Goal: Use online tool/utility: Use online tool/utility

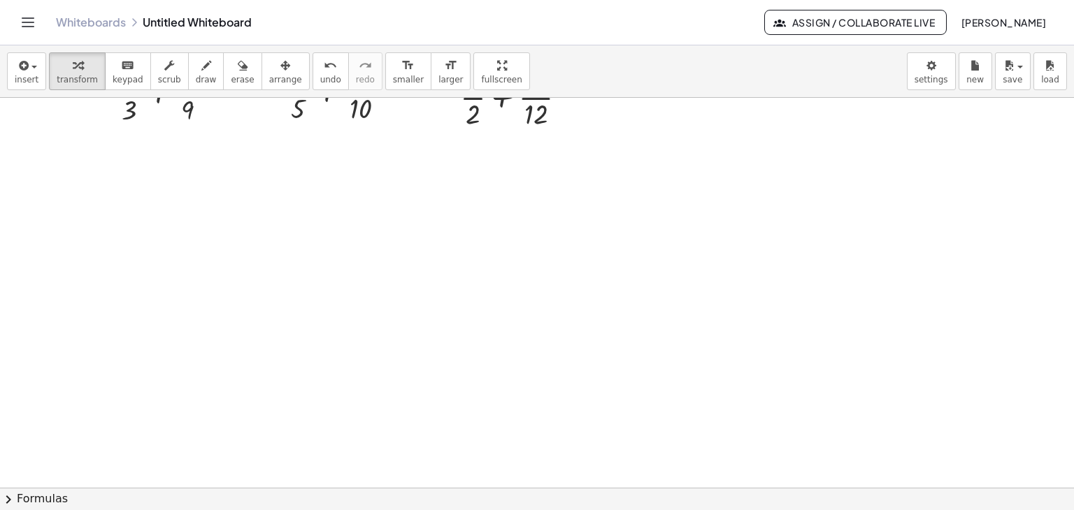
scroll to position [349, 0]
click at [31, 72] on div "button" at bounding box center [27, 65] width 24 height 17
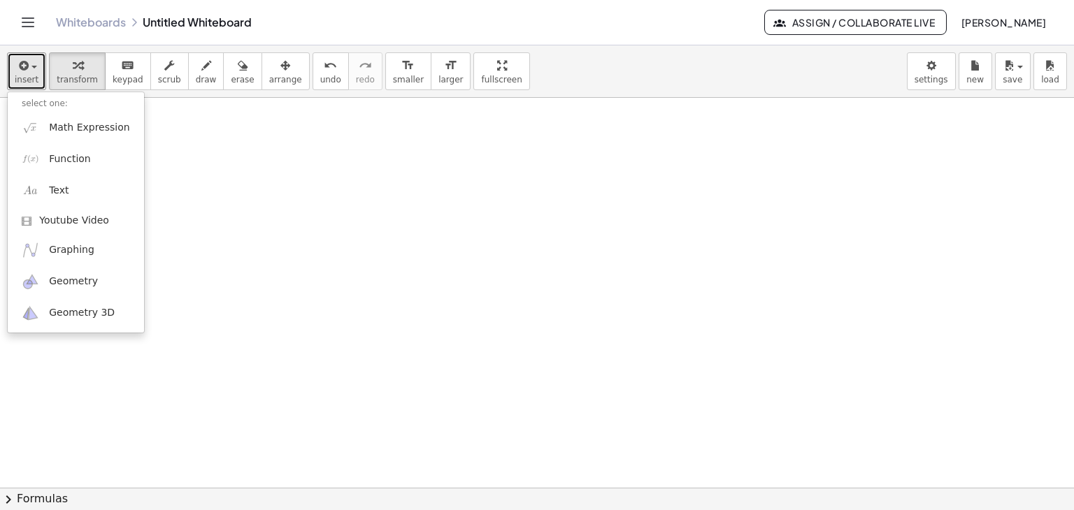
click at [252, 154] on div at bounding box center [537, 138] width 1074 height 781
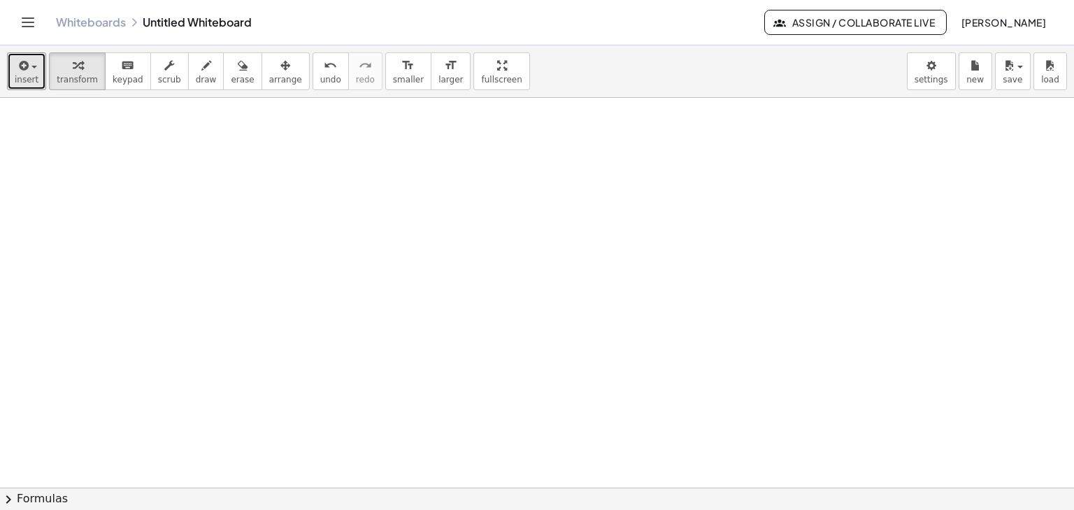
click at [252, 154] on div at bounding box center [537, 138] width 1074 height 781
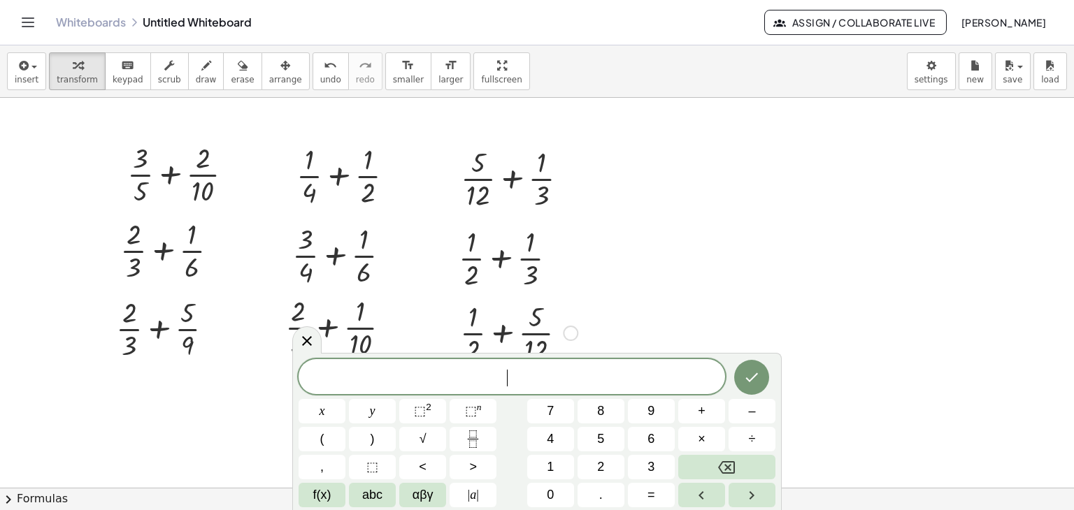
scroll to position [0, 0]
click at [308, 341] on icon at bounding box center [307, 341] width 10 height 10
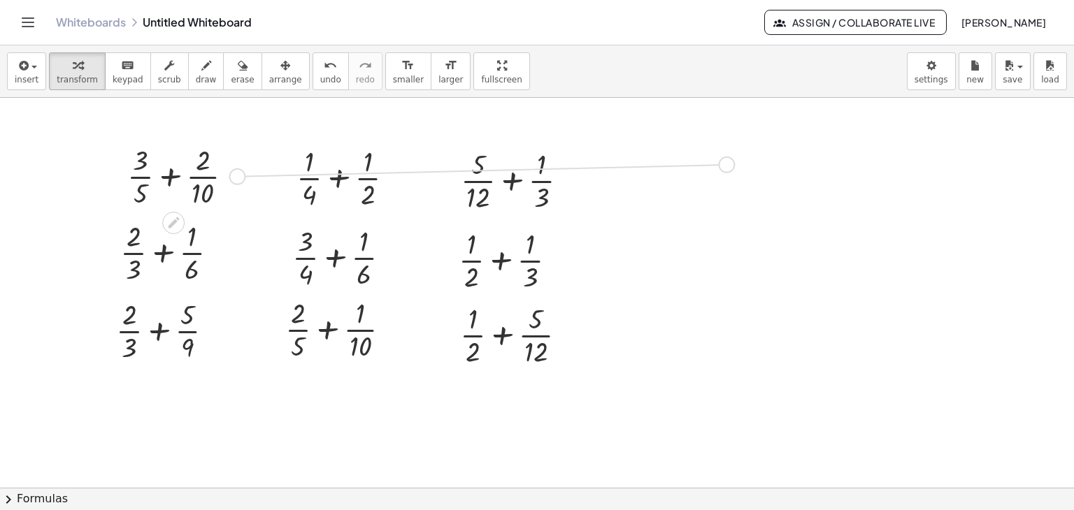
drag, startPoint x: 235, startPoint y: 177, endPoint x: 727, endPoint y: 171, distance: 492.1
click at [727, 171] on div "+ · 3 · 5 + · 2 · 10 + · 2 · 3 + · 5 · 9 + · 2 · 3 + · 1 · 6 + · 1 · 4 + · 1 · …" at bounding box center [537, 488] width 1074 height 781
drag, startPoint x: 594, startPoint y: 139, endPoint x: 672, endPoint y: 159, distance: 80.0
click at [672, 159] on div at bounding box center [672, 177] width 21 height 77
click at [734, 219] on icon at bounding box center [729, 224] width 15 height 15
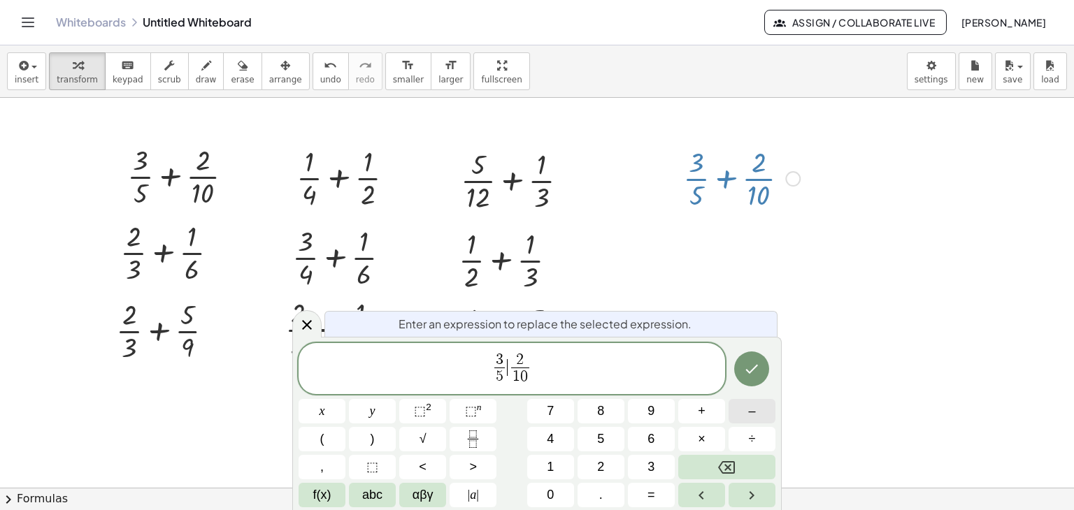
click at [761, 412] on button "–" at bounding box center [751, 411] width 47 height 24
click at [744, 373] on icon "Done" at bounding box center [751, 369] width 17 height 17
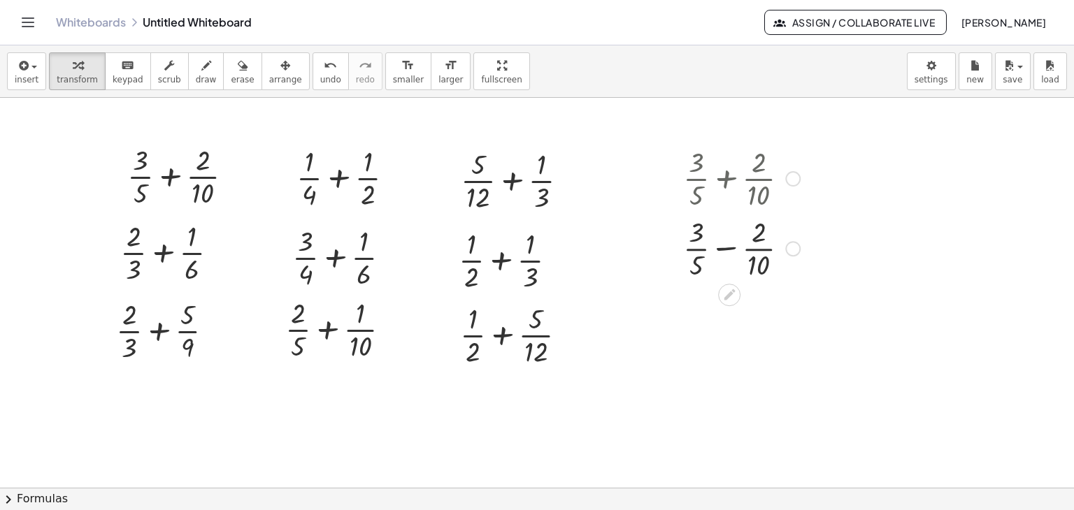
drag, startPoint x: 793, startPoint y: 247, endPoint x: 817, endPoint y: 393, distance: 147.4
click at [817, 393] on div "+ · 3 · 5 + · 2 · 10 + · 2 · 3 + · 5 · 9 + · 2 · 3 + · 1 · 6 + · 1 · 4 + · 1 · …" at bounding box center [537, 488] width 1074 height 781
drag, startPoint x: 791, startPoint y: 252, endPoint x: 850, endPoint y: 403, distance: 162.6
click at [850, 403] on div "+ · 3 · 5 + · 2 · 10 + · 2 · 3 + · 5 · 9 + · 2 · 3 + · 1 · 6 + · 1 · 4 + · 1 · …" at bounding box center [537, 488] width 1074 height 781
drag, startPoint x: 721, startPoint y: 369, endPoint x: 321, endPoint y: 410, distance: 402.6
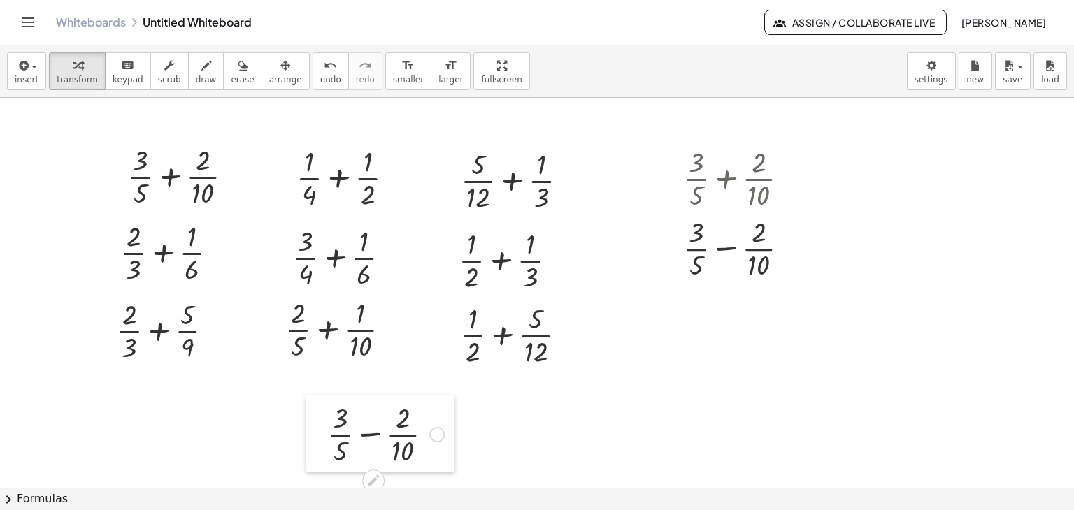
click at [320, 412] on div at bounding box center [316, 433] width 21 height 77
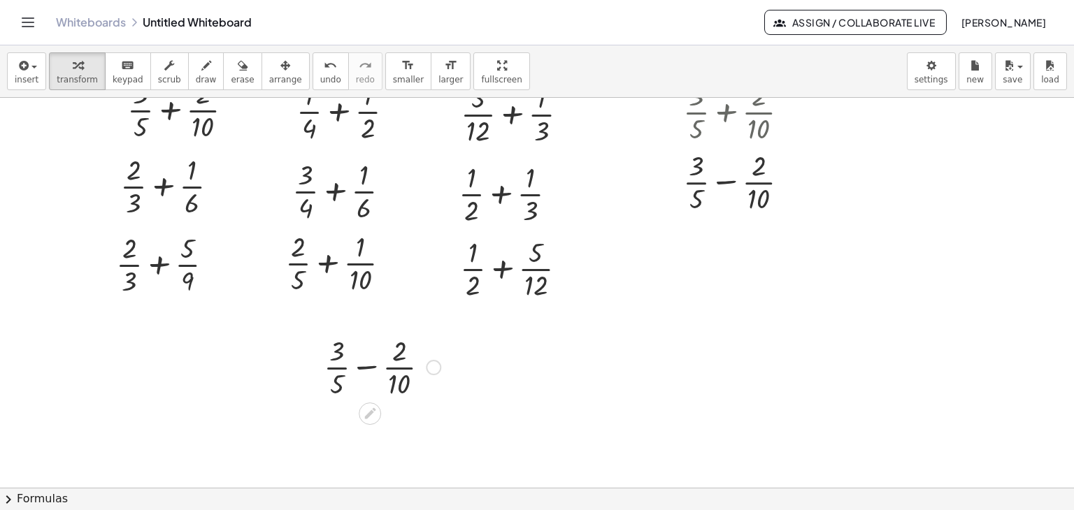
scroll to position [70, 0]
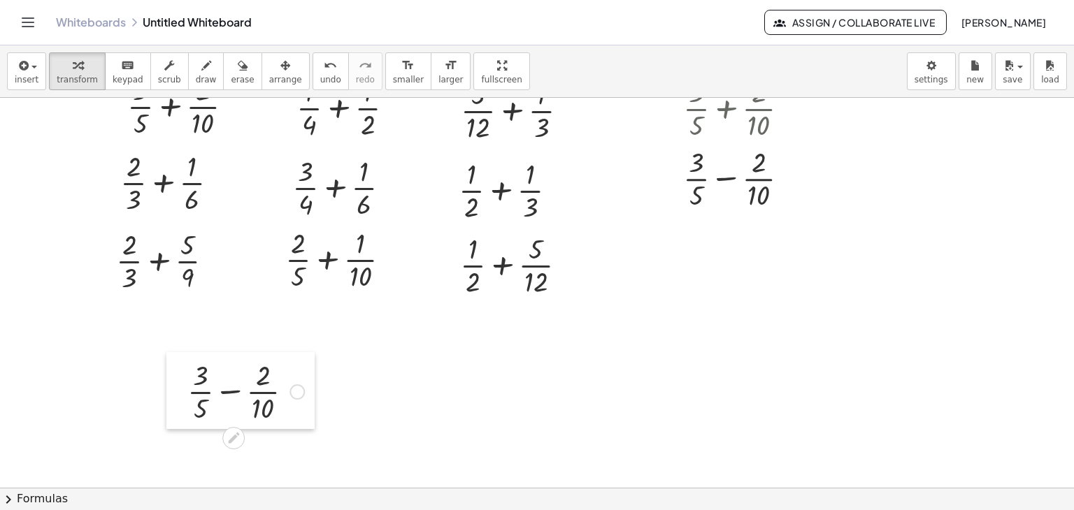
drag, startPoint x: 315, startPoint y: 342, endPoint x: 178, endPoint y: 370, distance: 139.1
click at [178, 370] on div at bounding box center [176, 390] width 21 height 77
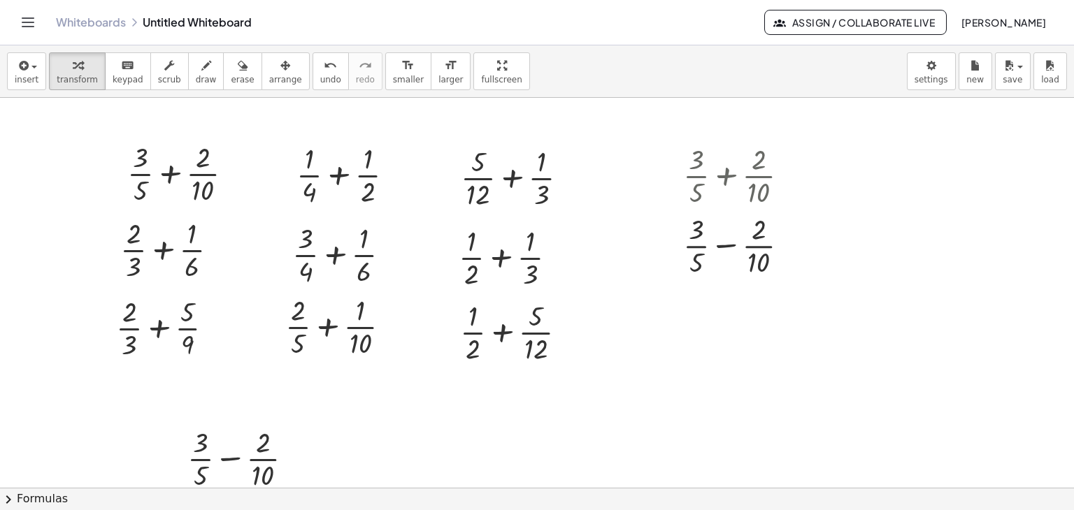
scroll to position [0, 0]
drag, startPoint x: 225, startPoint y: 251, endPoint x: 733, endPoint y: 356, distance: 518.2
click at [733, 356] on div "+ · 3 · 5 + · 2 · 10 + · 2 · 3 + · 5 · 9 + · 2 · 3 + · 1 · 6 + · 1 · 4 + · 1 · …" at bounding box center [537, 488] width 1074 height 781
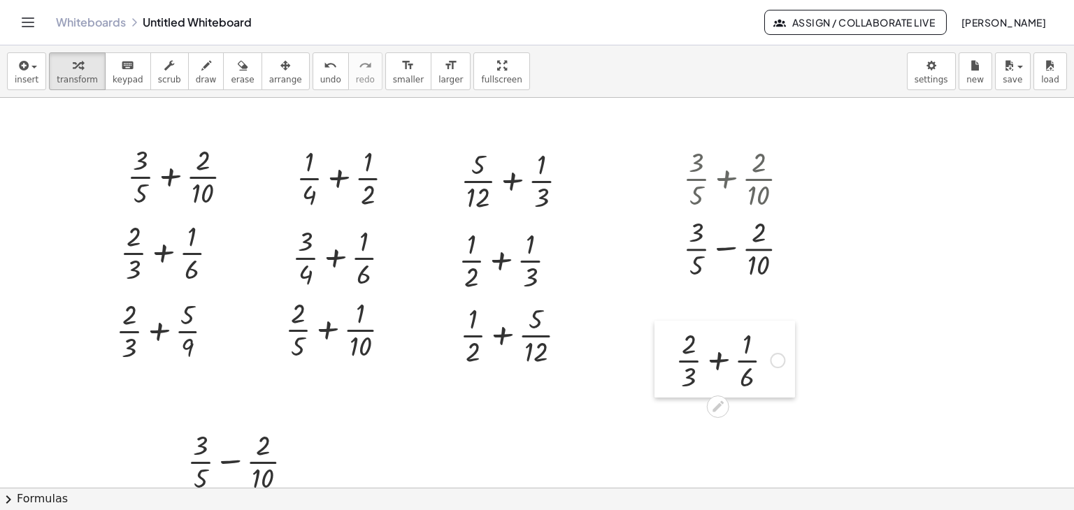
drag, startPoint x: 606, startPoint y: 327, endPoint x: 671, endPoint y: 338, distance: 66.0
click at [671, 338] on div at bounding box center [664, 359] width 21 height 77
click at [715, 403] on icon at bounding box center [717, 406] width 15 height 15
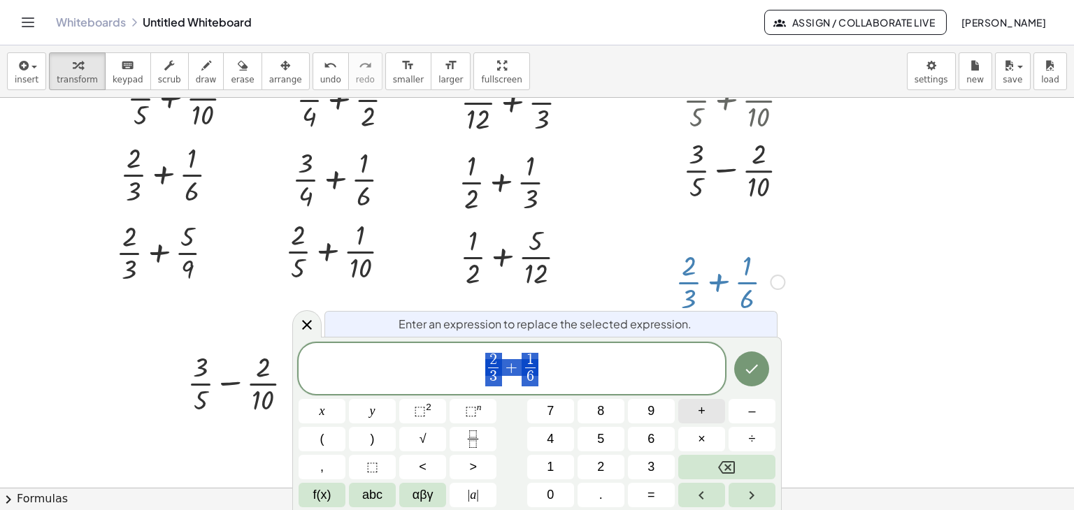
scroll to position [79, 0]
click at [749, 373] on icon "Done" at bounding box center [751, 369] width 17 height 17
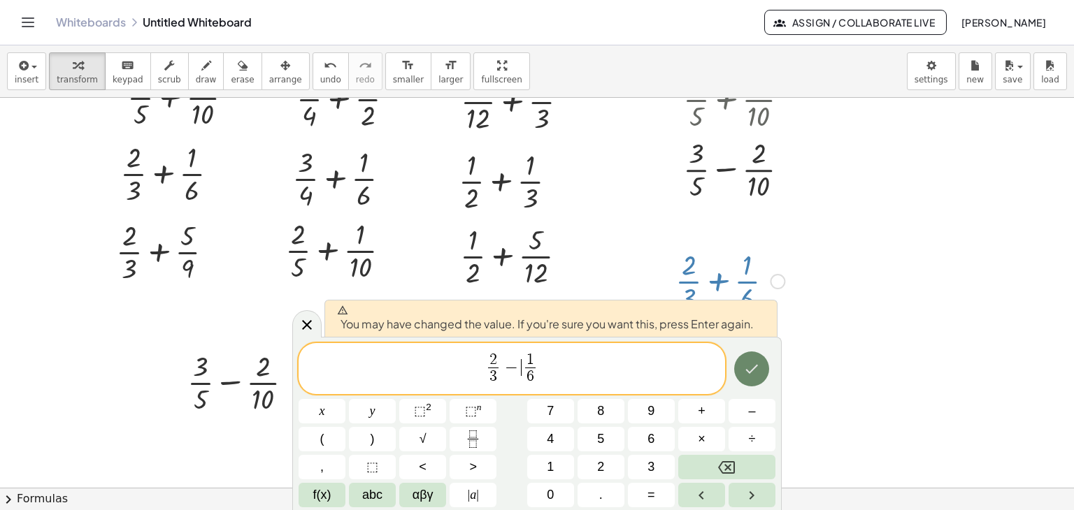
click at [749, 373] on icon "Done" at bounding box center [751, 369] width 17 height 17
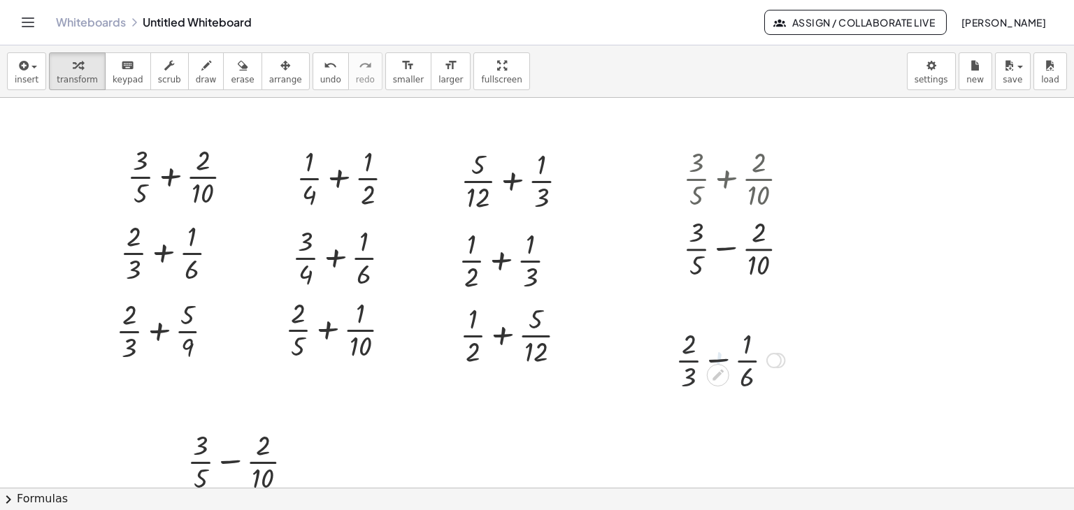
scroll to position [0, 0]
drag, startPoint x: 774, startPoint y: 426, endPoint x: 846, endPoint y: 317, distance: 130.7
click at [846, 317] on div "+ · 3 · 5 + · 2 · 10 + · 2 · 3 + · 5 · 9 + · 2 · 3 + · 1 · 6 + · 1 · 4 + · 1 · …" at bounding box center [537, 488] width 1074 height 781
drag, startPoint x: 725, startPoint y: 298, endPoint x: 304, endPoint y: 446, distance: 445.9
click at [304, 446] on div at bounding box center [299, 462] width 21 height 77
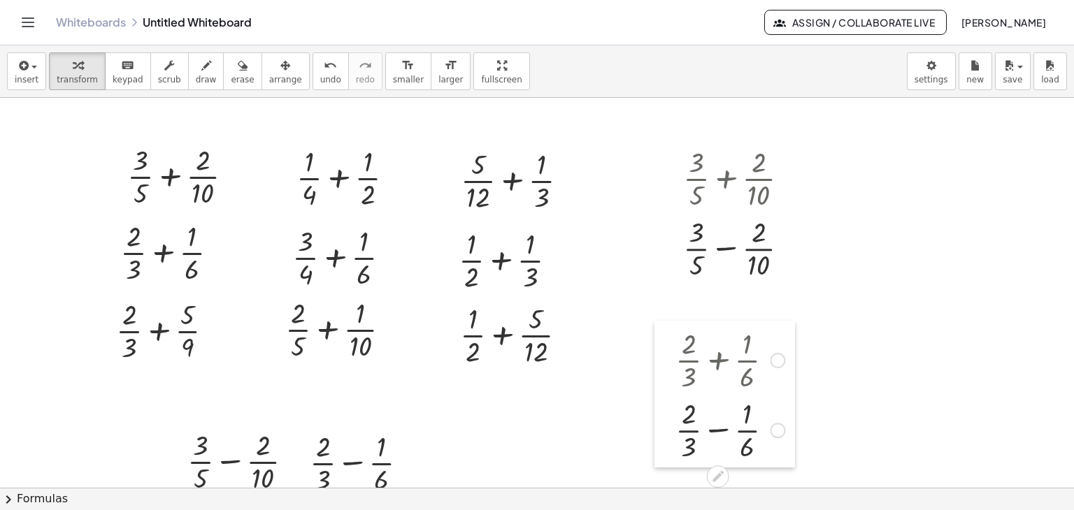
click at [668, 330] on div at bounding box center [664, 394] width 21 height 147
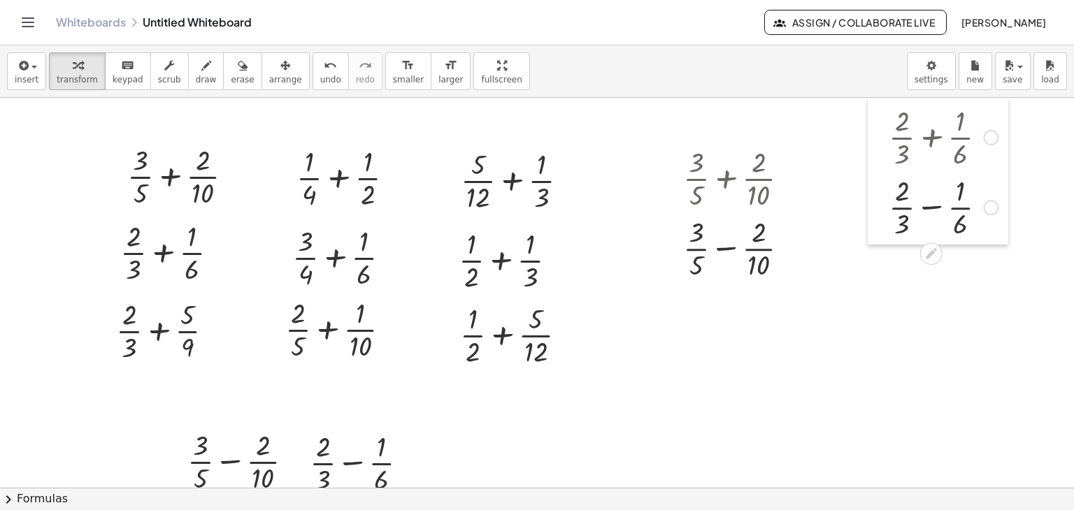
drag, startPoint x: 665, startPoint y: 329, endPoint x: 879, endPoint y: 95, distance: 316.7
click at [879, 95] on div "insert select one: Math Expression Function Text Youtube Video Graphing Geometr…" at bounding box center [537, 277] width 1074 height 465
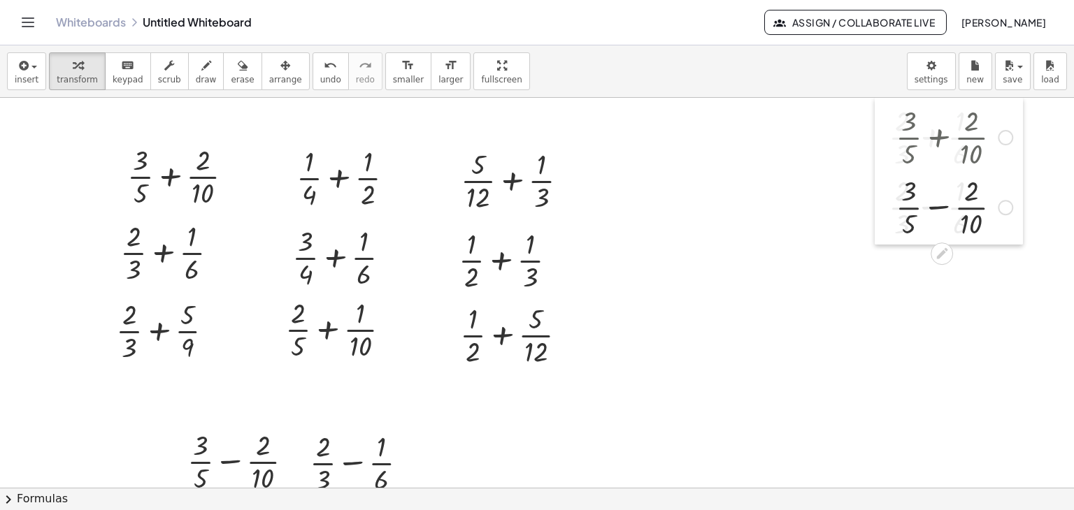
drag, startPoint x: 679, startPoint y: 157, endPoint x: 891, endPoint y: 107, distance: 218.2
click at [891, 107] on div at bounding box center [884, 171] width 21 height 147
drag, startPoint x: 395, startPoint y: 258, endPoint x: 747, endPoint y: 294, distance: 354.1
click at [747, 294] on div "+ · 3 · 5 + · 2 · 10 + · 2 · 3 + · 5 · 9 + · 2 · 3 + · 1 · 6 + · 1 · 4 + · 1 · …" at bounding box center [537, 488] width 1074 height 781
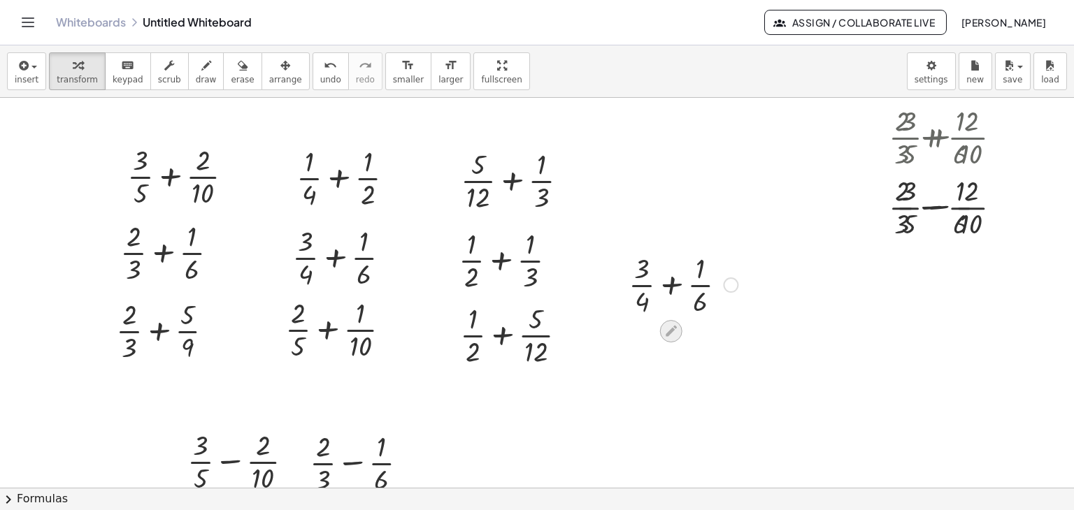
click at [672, 324] on icon at bounding box center [670, 331] width 15 height 15
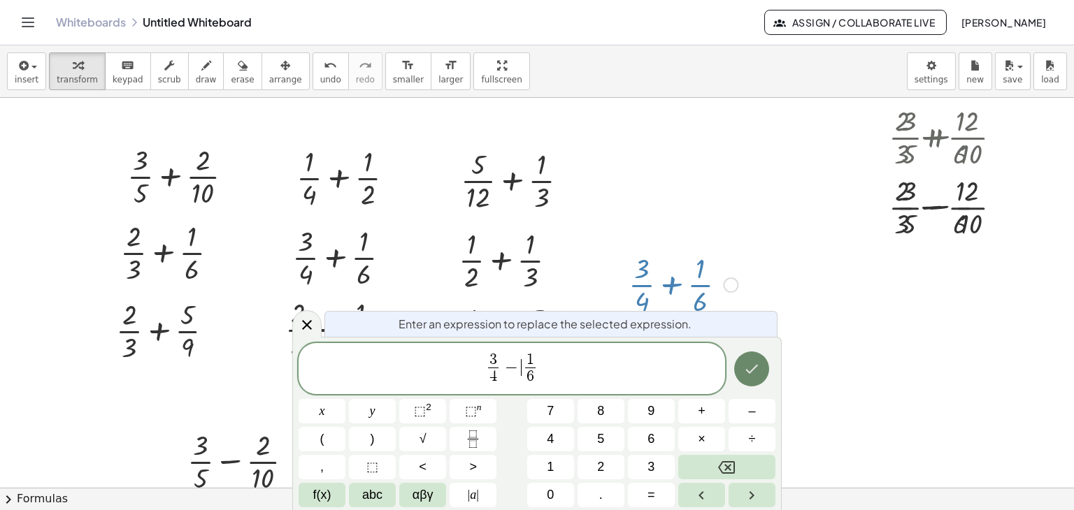
click at [746, 369] on icon "Done" at bounding box center [751, 369] width 17 height 17
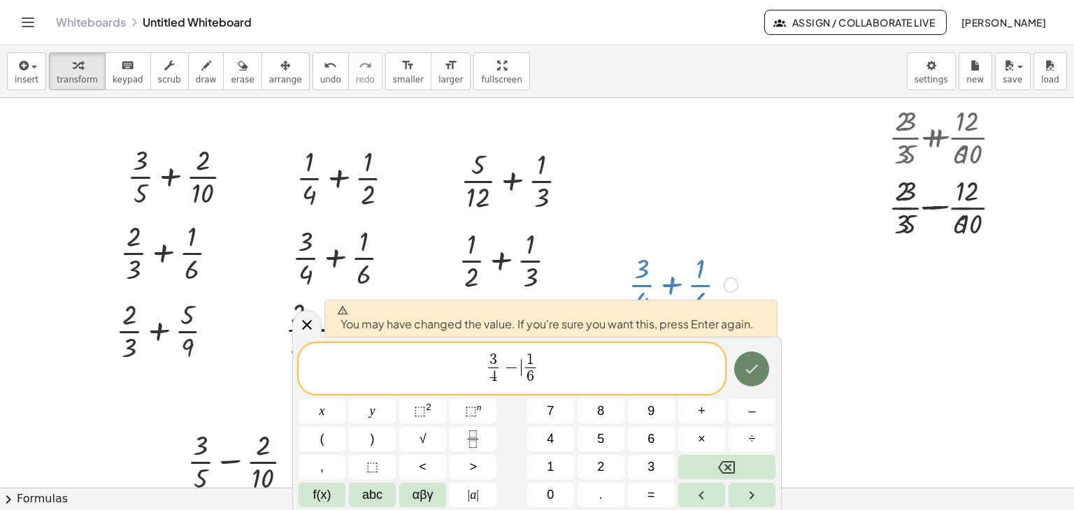
click at [746, 369] on icon "Done" at bounding box center [751, 369] width 17 height 17
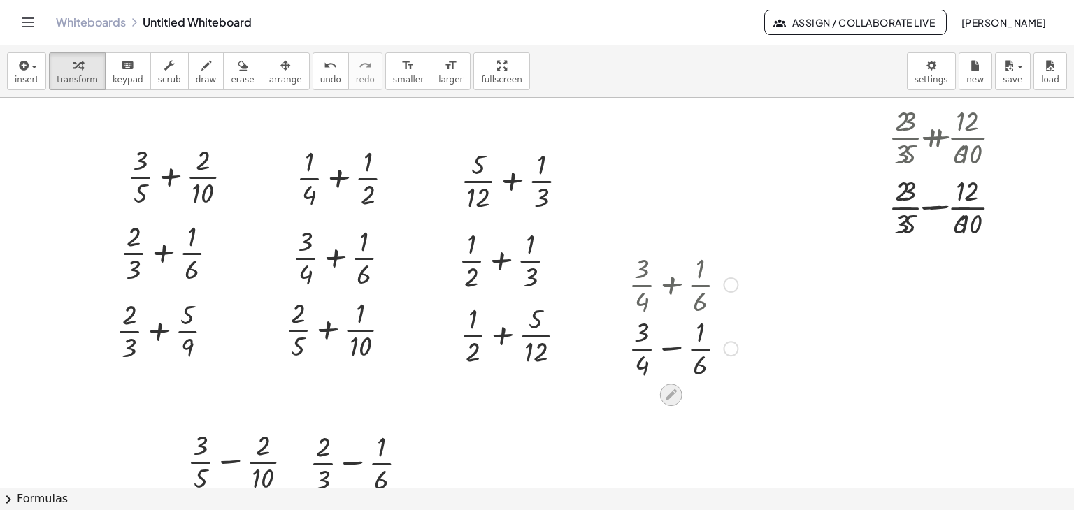
drag, startPoint x: 727, startPoint y: 353, endPoint x: 665, endPoint y: 401, distance: 78.2
click at [540, 456] on div "+ · 3 · 5 + · 2 · 10 + · 2 · 3 + · 5 · 9 + · 2 · 3 + · 1 · 6 + · 1 · 4 + · 1 · …" at bounding box center [537, 488] width 1074 height 781
drag, startPoint x: 733, startPoint y: 359, endPoint x: 505, endPoint y: 427, distance: 237.7
click at [505, 427] on div "+ · 3 · 5 + · 2 · 10 + · 2 · 3 + · 5 · 9 + · 2 · 3 + · 1 · 6 + · 1 · 4 + · 1 · …" at bounding box center [537, 488] width 1074 height 781
click at [414, 442] on div at bounding box center [408, 470] width 21 height 77
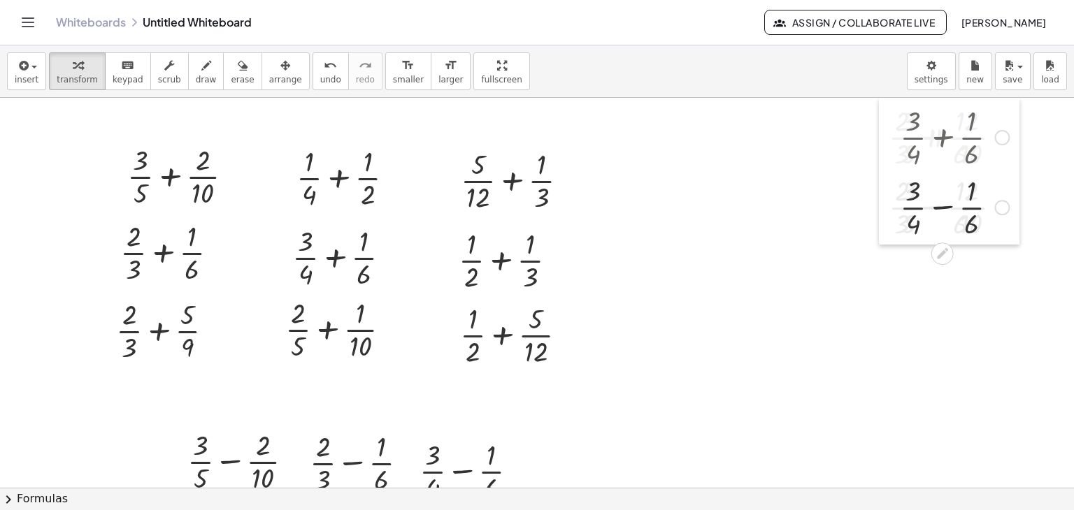
drag, startPoint x: 621, startPoint y: 268, endPoint x: 893, endPoint y: 109, distance: 314.6
click at [893, 109] on div at bounding box center [889, 171] width 21 height 147
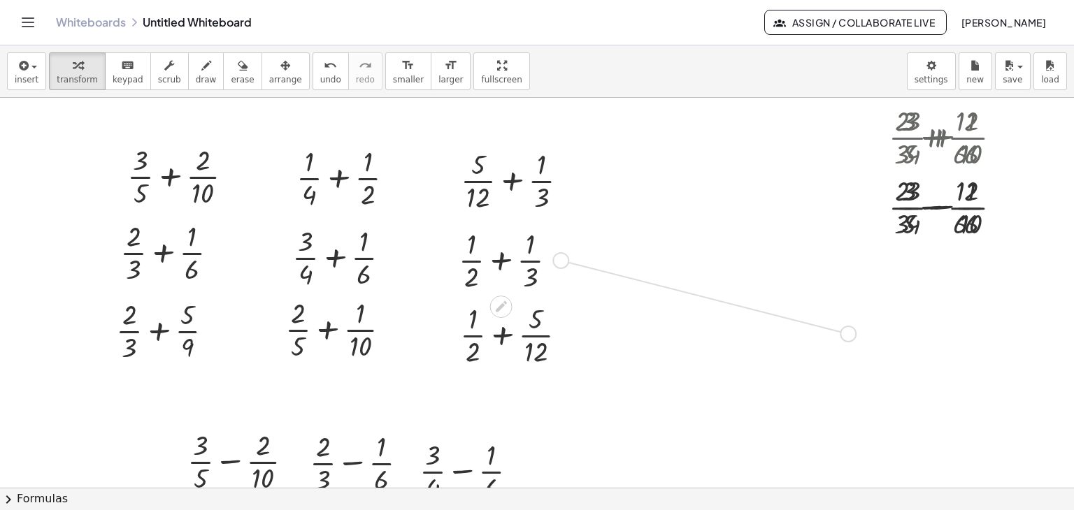
drag, startPoint x: 562, startPoint y: 261, endPoint x: 856, endPoint y: 336, distance: 303.1
click at [856, 336] on div "+ · 3 · 5 + · 2 · 10 + · 2 · 3 + · 5 · 9 + · 2 · 3 + · 1 · 6 + · 1 · 4 + · 1 · …" at bounding box center [537, 488] width 1074 height 781
click at [780, 370] on icon at bounding box center [777, 373] width 11 height 11
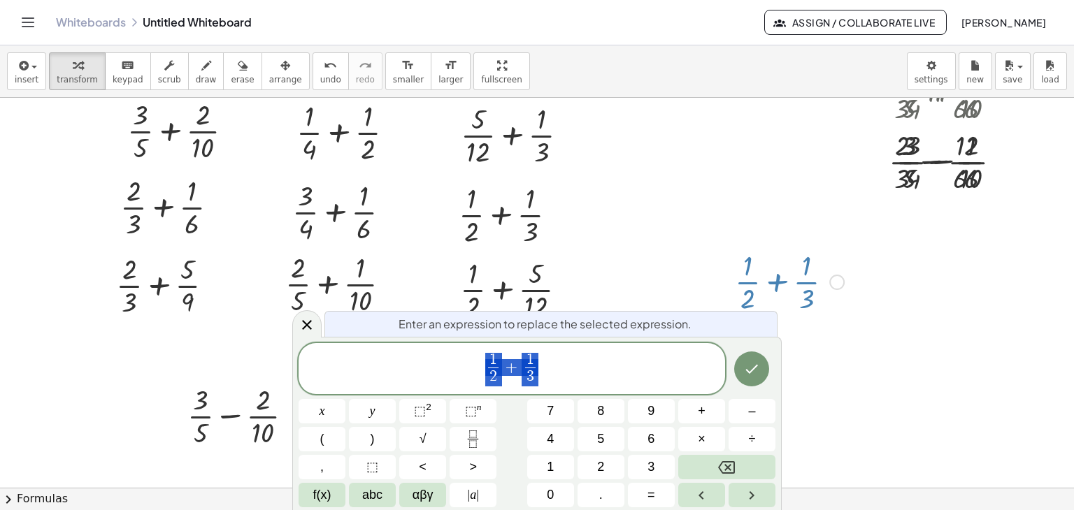
scroll to position [46, 0]
click at [751, 373] on icon "Done" at bounding box center [752, 369] width 13 height 9
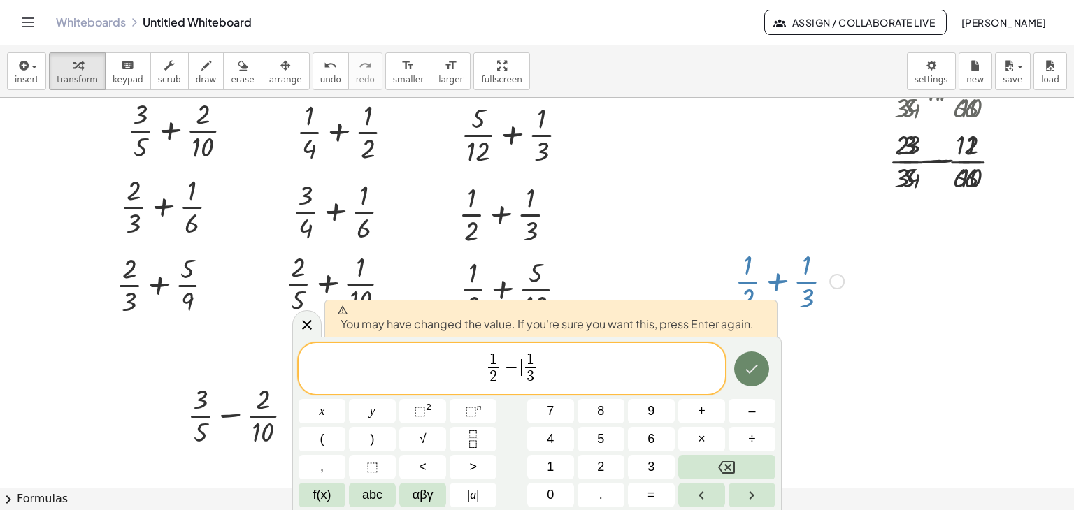
click at [751, 373] on icon "Done" at bounding box center [752, 369] width 13 height 9
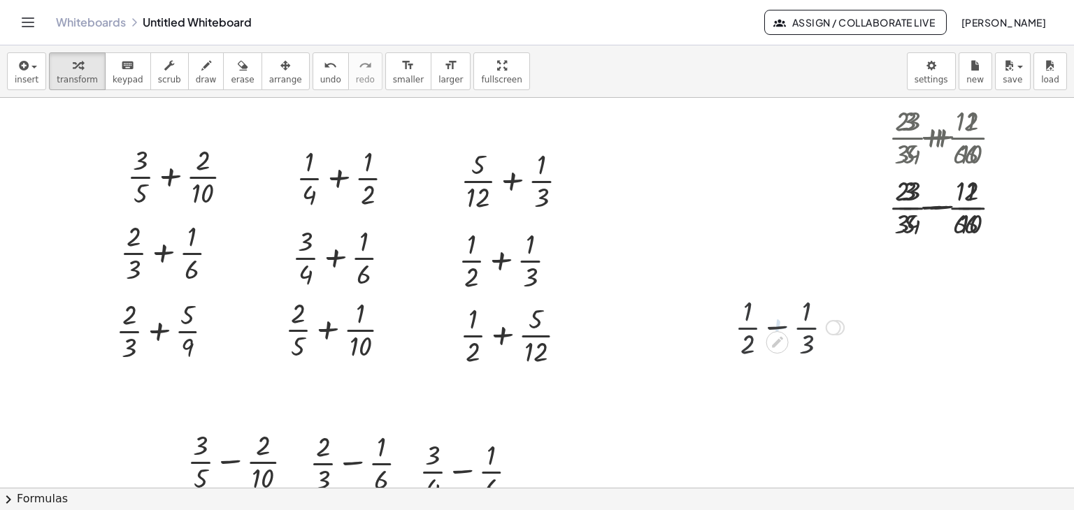
scroll to position [0, 0]
drag, startPoint x: 842, startPoint y: 403, endPoint x: 612, endPoint y: 461, distance: 237.2
click at [612, 461] on div "+ · 3 · 5 + · 2 · 10 + · 2 · 3 + · 5 · 9 + · 2 · 3 + · 1 · 6 + · 1 · 4 + · 1 · …" at bounding box center [537, 488] width 1074 height 781
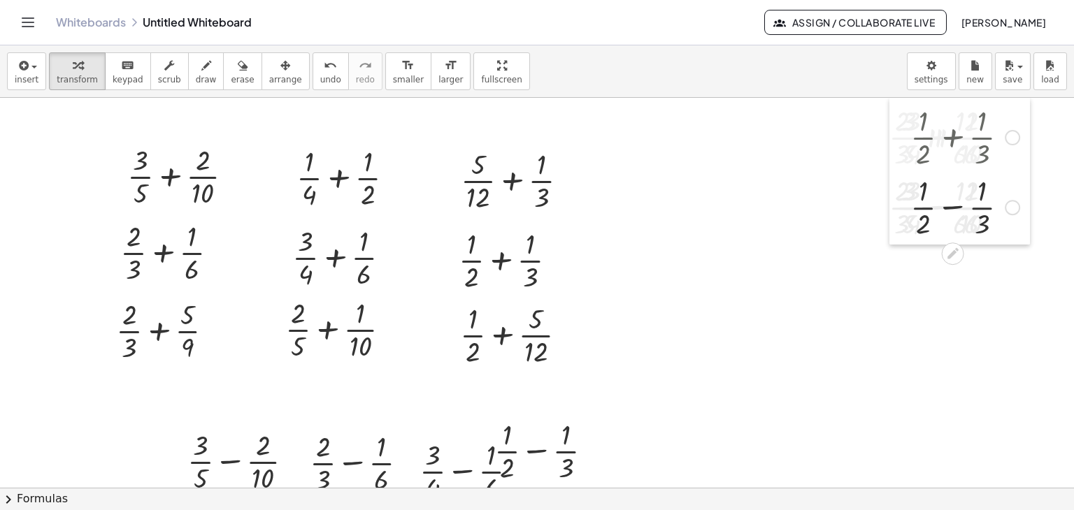
drag, startPoint x: 728, startPoint y: 314, endPoint x: 903, endPoint y: 122, distance: 260.2
click at [903, 122] on div at bounding box center [899, 171] width 21 height 147
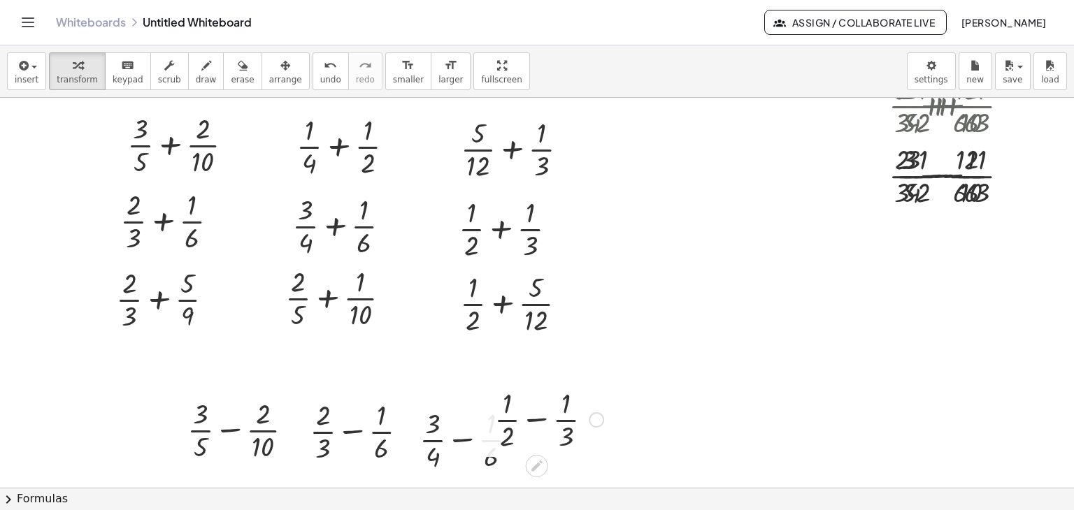
scroll to position [140, 0]
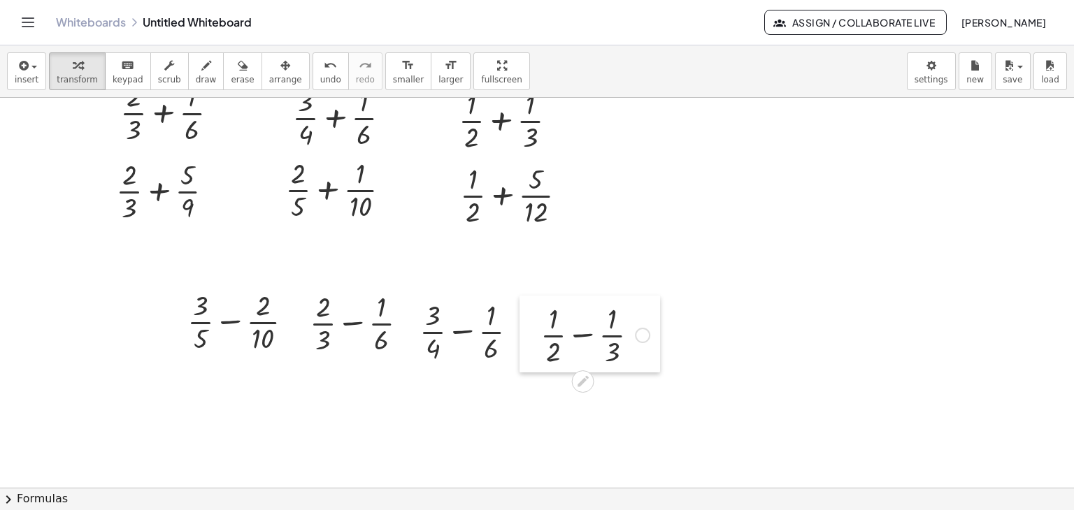
drag, startPoint x: 499, startPoint y: 291, endPoint x: 534, endPoint y: 307, distance: 38.2
click at [534, 307] on div at bounding box center [529, 334] width 21 height 77
drag, startPoint x: 187, startPoint y: 299, endPoint x: 122, endPoint y: 309, distance: 66.4
click at [122, 309] on div "+ · 3 · 5 + · 2 · 10 + · 2 · 3 + · 5 · 9 + · 2 · 3 + · 1 · 6 + · 1 · 4 + · 1 · …" at bounding box center [537, 348] width 1074 height 781
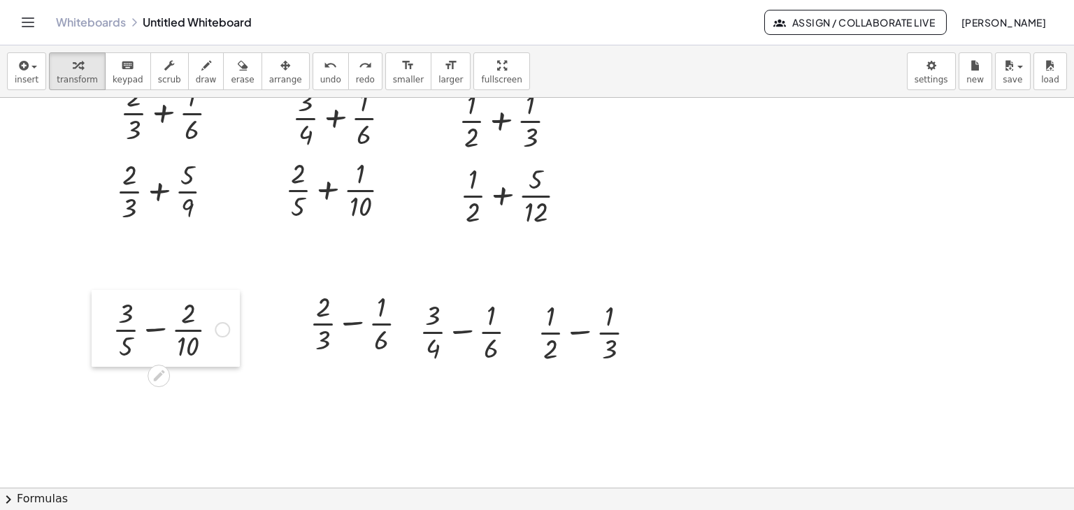
drag, startPoint x: 182, startPoint y: 299, endPoint x: 107, endPoint y: 307, distance: 75.2
click at [107, 307] on div at bounding box center [102, 328] width 21 height 77
drag, startPoint x: 296, startPoint y: 305, endPoint x: 238, endPoint y: 314, distance: 58.6
click at [238, 314] on div at bounding box center [241, 330] width 21 height 77
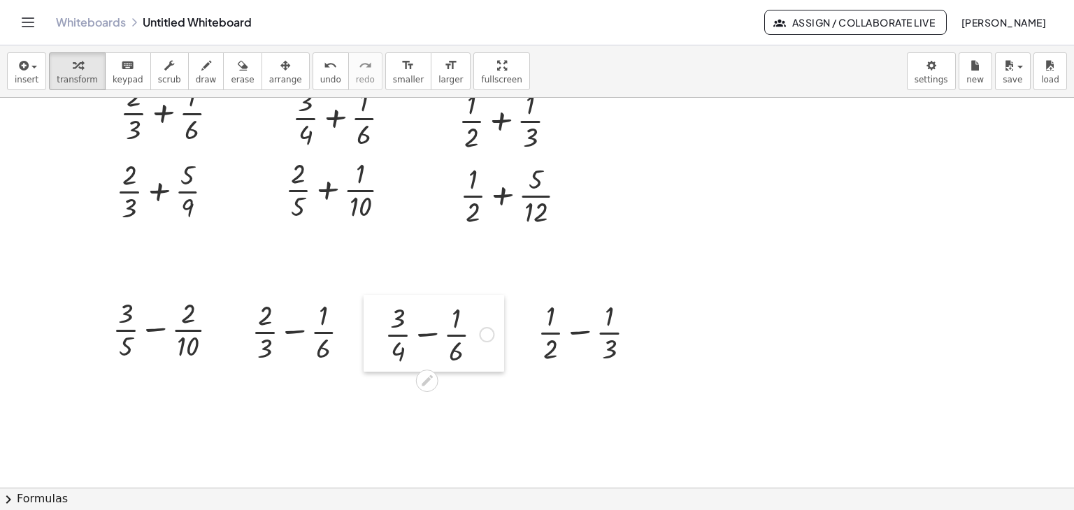
drag, startPoint x: 409, startPoint y: 308, endPoint x: 475, endPoint y: 307, distance: 66.4
click at [375, 311] on div at bounding box center [373, 333] width 21 height 77
click at [516, 308] on div at bounding box center [521, 334] width 21 height 77
drag, startPoint x: 524, startPoint y: 308, endPoint x: 101, endPoint y: 398, distance: 432.4
click at [101, 398] on div at bounding box center [98, 424] width 21 height 77
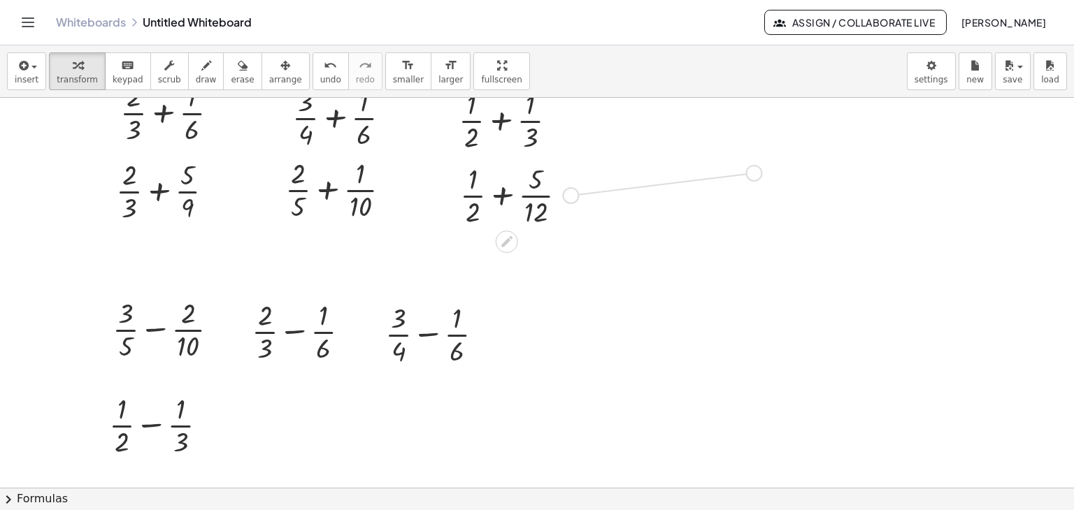
drag, startPoint x: 570, startPoint y: 195, endPoint x: 758, endPoint y: 174, distance: 189.2
click at [758, 174] on div "+ · 3 · 5 + · 2 · 10 + · 2 · 3 + · 5 · 9 + · 2 · 3 + · 1 · 6 + · 1 · 4 + · 1 · …" at bounding box center [537, 348] width 1074 height 781
click at [682, 210] on icon at bounding box center [678, 213] width 11 height 11
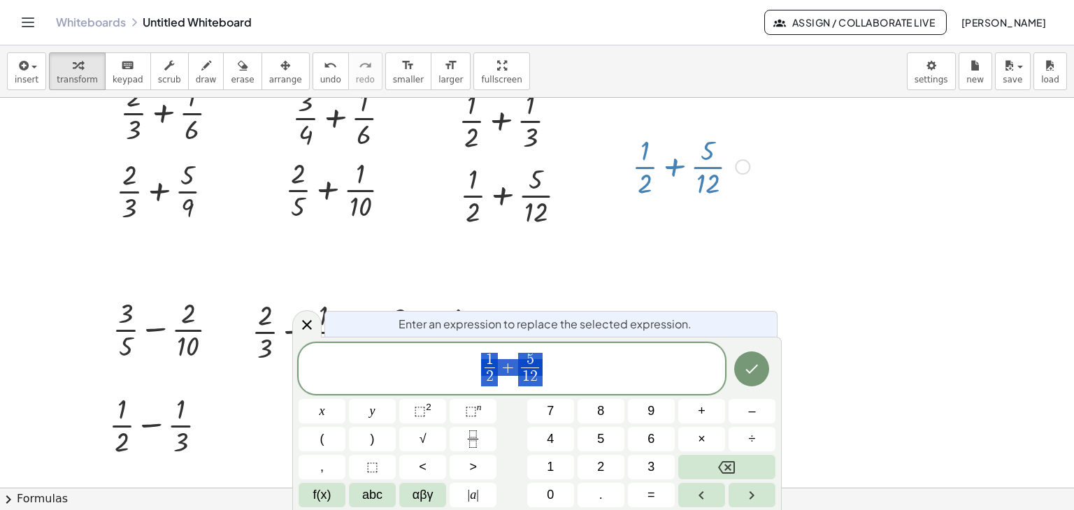
click at [514, 379] on span "1 2 ​ + 5 1 2 ​" at bounding box center [511, 370] width 426 height 37
click at [754, 373] on icon "Done" at bounding box center [751, 369] width 17 height 17
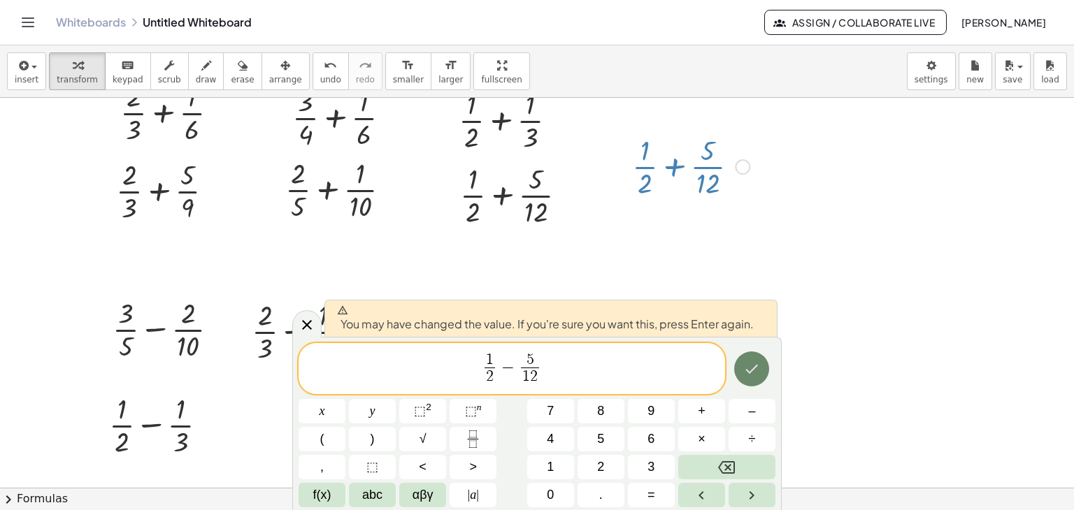
click at [753, 373] on icon "Done" at bounding box center [751, 369] width 17 height 17
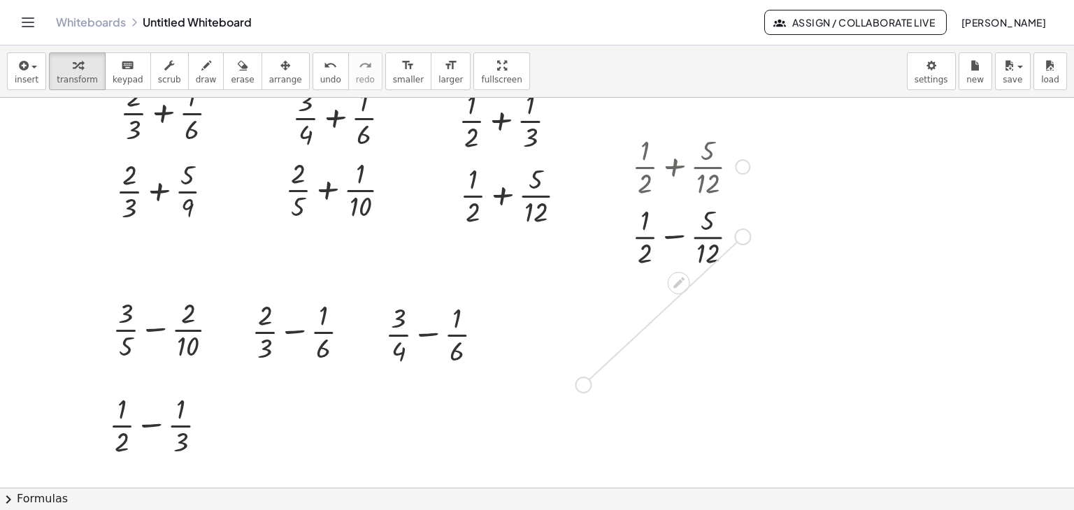
drag, startPoint x: 742, startPoint y: 239, endPoint x: 587, endPoint y: 389, distance: 215.5
click at [587, 389] on div "+ · 3 · 5 + · 2 · 10 + · 2 · 3 + · 5 · 9 + · 2 · 3 + · 1 · 6 + · 1 · 4 + · 1 · …" at bounding box center [537, 348] width 1074 height 781
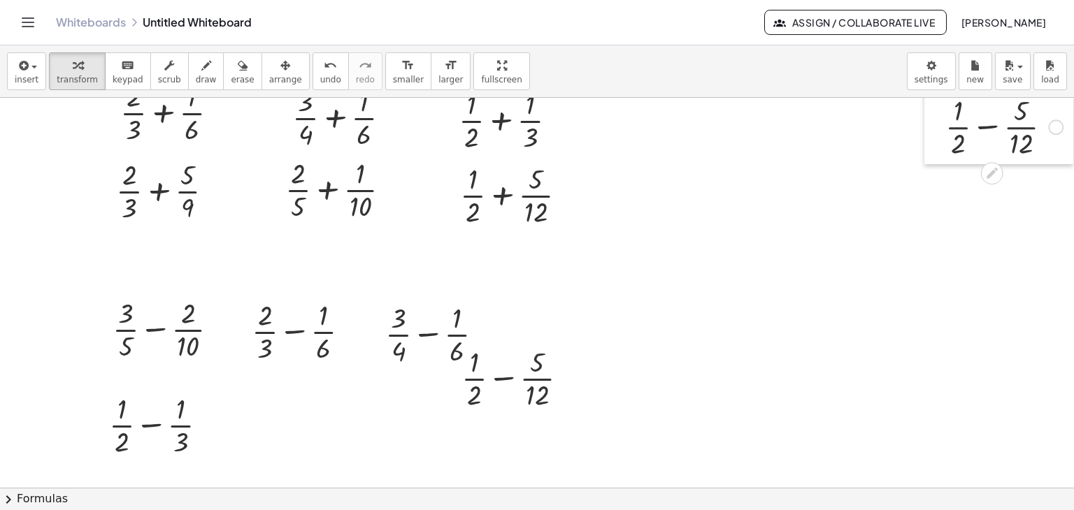
drag, startPoint x: 614, startPoint y: 202, endPoint x: 903, endPoint y: 113, distance: 302.7
click at [926, 92] on div "insert select one: Math Expression Function Text Youtube Video Graphing Geometr…" at bounding box center [537, 277] width 1074 height 465
drag, startPoint x: 452, startPoint y: 371, endPoint x: 456, endPoint y: 392, distance: 21.3
click at [456, 392] on div at bounding box center [454, 398] width 21 height 77
drag, startPoint x: 457, startPoint y: 389, endPoint x: 236, endPoint y: 416, distance: 223.2
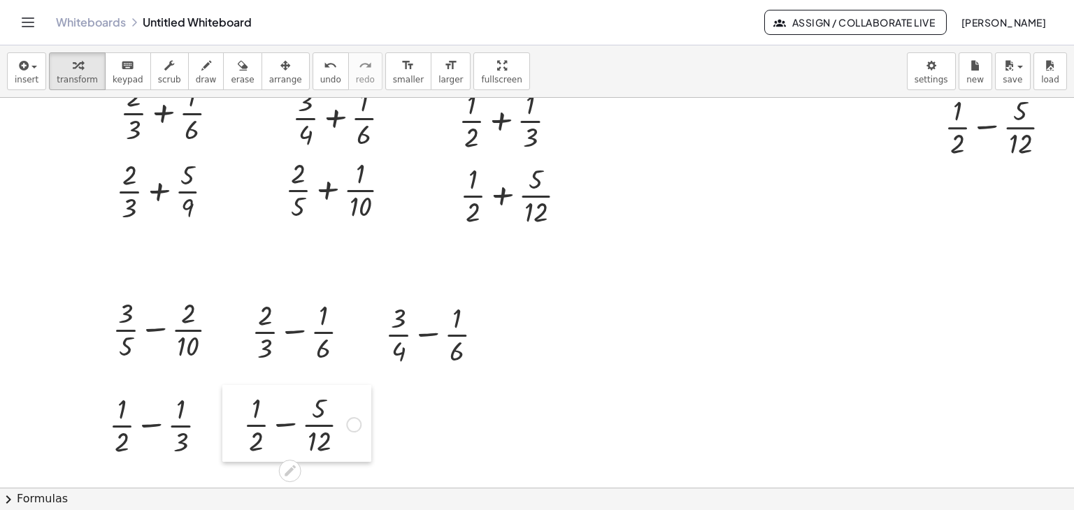
click at [236, 416] on div at bounding box center [232, 423] width 21 height 77
drag, startPoint x: 397, startPoint y: 191, endPoint x: 646, endPoint y: 335, distance: 287.5
click at [646, 335] on div "+ · 3 · 5 + · 2 · 10 + · 2 · 3 + · 5 · 9 + · 2 · 3 + · 1 · 6 + · 1 · 4 + · 1 · …" at bounding box center [538, 348] width 1076 height 781
drag, startPoint x: 508, startPoint y: 300, endPoint x: 685, endPoint y: 185, distance: 210.7
click at [685, 185] on div at bounding box center [683, 209] width 21 height 77
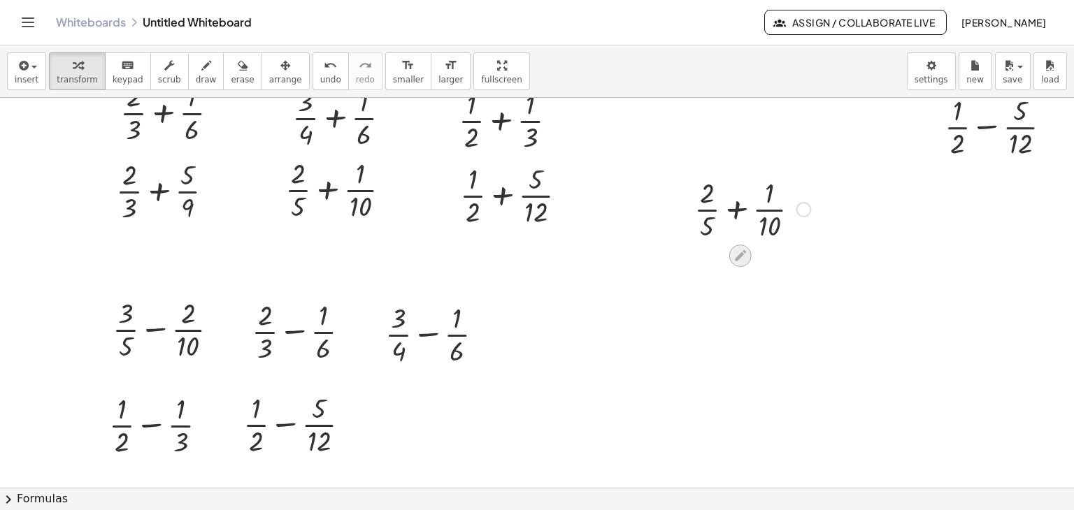
click at [733, 256] on icon at bounding box center [740, 255] width 15 height 15
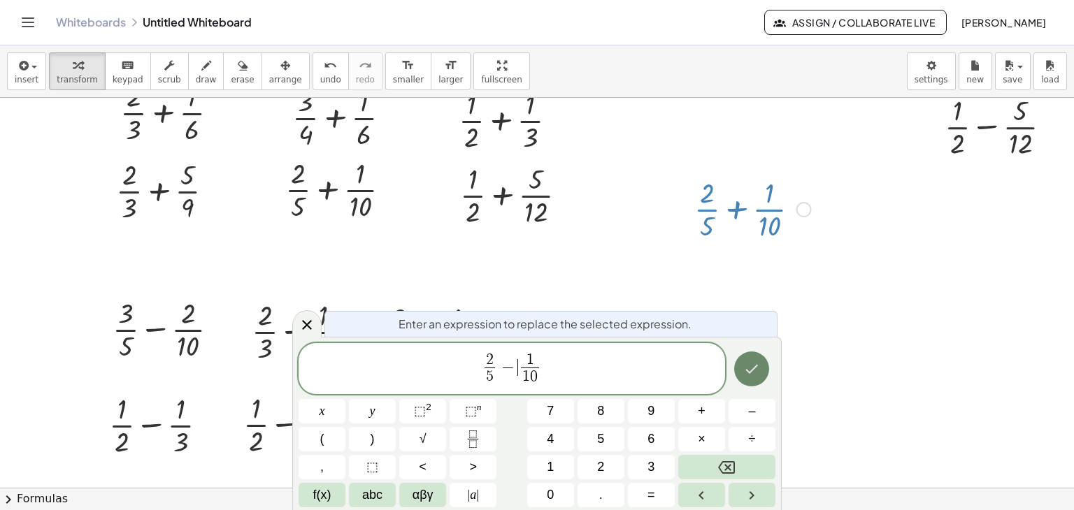
click at [751, 375] on icon "Done" at bounding box center [751, 369] width 17 height 17
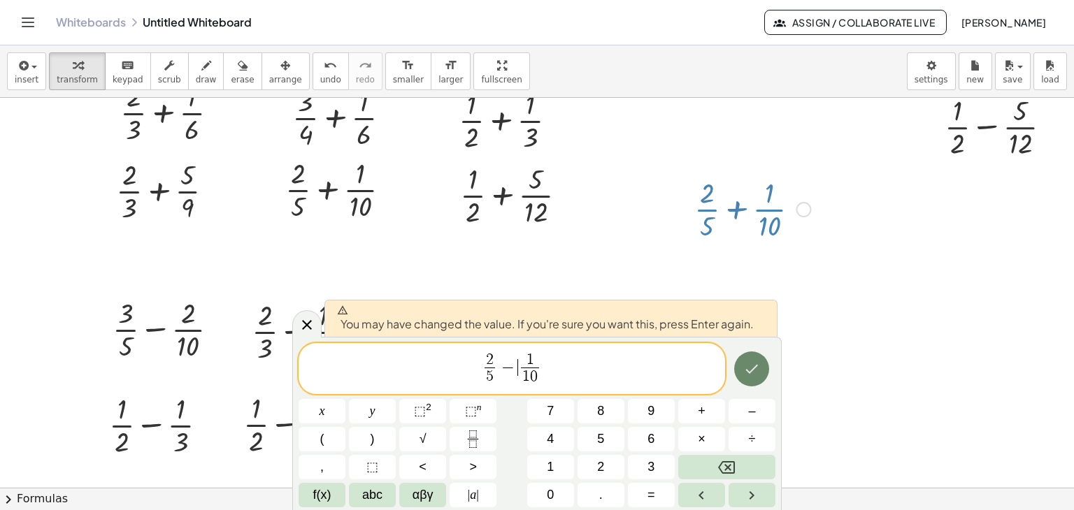
click at [751, 375] on icon "Done" at bounding box center [751, 369] width 17 height 17
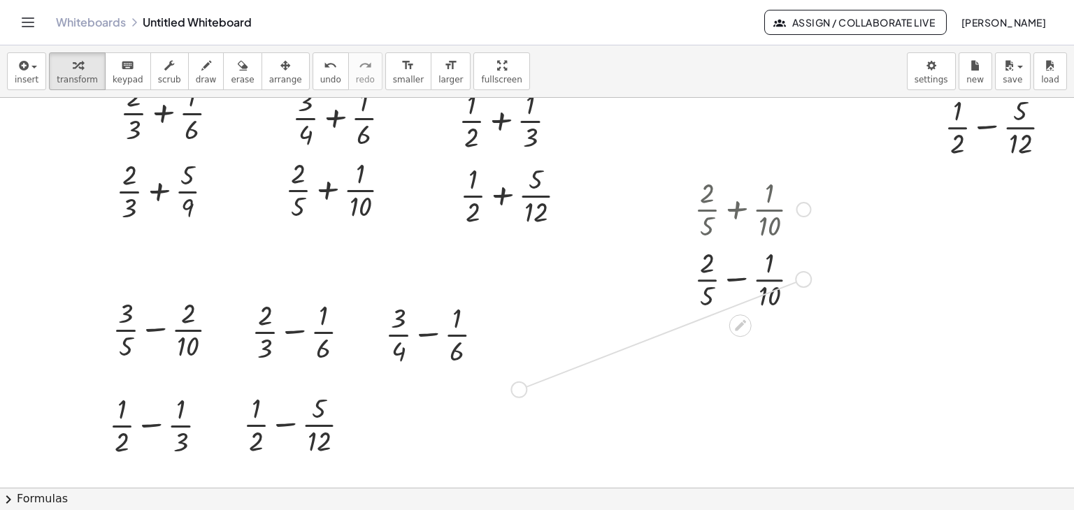
drag, startPoint x: 802, startPoint y: 282, endPoint x: 515, endPoint y: 396, distance: 308.4
click at [515, 396] on div "+ · 3 · 5 + · 2 · 10 + · 2 · 3 + · 5 · 9 + · 2 · 3 + · 1 · 6 + · 1 · 4 + · 1 · …" at bounding box center [538, 348] width 1076 height 781
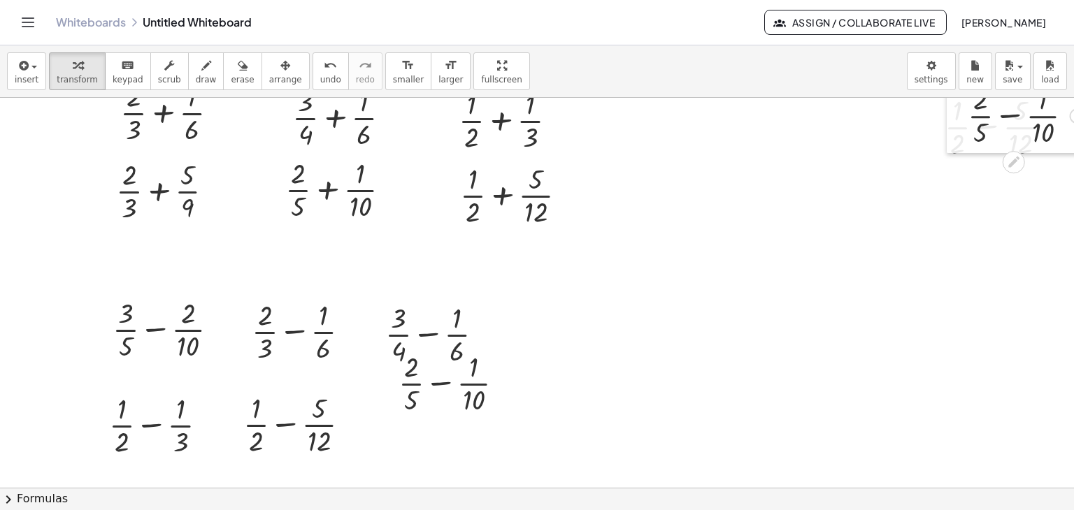
drag, startPoint x: 679, startPoint y: 262, endPoint x: 953, endPoint y: 99, distance: 318.5
click at [953, 99] on div at bounding box center [956, 79] width 21 height 147
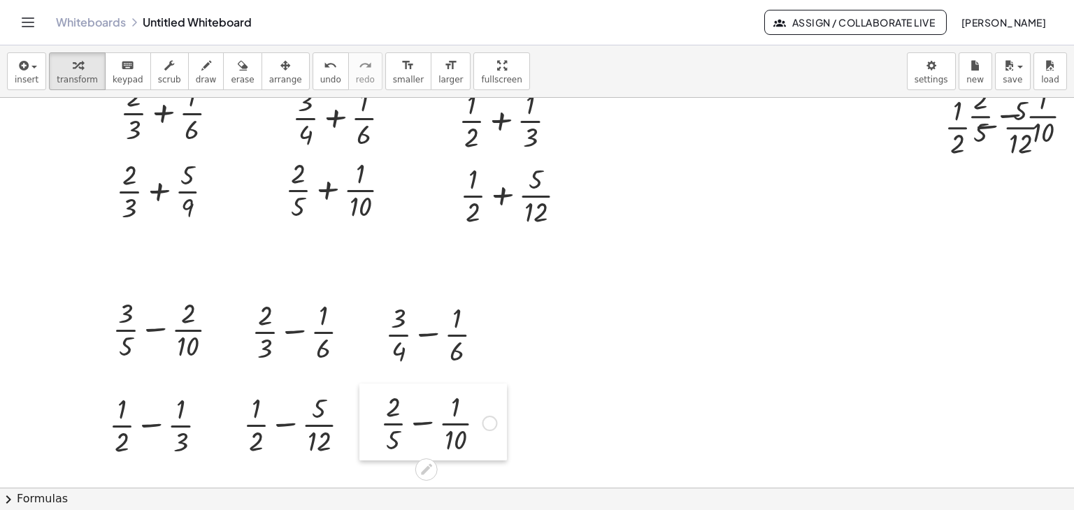
drag, startPoint x: 394, startPoint y: 363, endPoint x: 376, endPoint y: 403, distance: 43.8
click at [376, 403] on div at bounding box center [369, 422] width 21 height 77
drag, startPoint x: 48, startPoint y: 283, endPoint x: 570, endPoint y: 414, distance: 538.4
click at [570, 414] on div at bounding box center [549, 348] width 1098 height 781
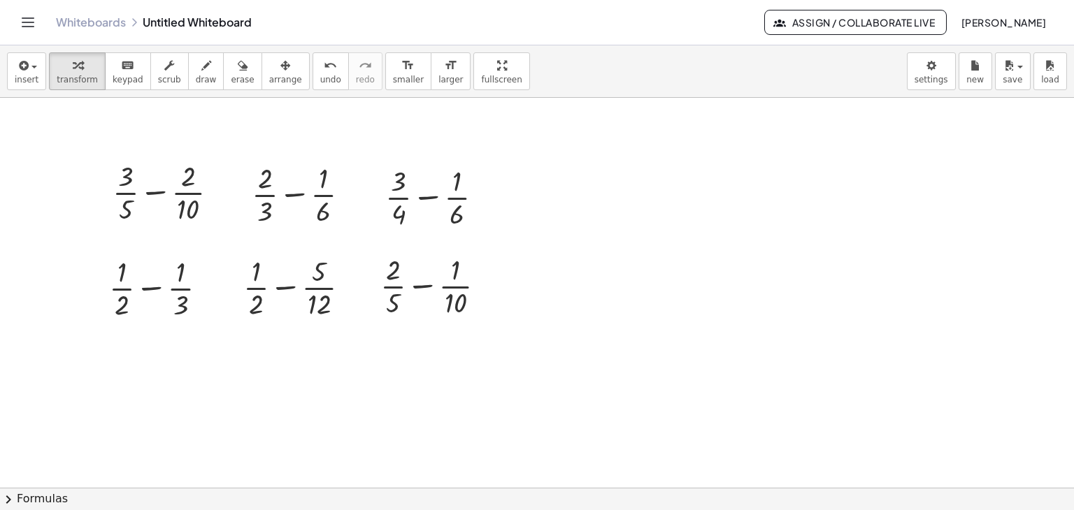
scroll to position [280, 0]
click at [648, 222] on div at bounding box center [549, 208] width 1098 height 781
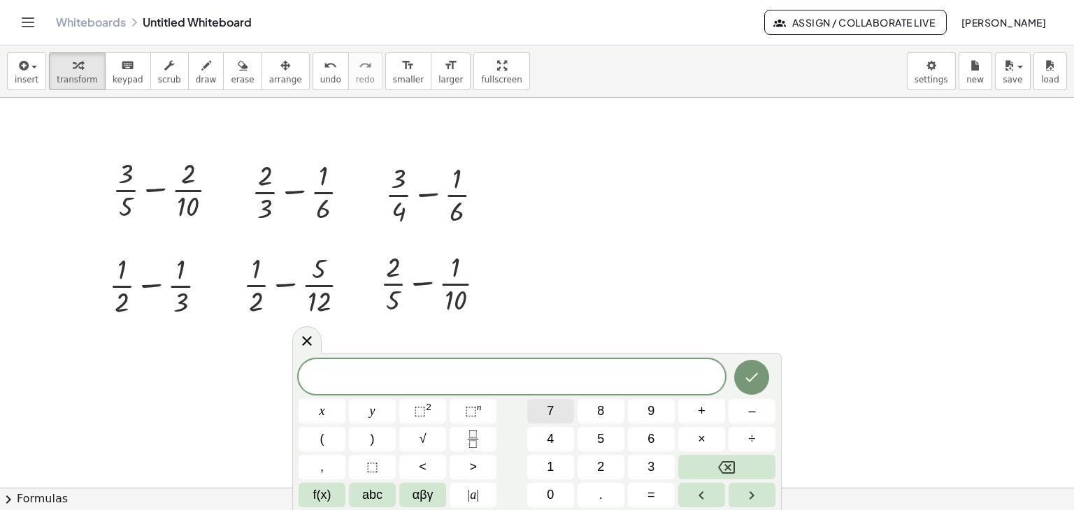
click at [550, 413] on span "7" at bounding box center [550, 411] width 7 height 19
click at [735, 472] on button "Backspace" at bounding box center [726, 467] width 97 height 24
click at [478, 440] on icon "Fraction" at bounding box center [472, 439] width 17 height 17
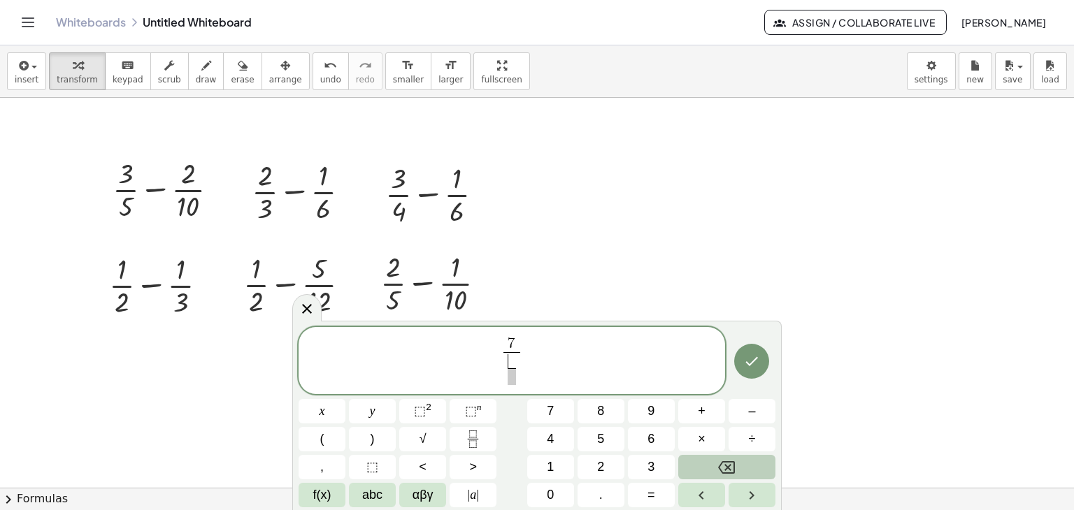
click at [720, 459] on icon "Backspace" at bounding box center [726, 467] width 17 height 17
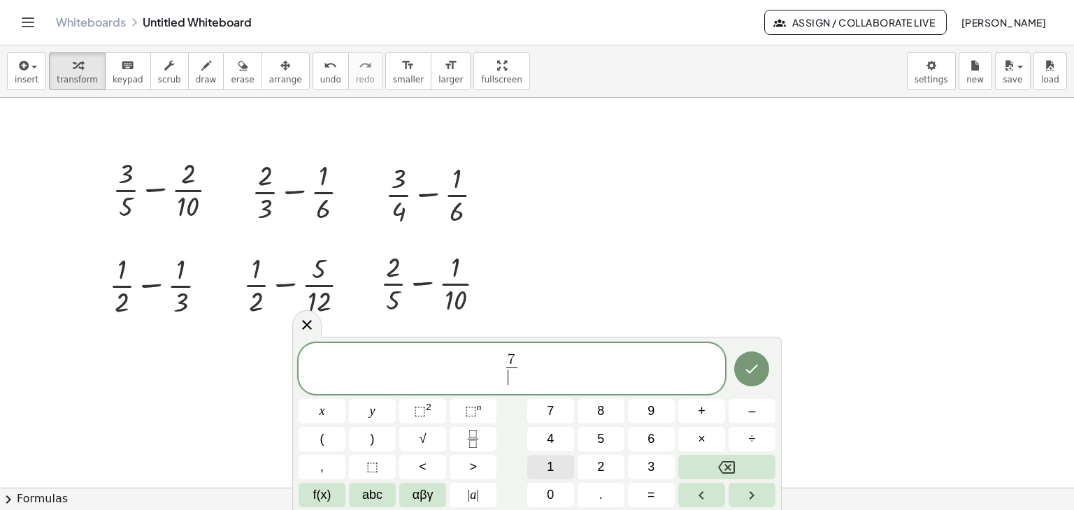
click at [562, 461] on button "1" at bounding box center [550, 467] width 47 height 24
click at [587, 462] on button "2" at bounding box center [600, 467] width 47 height 24
click at [588, 373] on span "7 1 2 ​ ​" at bounding box center [511, 370] width 426 height 37
click at [760, 416] on button "–" at bounding box center [751, 411] width 47 height 24
click at [702, 470] on button "Backspace" at bounding box center [726, 467] width 97 height 24
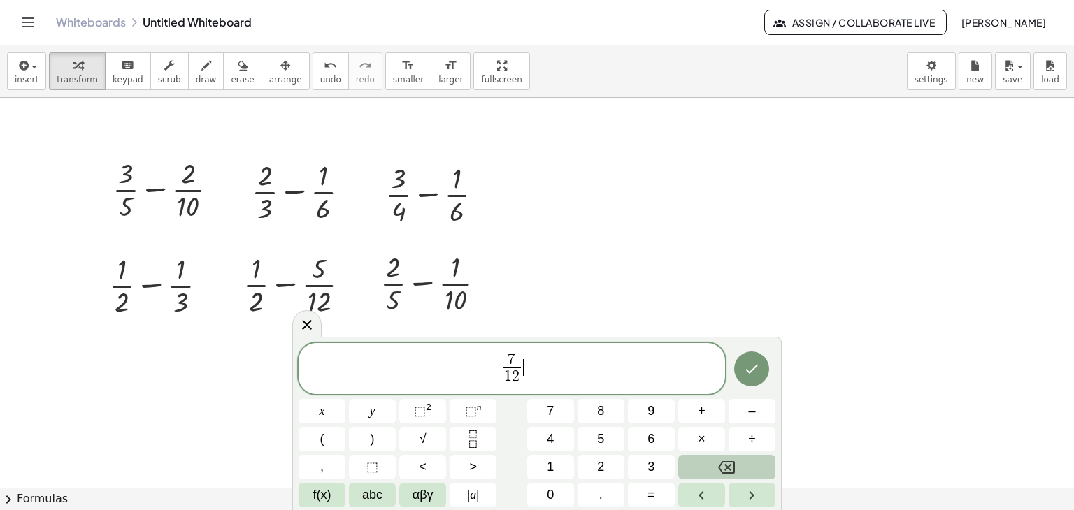
click at [702, 470] on button "Backspace" at bounding box center [726, 467] width 97 height 24
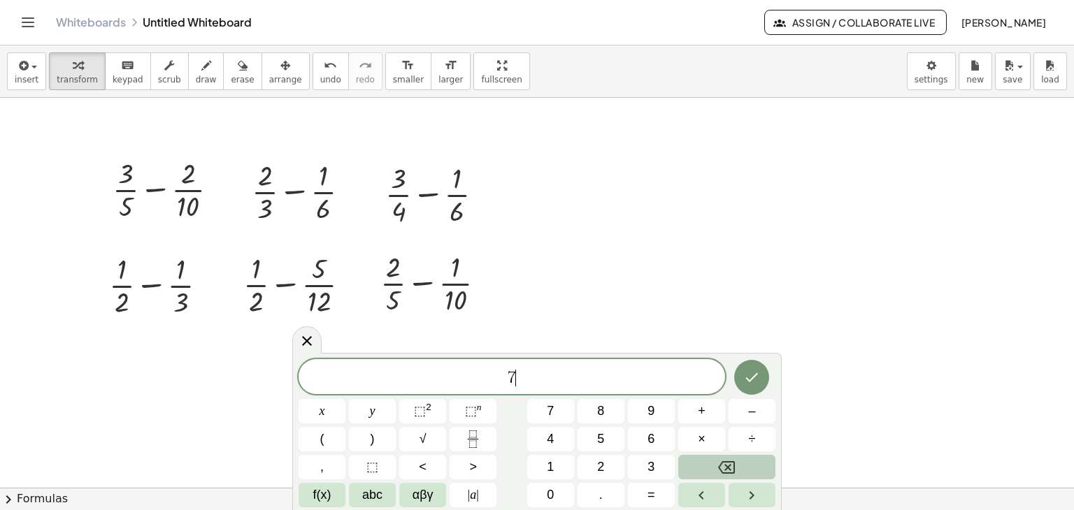
click at [702, 470] on button "Backspace" at bounding box center [726, 467] width 97 height 24
click at [305, 345] on icon at bounding box center [306, 340] width 17 height 17
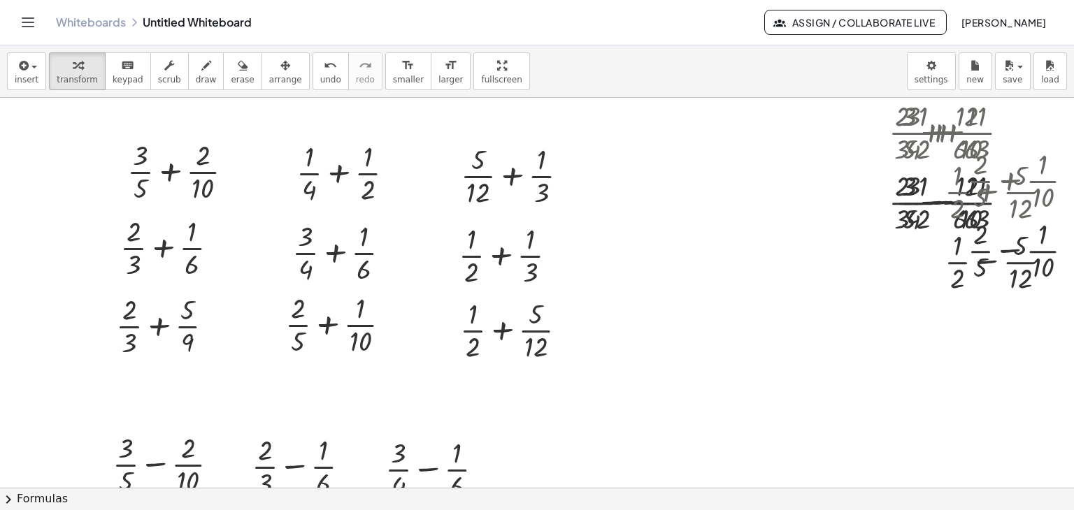
scroll to position [0, 0]
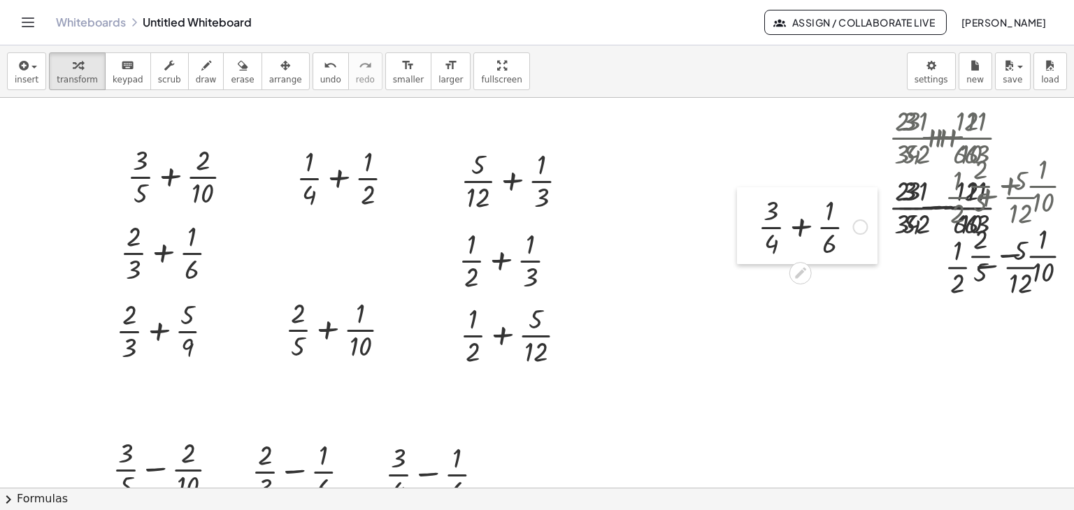
drag, startPoint x: 280, startPoint y: 229, endPoint x: 745, endPoint y: 199, distance: 466.5
click at [745, 199] on div at bounding box center [747, 225] width 21 height 77
drag, startPoint x: 187, startPoint y: 73, endPoint x: 232, endPoint y: 82, distance: 45.5
click at [201, 73] on icon "button" at bounding box center [206, 65] width 10 height 17
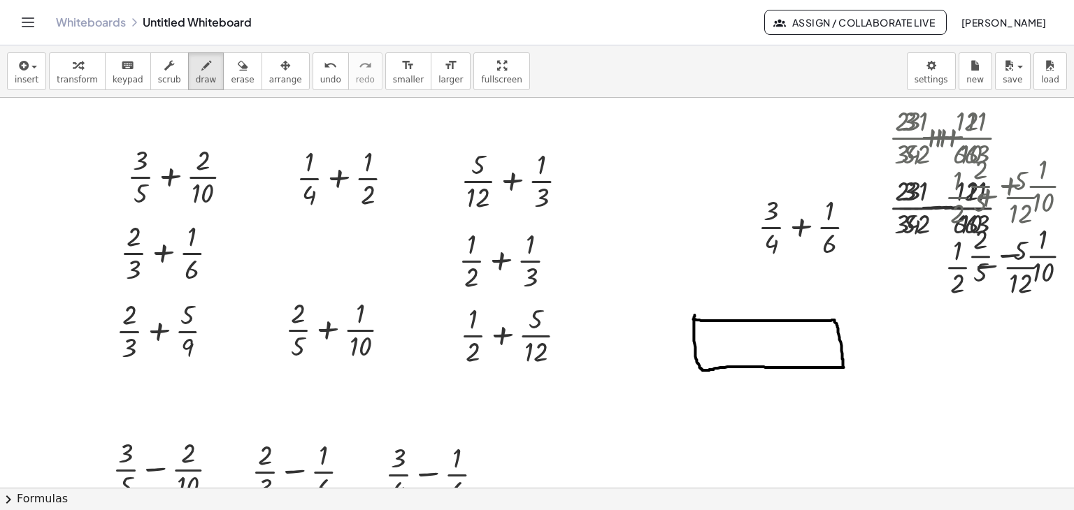
drag, startPoint x: 694, startPoint y: 319, endPoint x: 702, endPoint y: 328, distance: 12.4
click at [696, 315] on div at bounding box center [549, 488] width 1098 height 781
drag, startPoint x: 695, startPoint y: 344, endPoint x: 841, endPoint y: 344, distance: 146.1
click at [841, 344] on div at bounding box center [549, 488] width 1098 height 781
drag, startPoint x: 763, startPoint y: 319, endPoint x: 772, endPoint y: 370, distance: 51.7
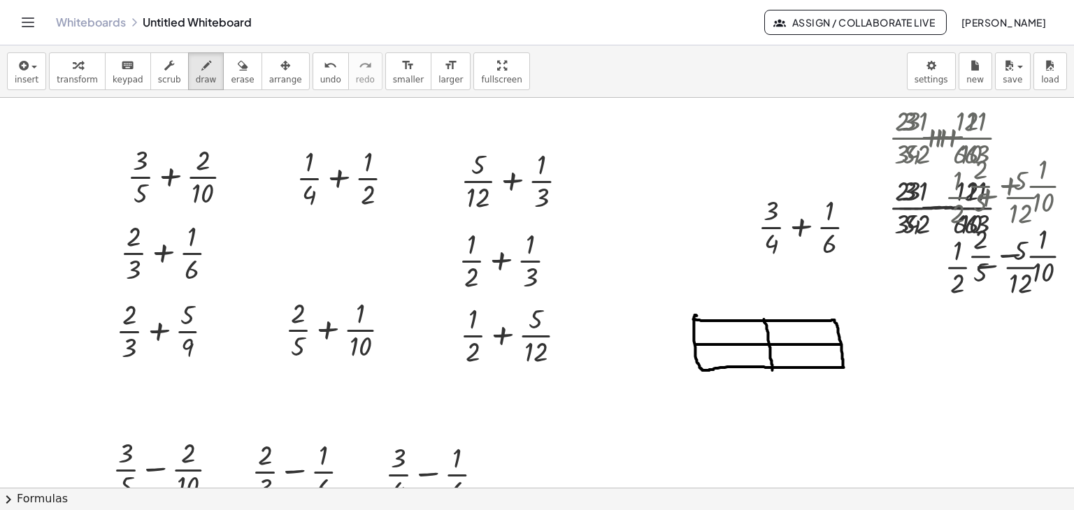
click at [772, 370] on div at bounding box center [549, 488] width 1098 height 781
drag, startPoint x: 700, startPoint y: 391, endPoint x: 707, endPoint y: 398, distance: 9.9
click at [700, 389] on div at bounding box center [549, 488] width 1098 height 781
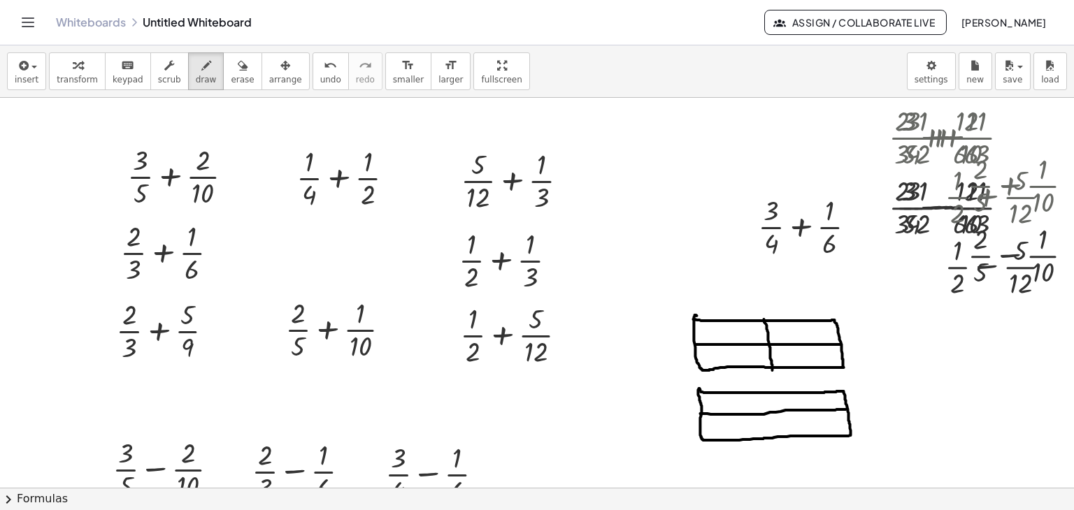
drag, startPoint x: 700, startPoint y: 413, endPoint x: 845, endPoint y: 409, distance: 145.4
click at [845, 409] on div at bounding box center [549, 488] width 1098 height 781
drag, startPoint x: 747, startPoint y: 394, endPoint x: 777, endPoint y: 398, distance: 30.3
click at [756, 438] on div at bounding box center [549, 488] width 1098 height 781
drag, startPoint x: 793, startPoint y: 390, endPoint x: 802, endPoint y: 435, distance: 45.6
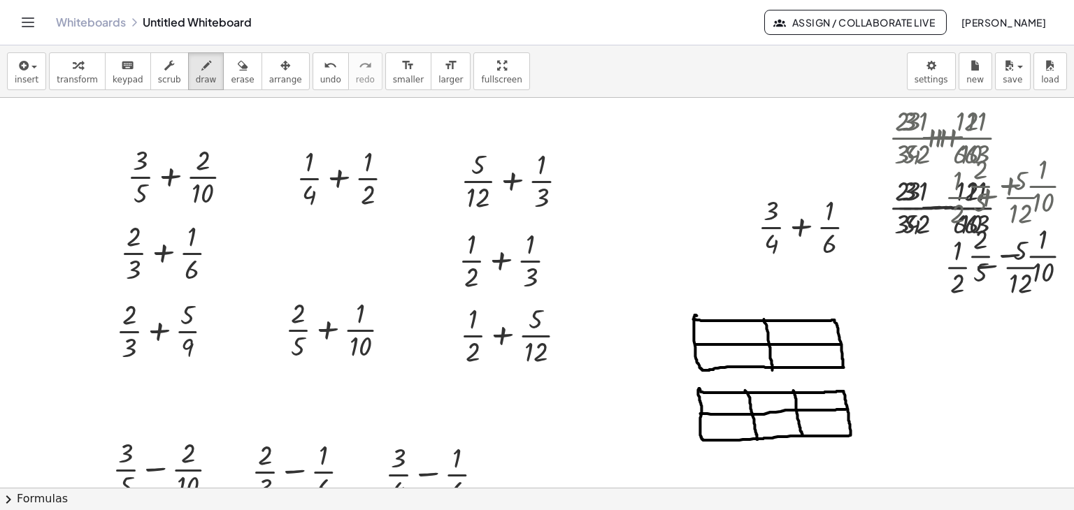
click at [802, 435] on div at bounding box center [549, 488] width 1098 height 781
drag, startPoint x: 723, startPoint y: 391, endPoint x: 731, endPoint y: 445, distance: 54.4
click at [730, 446] on div at bounding box center [549, 488] width 1098 height 781
drag, startPoint x: 771, startPoint y: 392, endPoint x: 803, endPoint y: 417, distance: 40.8
click at [776, 435] on div at bounding box center [549, 488] width 1098 height 781
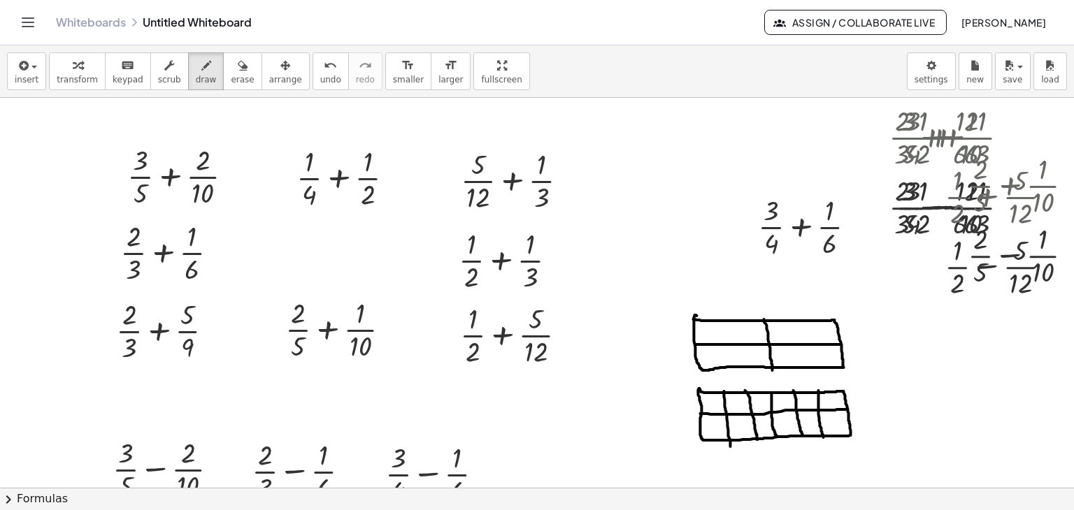
drag, startPoint x: 818, startPoint y: 390, endPoint x: 823, endPoint y: 437, distance: 47.1
click at [823, 437] on div at bounding box center [549, 488] width 1098 height 781
drag, startPoint x: 712, startPoint y: 319, endPoint x: 722, endPoint y: 381, distance: 62.4
click at [722, 381] on div at bounding box center [549, 488] width 1098 height 781
drag, startPoint x: 740, startPoint y: 317, endPoint x: 783, endPoint y: 348, distance: 53.0
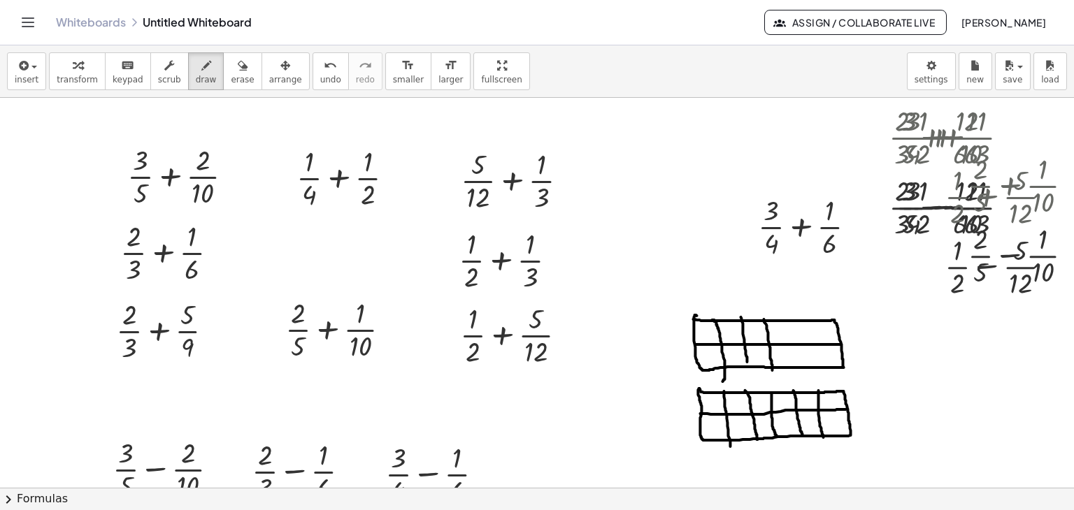
click at [749, 361] on div at bounding box center [549, 488] width 1098 height 781
drag, startPoint x: 788, startPoint y: 319, endPoint x: 797, endPoint y: 357, distance: 38.8
click at [790, 367] on div at bounding box center [549, 488] width 1098 height 781
drag, startPoint x: 810, startPoint y: 325, endPoint x: 816, endPoint y: 369, distance: 44.5
click at [816, 369] on div at bounding box center [549, 488] width 1098 height 781
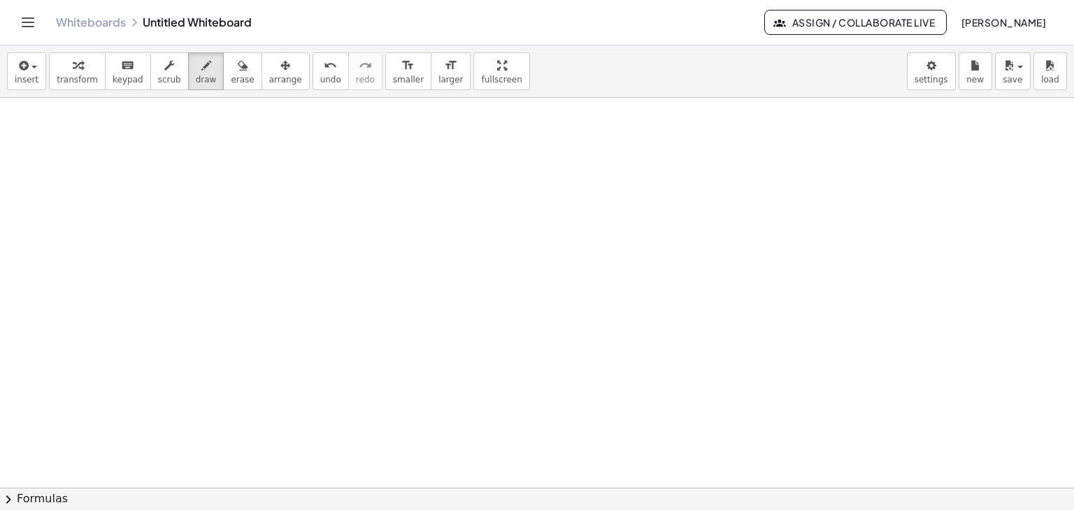
scroll to position [540, 0]
click at [31, 68] on span "button" at bounding box center [34, 67] width 6 height 3
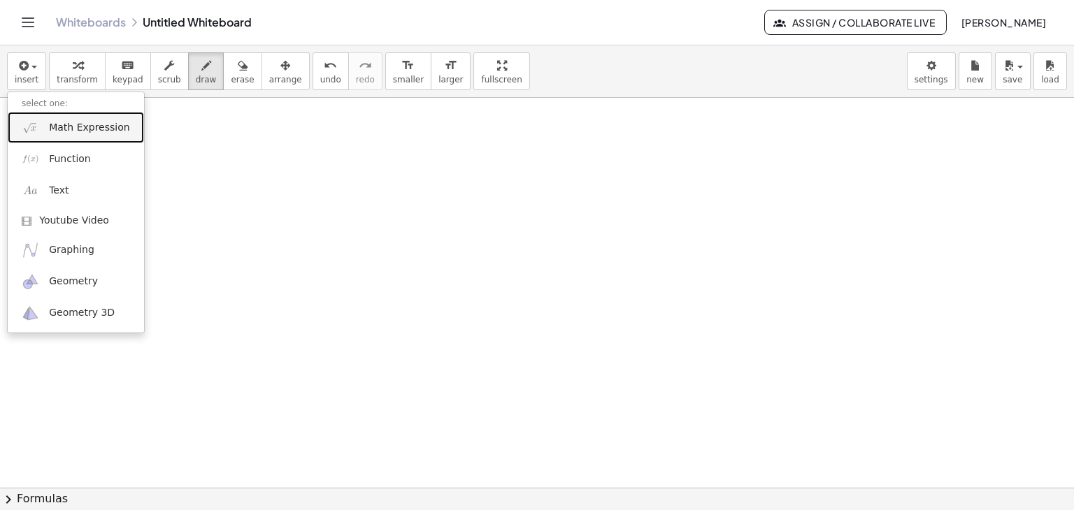
click at [83, 129] on span "Math Expression" at bounding box center [89, 128] width 80 height 14
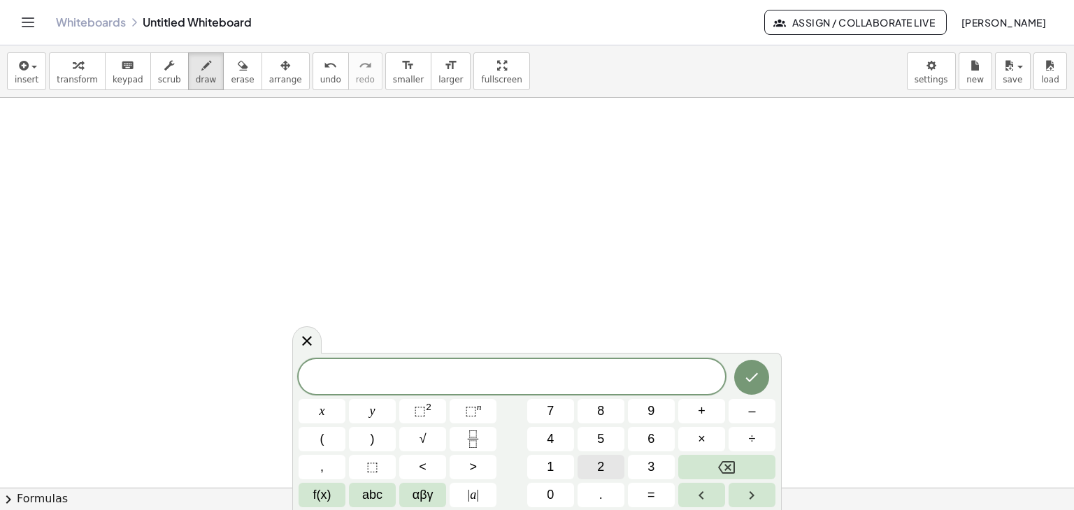
click at [608, 462] on button "2" at bounding box center [600, 467] width 47 height 24
click at [472, 449] on button "Fraction" at bounding box center [472, 439] width 47 height 24
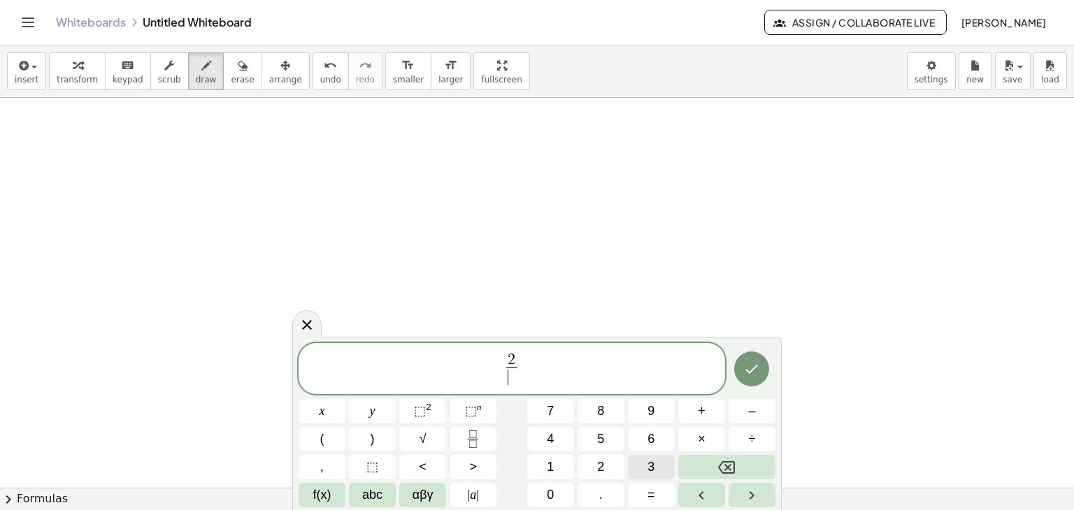
click at [646, 466] on button "3" at bounding box center [651, 467] width 47 height 24
click at [606, 372] on span "2 3 ​ ​" at bounding box center [511, 370] width 426 height 37
click at [719, 439] on button "×" at bounding box center [701, 439] width 47 height 24
click at [649, 461] on span "3" at bounding box center [650, 467] width 7 height 19
click at [743, 368] on icon "Done" at bounding box center [751, 369] width 17 height 17
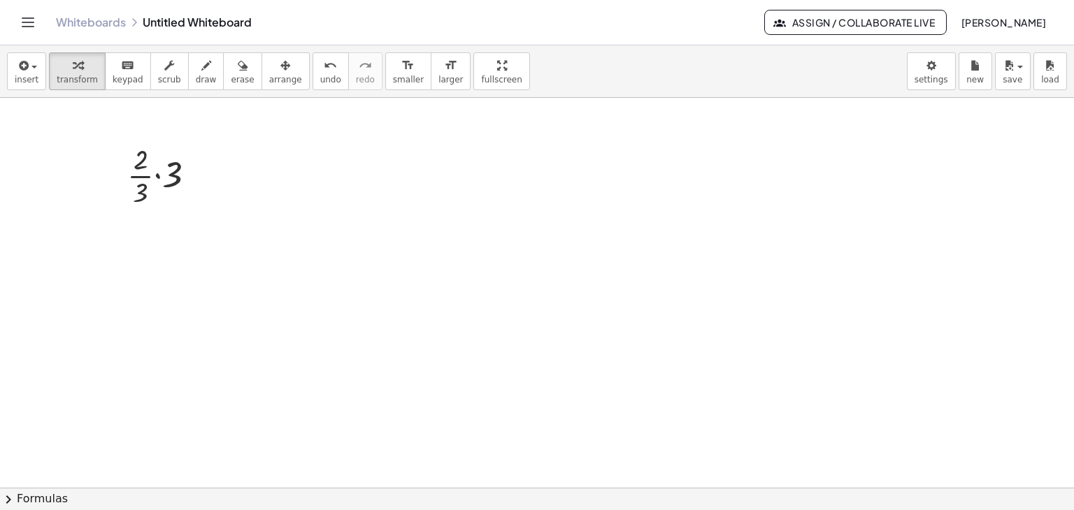
click at [368, 229] on div at bounding box center [549, 143] width 1098 height 1171
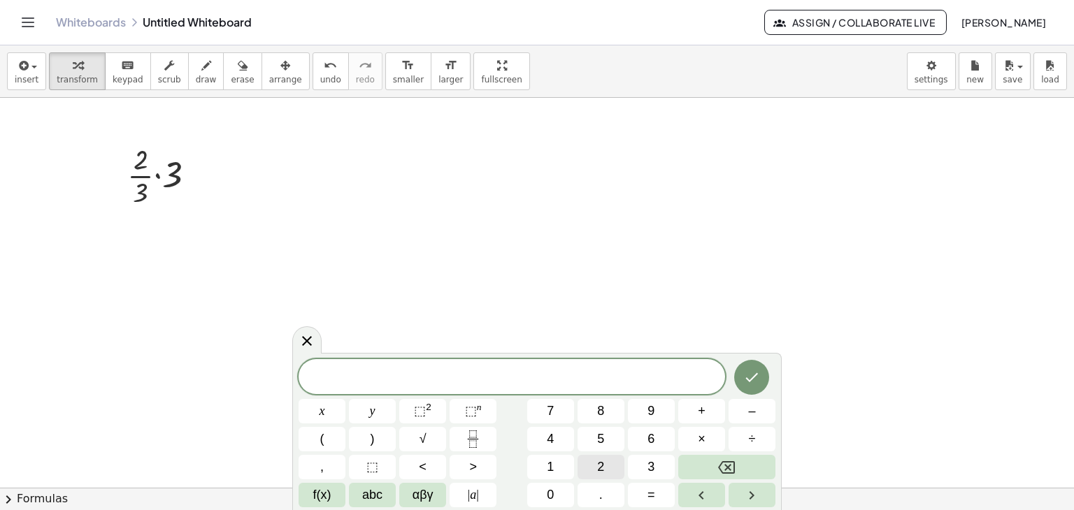
click at [609, 466] on button "2" at bounding box center [600, 467] width 47 height 24
click at [478, 442] on icon "Fraction" at bounding box center [472, 439] width 17 height 17
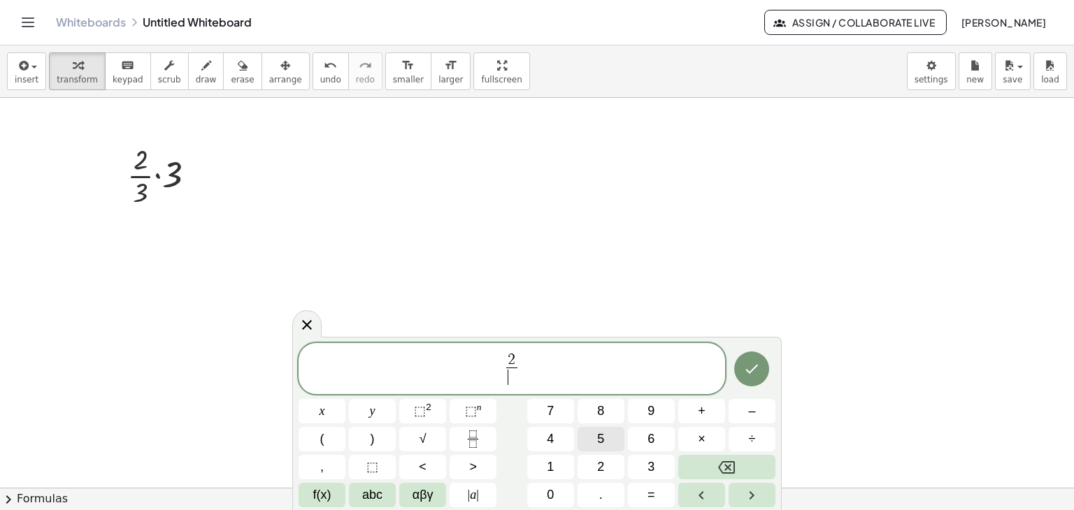
click at [597, 433] on span "5" at bounding box center [600, 439] width 7 height 19
click at [565, 362] on span "2 5 ​ ​" at bounding box center [511, 370] width 426 height 37
click at [707, 440] on button "×" at bounding box center [701, 439] width 47 height 24
click at [605, 465] on button "2" at bounding box center [600, 467] width 47 height 24
click at [750, 375] on icon "Done" at bounding box center [751, 369] width 17 height 17
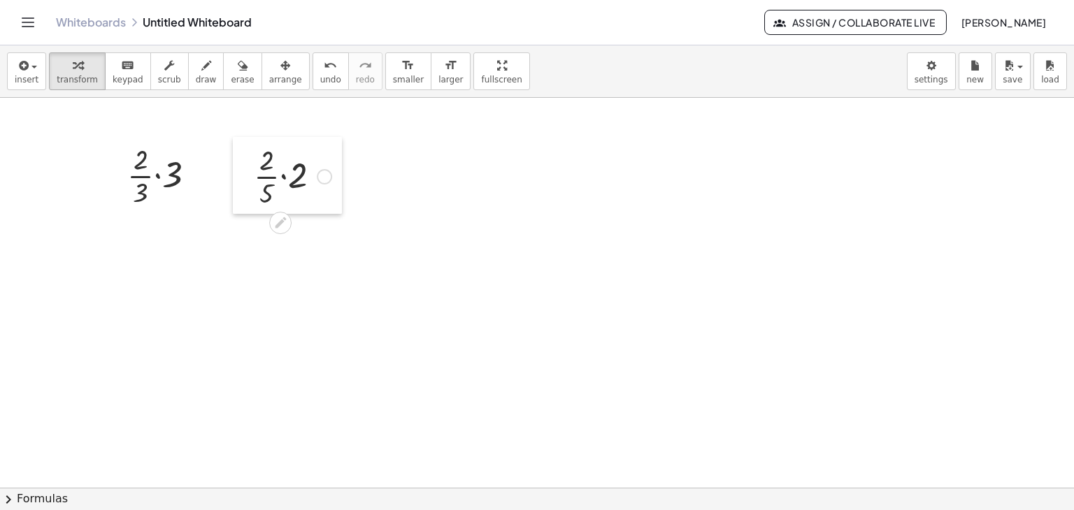
drag, startPoint x: 375, startPoint y: 261, endPoint x: 249, endPoint y: 159, distance: 161.6
click at [249, 159] on div at bounding box center [243, 175] width 21 height 77
drag, startPoint x: 248, startPoint y: 160, endPoint x: 210, endPoint y: 159, distance: 38.4
click at [210, 159] on div at bounding box center [204, 174] width 21 height 77
click at [351, 174] on div at bounding box center [549, 143] width 1098 height 1171
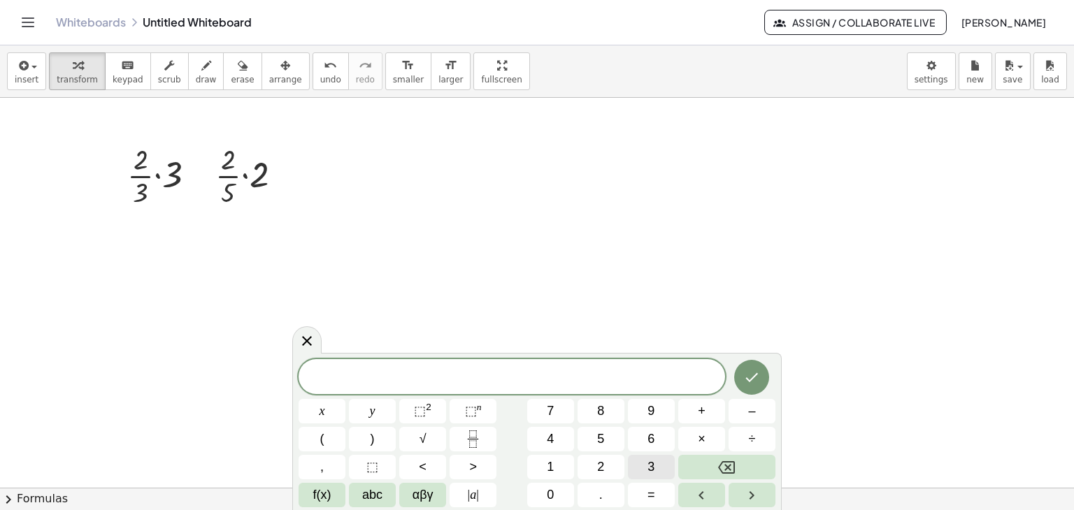
click at [650, 460] on span "3" at bounding box center [650, 467] width 7 height 19
click at [727, 472] on icon "Backspace" at bounding box center [726, 467] width 17 height 13
click at [470, 442] on icon "Fraction" at bounding box center [472, 439] width 17 height 17
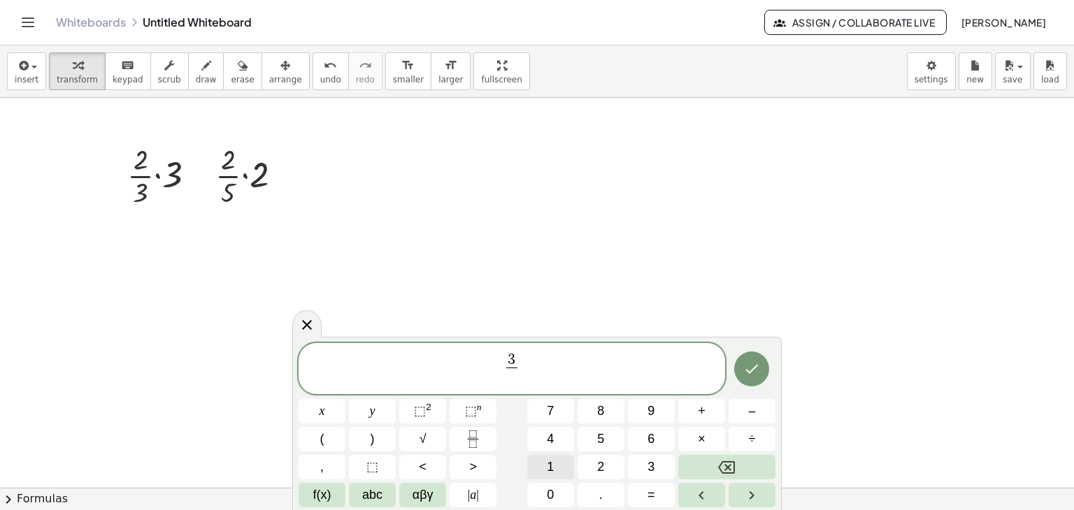
click at [557, 465] on button "1" at bounding box center [550, 467] width 47 height 24
click at [600, 464] on span "2" at bounding box center [600, 467] width 7 height 19
click at [716, 459] on button "Backspace" at bounding box center [726, 467] width 97 height 24
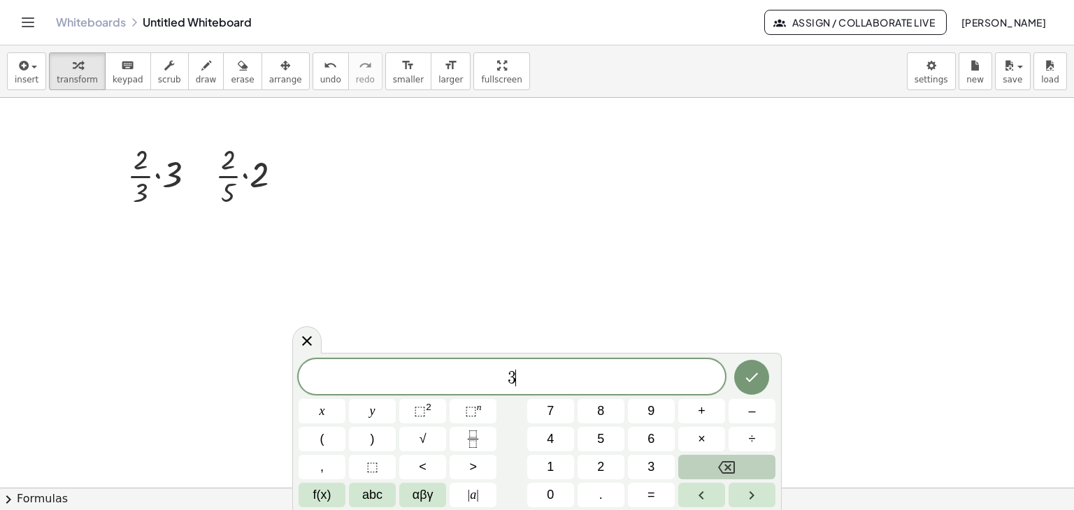
click at [716, 459] on button "Backspace" at bounding box center [726, 467] width 97 height 24
click at [600, 440] on span "5" at bounding box center [600, 439] width 7 height 19
click at [701, 406] on span "+" at bounding box center [702, 411] width 8 height 19
click at [728, 462] on icon "Backspace" at bounding box center [726, 467] width 17 height 17
click at [481, 442] on icon "Fraction" at bounding box center [472, 439] width 17 height 17
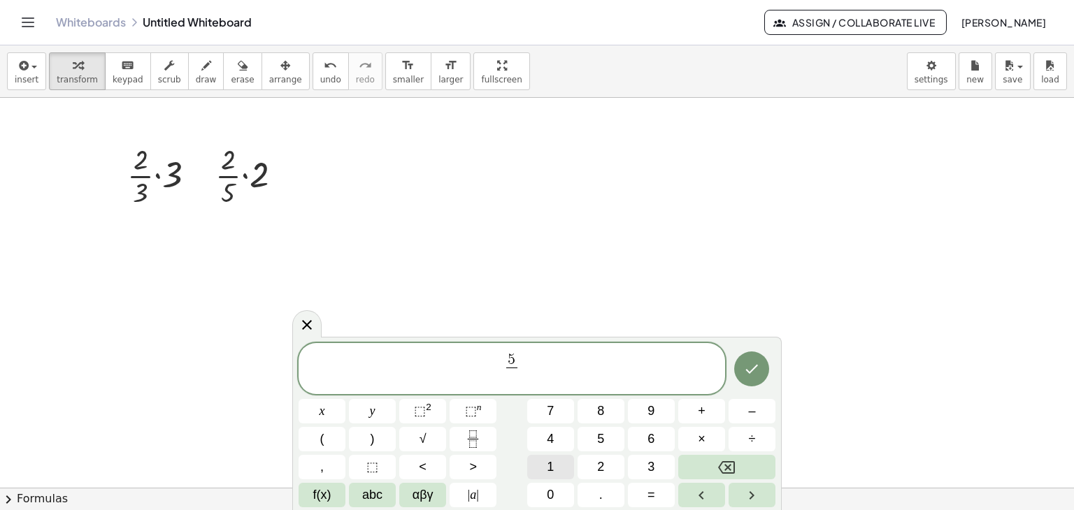
click at [550, 466] on span "1" at bounding box center [550, 467] width 7 height 19
click at [585, 468] on button "2" at bounding box center [600, 467] width 47 height 24
click at [562, 370] on span "5 1 2 ​ ​" at bounding box center [511, 370] width 426 height 37
click at [712, 440] on button "×" at bounding box center [701, 439] width 47 height 24
click at [609, 466] on button "2" at bounding box center [600, 467] width 47 height 24
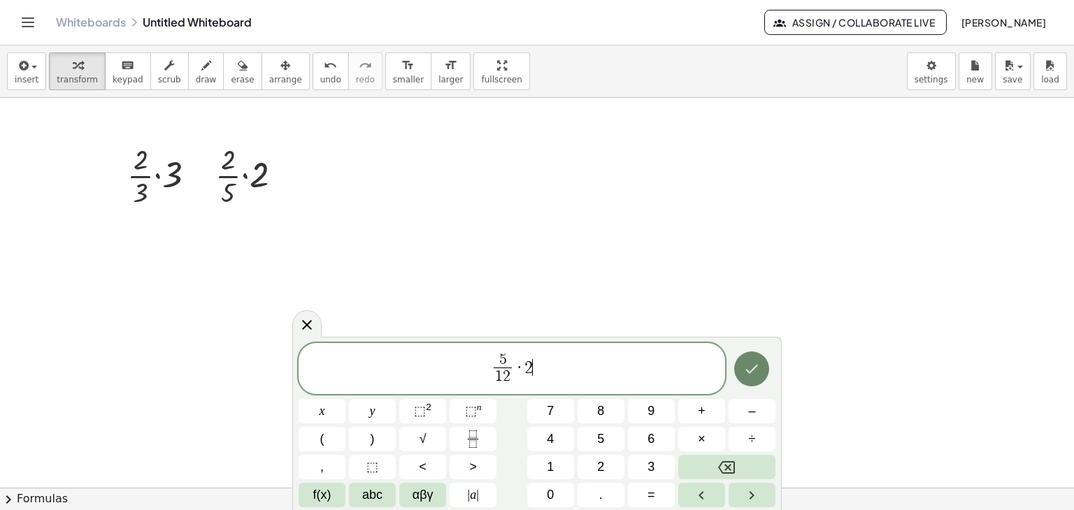
click at [752, 356] on button "Done" at bounding box center [751, 369] width 35 height 35
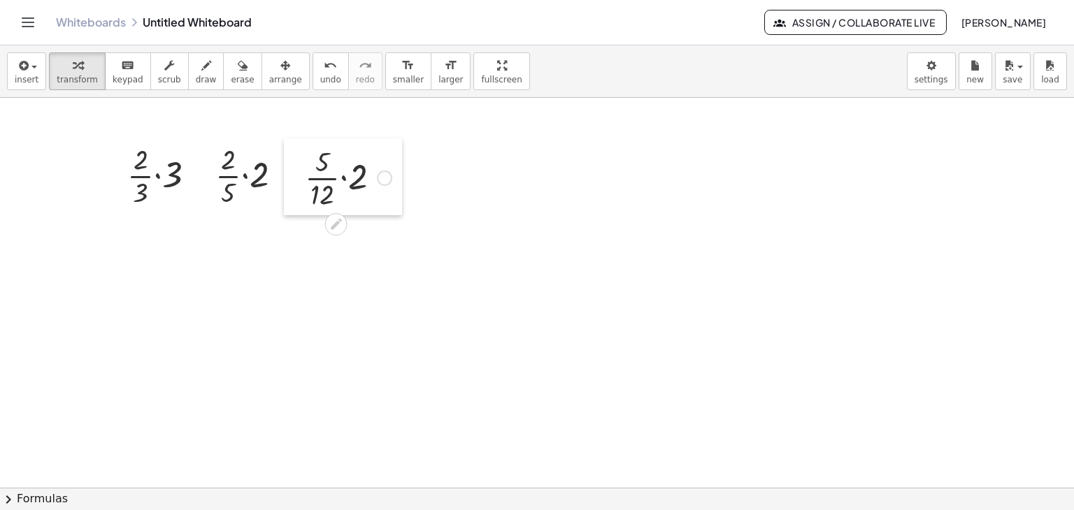
drag, startPoint x: 365, startPoint y: 195, endPoint x: 298, endPoint y: 158, distance: 76.6
click at [298, 158] on div at bounding box center [294, 176] width 21 height 77
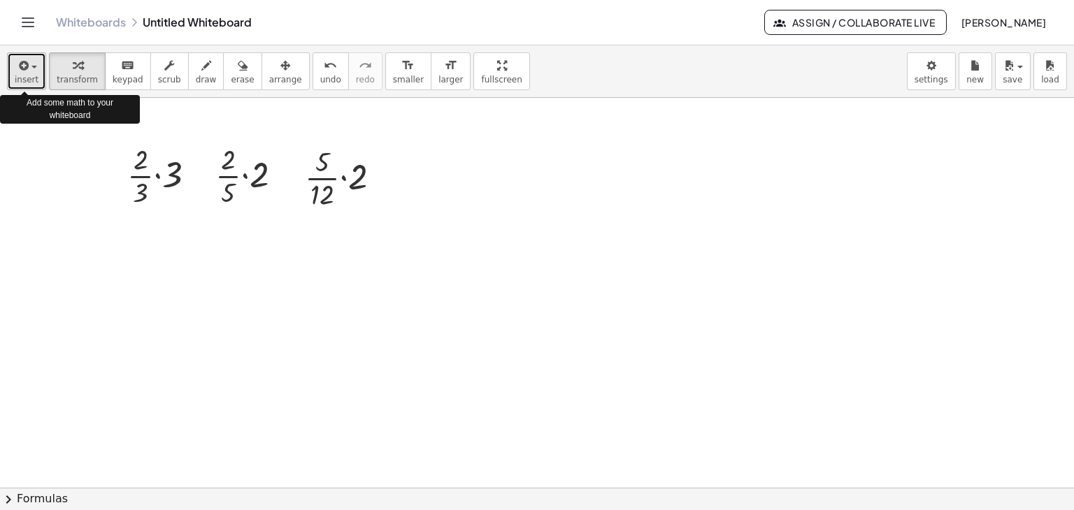
click at [16, 71] on icon "button" at bounding box center [22, 65] width 13 height 17
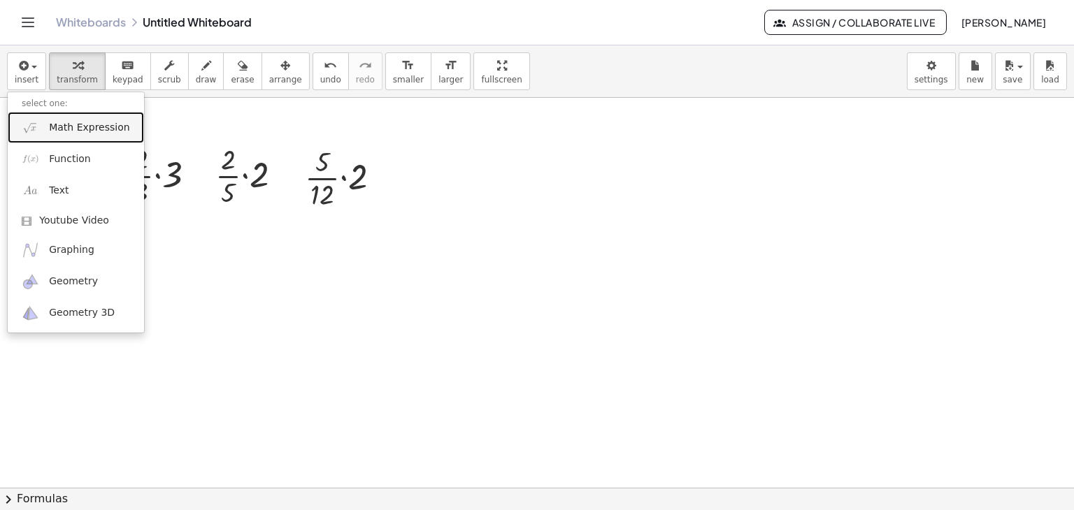
click at [58, 132] on span "Math Expression" at bounding box center [89, 128] width 80 height 14
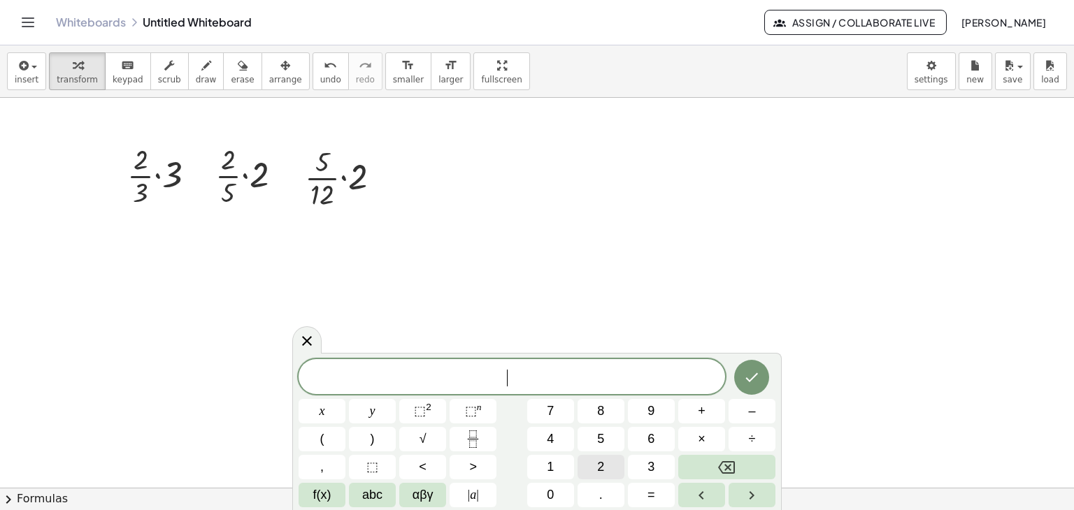
click at [604, 466] on span "2" at bounding box center [600, 467] width 7 height 19
click at [481, 436] on icon "Fraction" at bounding box center [472, 439] width 17 height 17
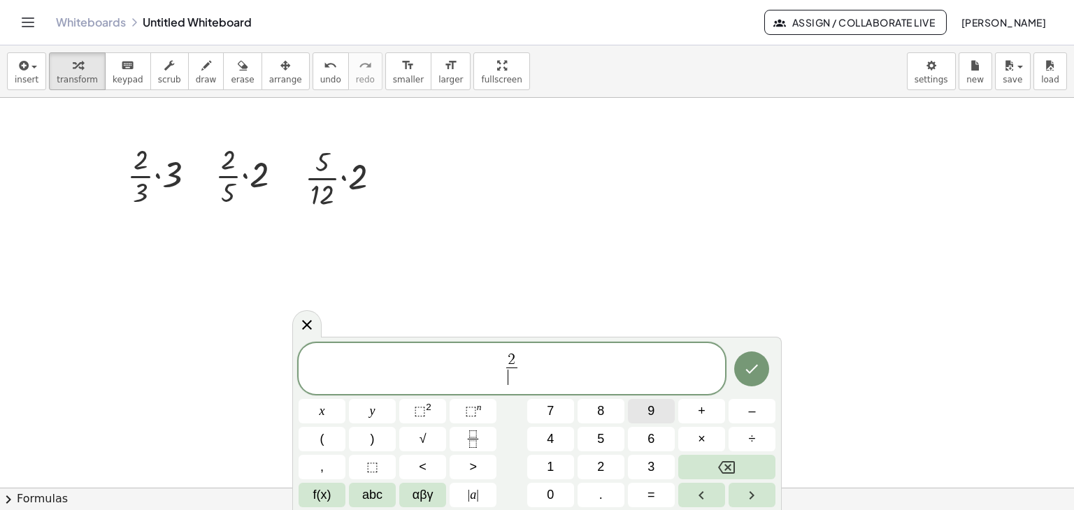
click at [658, 412] on button "9" at bounding box center [651, 411] width 47 height 24
click at [557, 370] on span "2 9 ​ ​" at bounding box center [511, 370] width 426 height 37
click at [708, 437] on button "×" at bounding box center [701, 439] width 47 height 24
click at [557, 437] on button "4" at bounding box center [550, 439] width 47 height 24
click at [755, 366] on icon "Done" at bounding box center [751, 369] width 17 height 17
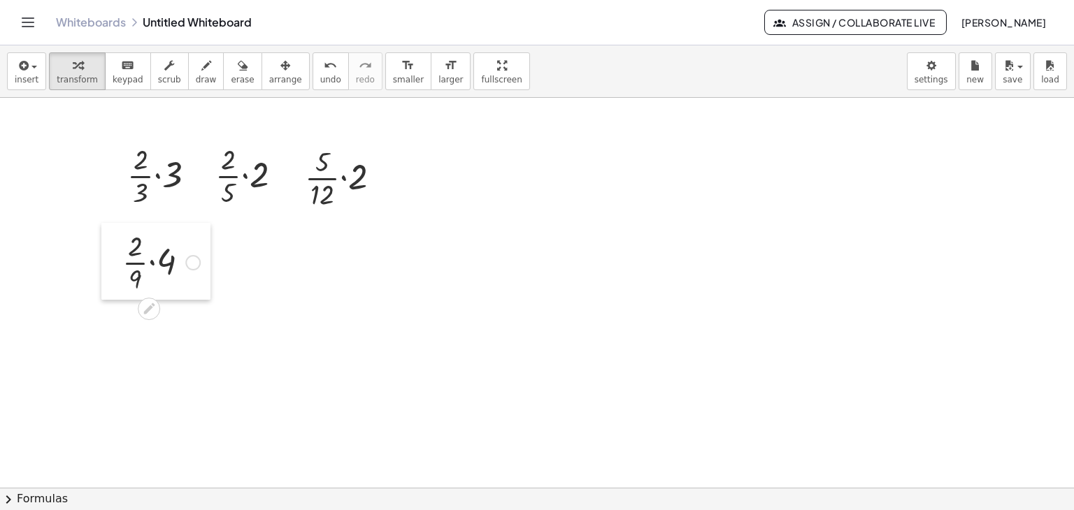
drag, startPoint x: 522, startPoint y: 205, endPoint x: 120, endPoint y: 239, distance: 404.1
click at [120, 239] on div at bounding box center [111, 261] width 21 height 77
drag, startPoint x: 117, startPoint y: 227, endPoint x: 117, endPoint y: 220, distance: 7.0
click at [117, 220] on div at bounding box center [111, 254] width 21 height 77
drag, startPoint x: 201, startPoint y: 156, endPoint x: 301, endPoint y: 308, distance: 182.0
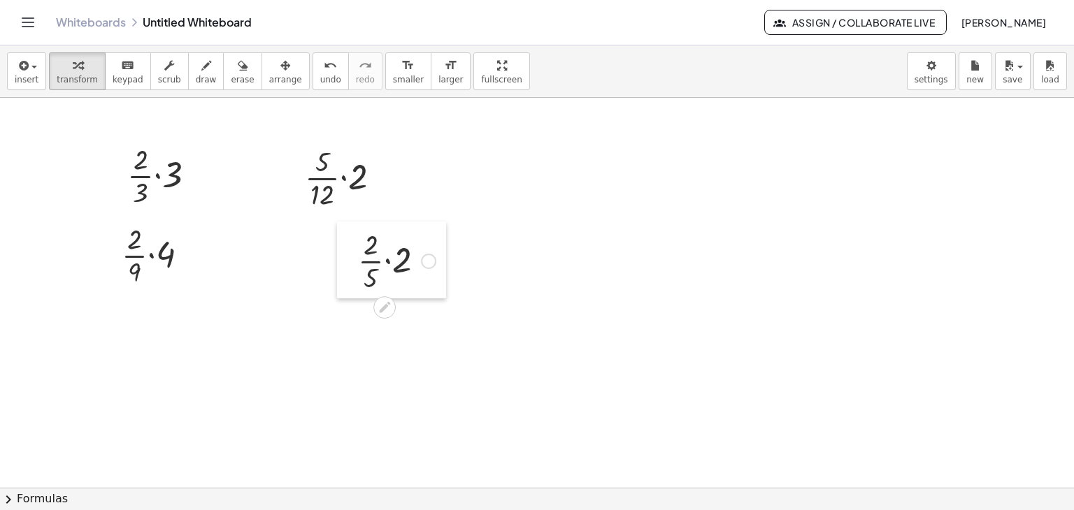
click at [337, 298] on div at bounding box center [347, 260] width 21 height 77
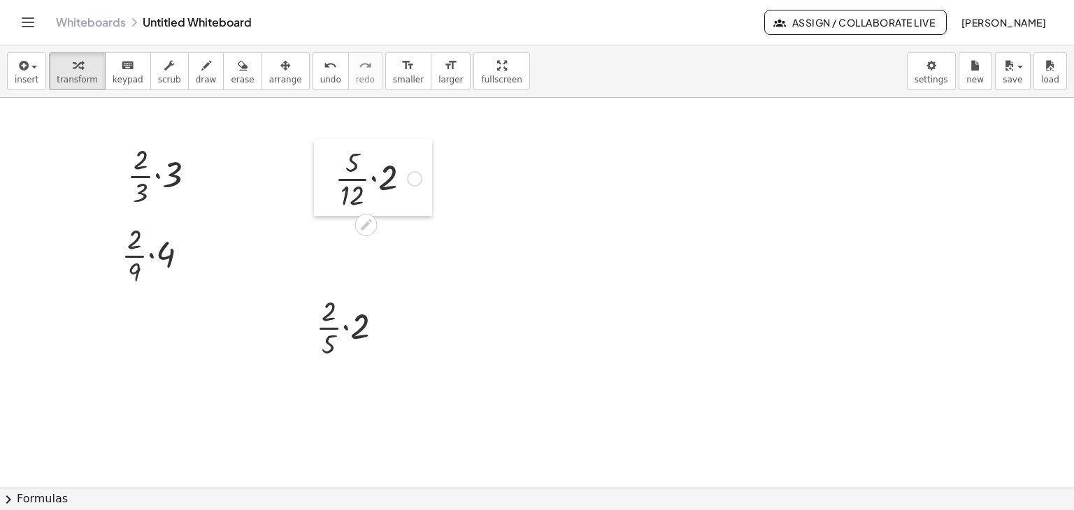
drag, startPoint x: 297, startPoint y: 157, endPoint x: 327, endPoint y: 157, distance: 30.1
click at [327, 157] on div at bounding box center [324, 177] width 21 height 77
drag, startPoint x: 306, startPoint y: 295, endPoint x: 219, endPoint y: 145, distance: 173.2
click at [219, 145] on div at bounding box center [218, 176] width 21 height 77
click at [288, 297] on div at bounding box center [549, 143] width 1098 height 1171
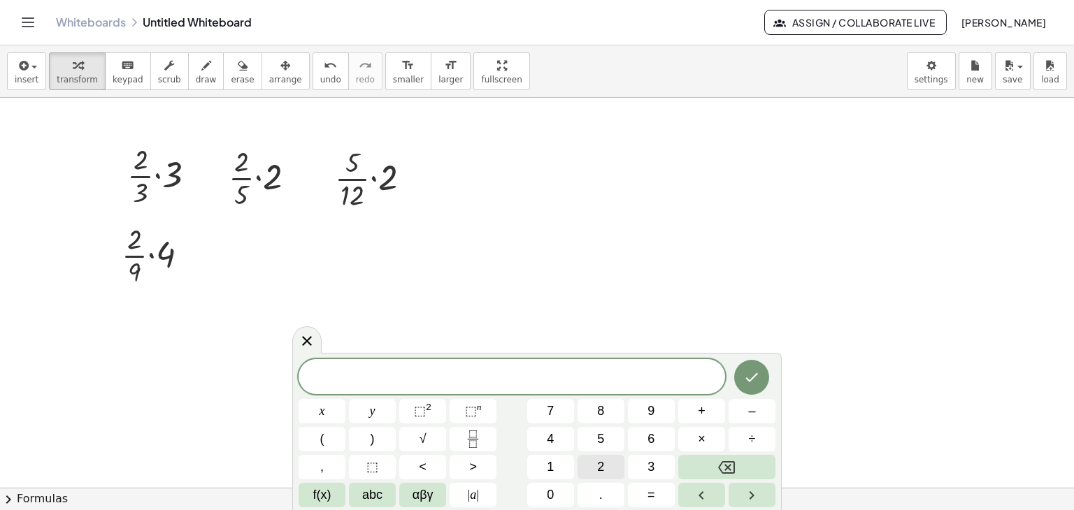
click at [603, 467] on span "2" at bounding box center [600, 467] width 7 height 19
click at [470, 438] on icon "Fraction" at bounding box center [472, 439] width 17 height 17
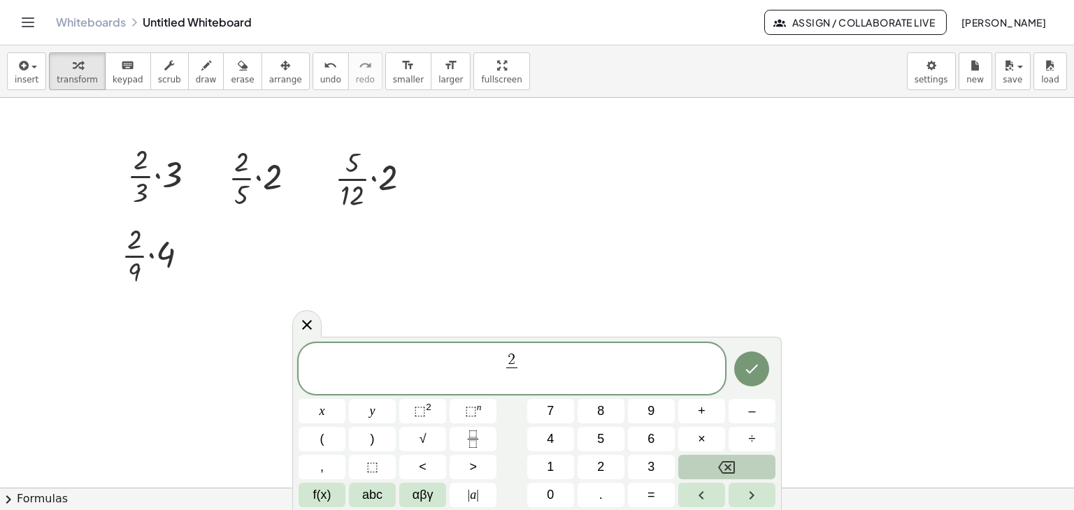
click at [695, 462] on button "Backspace" at bounding box center [726, 467] width 97 height 24
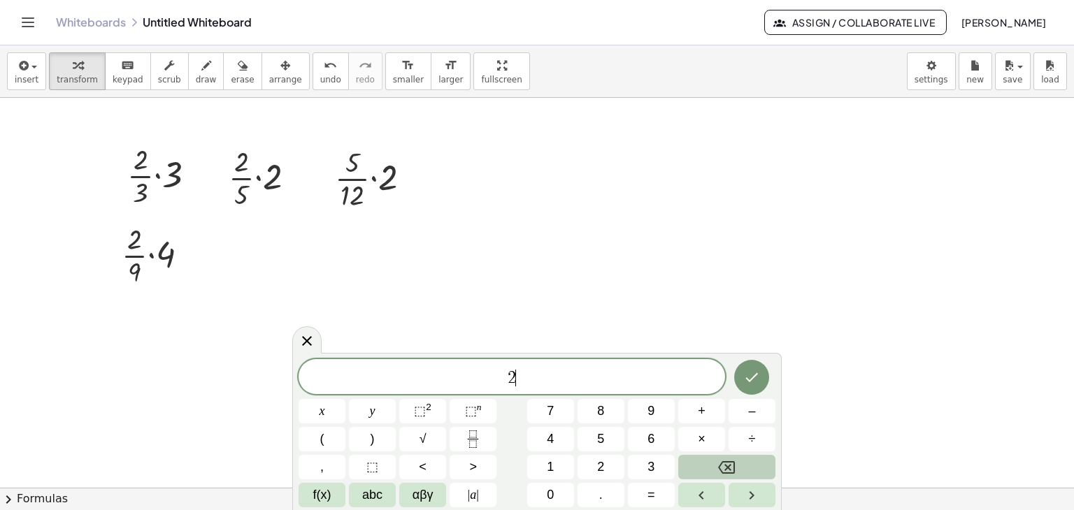
click at [695, 462] on button "Backspace" at bounding box center [726, 467] width 97 height 24
click at [562, 463] on button "1" at bounding box center [550, 467] width 47 height 24
click at [478, 444] on icon "Fraction" at bounding box center [472, 439] width 17 height 17
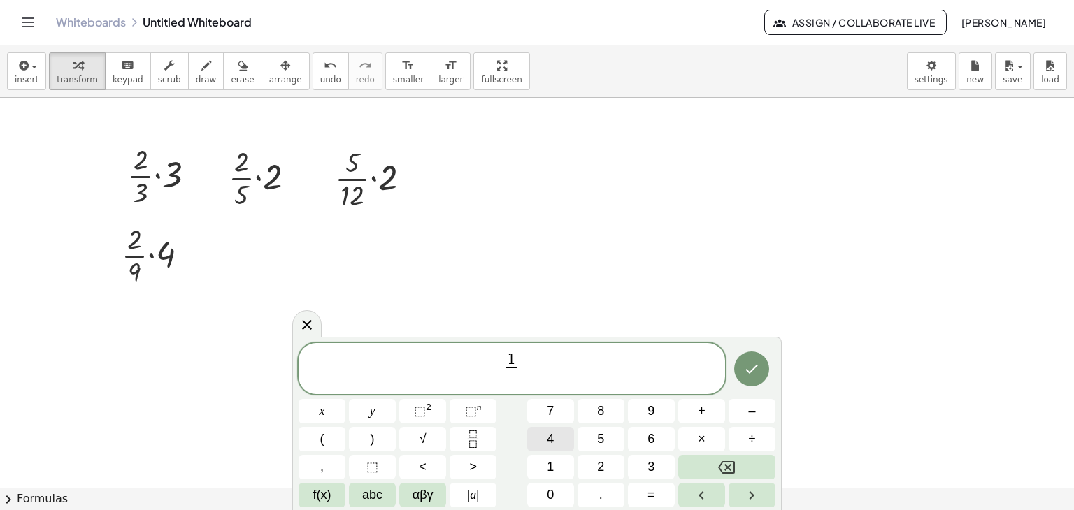
click at [561, 445] on button "4" at bounding box center [550, 439] width 47 height 24
click at [721, 459] on icon "Backspace" at bounding box center [726, 467] width 17 height 17
click at [619, 375] on span "1 4 ​ ​" at bounding box center [511, 370] width 426 height 37
click at [702, 441] on span "×" at bounding box center [702, 439] width 8 height 19
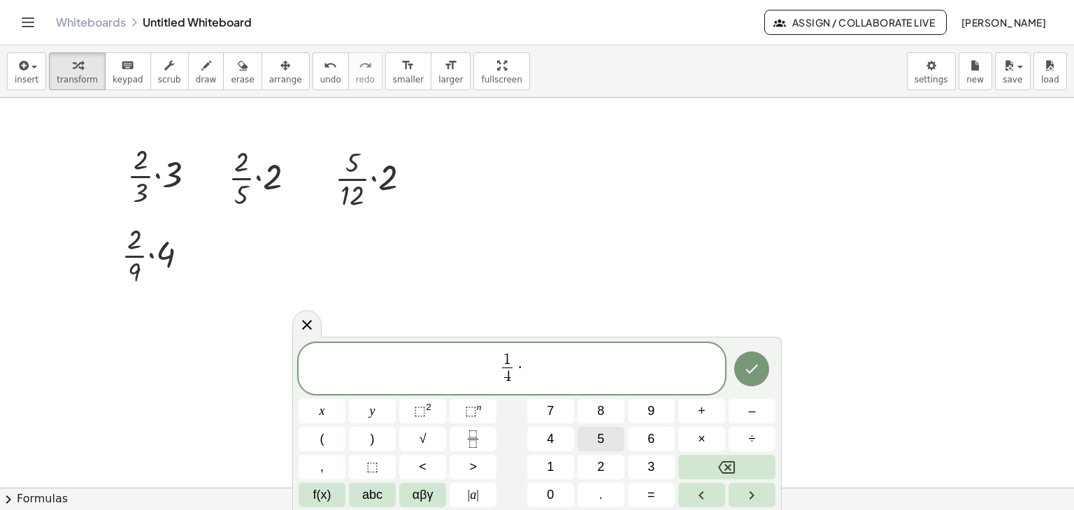
click at [605, 438] on button "5" at bounding box center [600, 439] width 47 height 24
click at [757, 371] on icon "Done" at bounding box center [751, 369] width 17 height 17
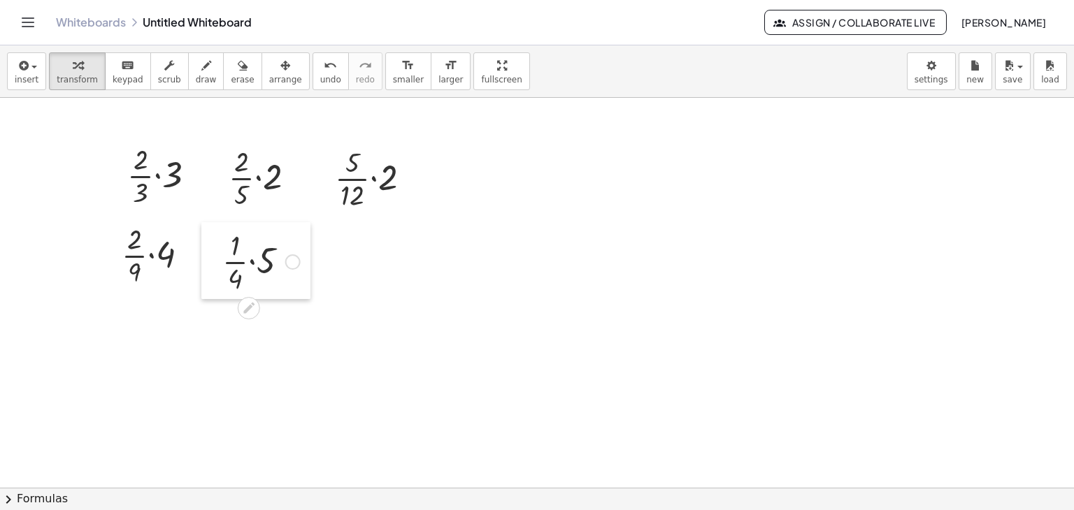
drag, startPoint x: 299, startPoint y: 323, endPoint x: 212, endPoint y: 247, distance: 115.4
click at [212, 247] on div at bounding box center [211, 260] width 21 height 77
click at [397, 322] on div at bounding box center [549, 143] width 1098 height 1171
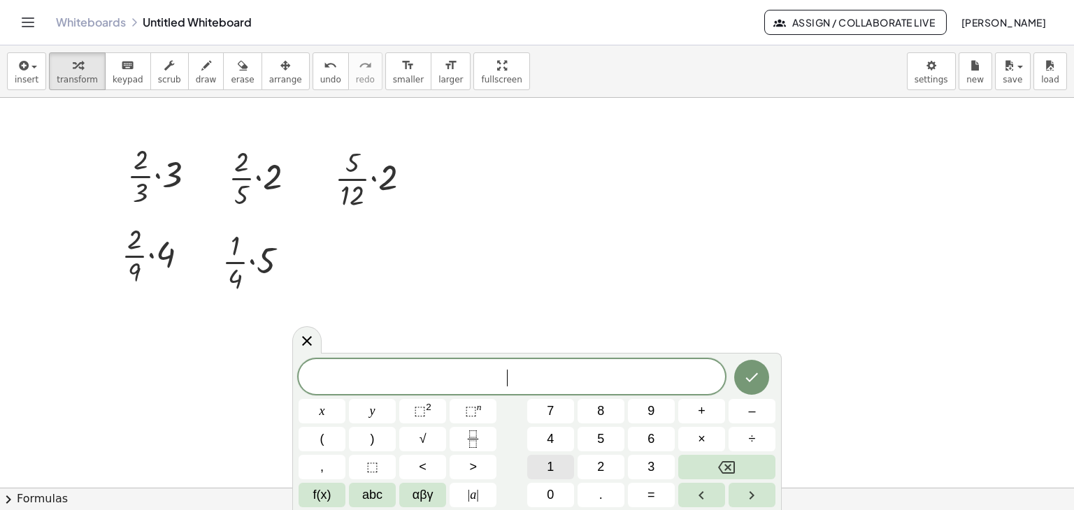
click at [551, 462] on span "1" at bounding box center [550, 467] width 7 height 19
click at [475, 444] on icon "Fraction" at bounding box center [472, 439] width 17 height 17
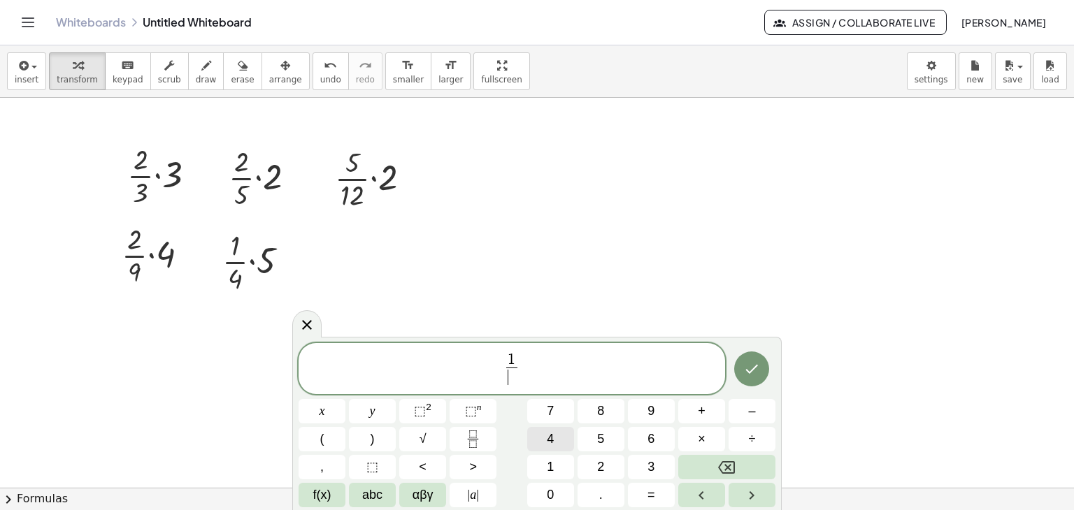
click at [554, 440] on span "4" at bounding box center [550, 439] width 7 height 19
drag, startPoint x: 540, startPoint y: 363, endPoint x: 579, endPoint y: 377, distance: 41.3
click at [542, 365] on span "1 4 ​ ​" at bounding box center [511, 370] width 426 height 37
click at [699, 433] on span "×" at bounding box center [702, 439] width 8 height 19
click at [649, 461] on span "3" at bounding box center [650, 467] width 7 height 19
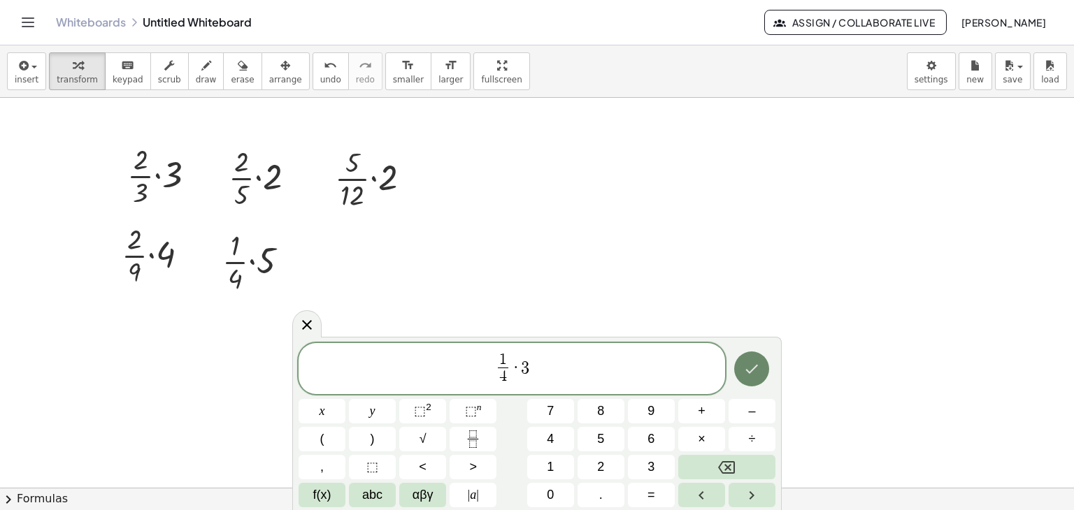
click at [748, 365] on icon "Done" at bounding box center [751, 369] width 17 height 17
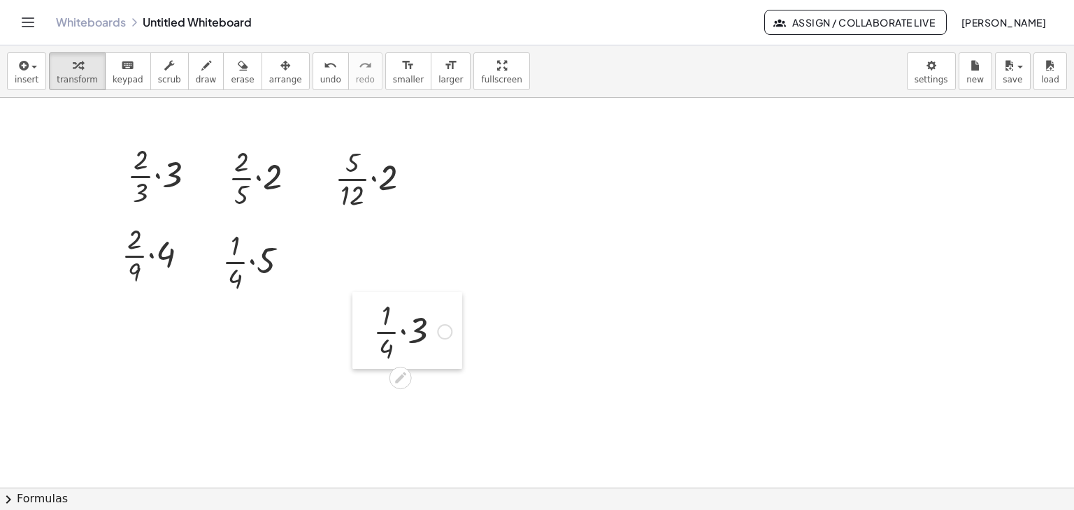
drag, startPoint x: 403, startPoint y: 347, endPoint x: 361, endPoint y: 329, distance: 46.3
click at [361, 329] on div at bounding box center [362, 330] width 21 height 77
drag, startPoint x: 212, startPoint y: 240, endPoint x: 324, endPoint y: 237, distance: 111.2
click at [324, 237] on div at bounding box center [322, 257] width 21 height 77
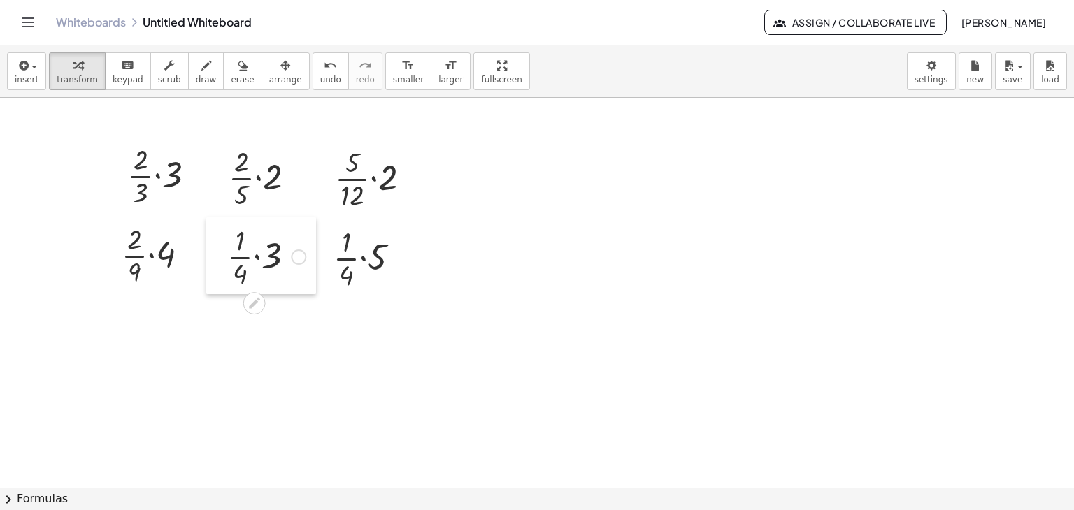
drag, startPoint x: 361, startPoint y: 333, endPoint x: 212, endPoint y: 245, distance: 172.4
click at [212, 245] on div at bounding box center [216, 255] width 21 height 77
click at [307, 356] on div at bounding box center [549, 143] width 1098 height 1171
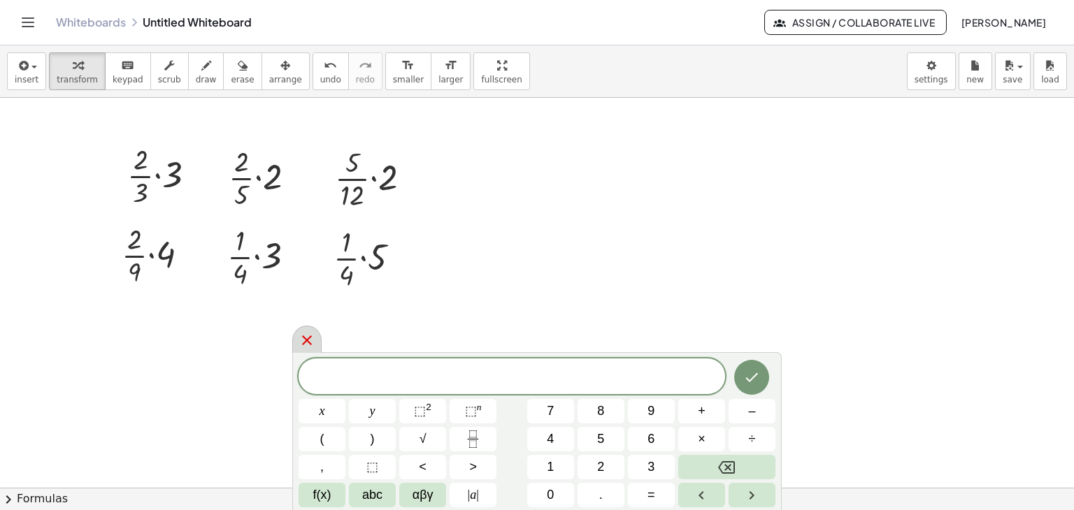
click at [301, 336] on icon at bounding box center [306, 340] width 17 height 17
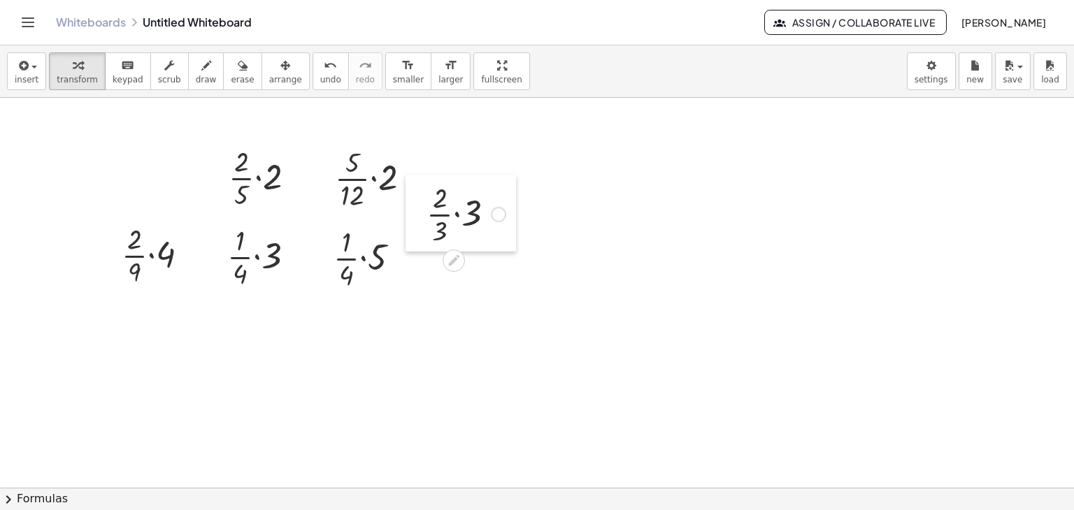
drag, startPoint x: 126, startPoint y: 152, endPoint x: 427, endPoint y: 184, distance: 303.0
click at [426, 187] on div at bounding box center [415, 213] width 21 height 77
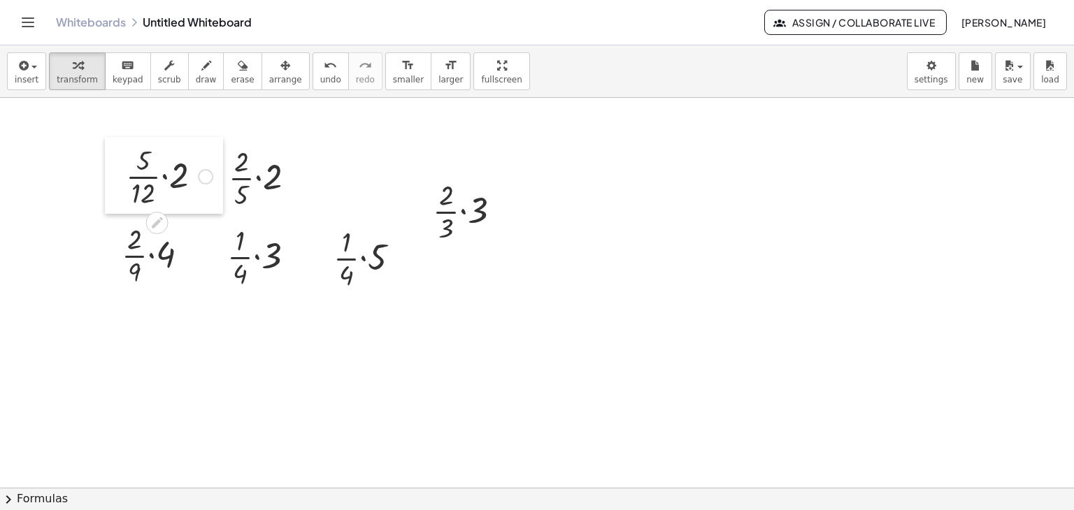
drag, startPoint x: 326, startPoint y: 154, endPoint x: 117, endPoint y: 152, distance: 209.0
click at [117, 152] on div at bounding box center [115, 175] width 21 height 77
drag, startPoint x: 426, startPoint y: 190, endPoint x: 329, endPoint y: 162, distance: 101.1
click at [329, 162] on div at bounding box center [325, 182] width 21 height 77
click at [518, 226] on div at bounding box center [549, 143] width 1098 height 1171
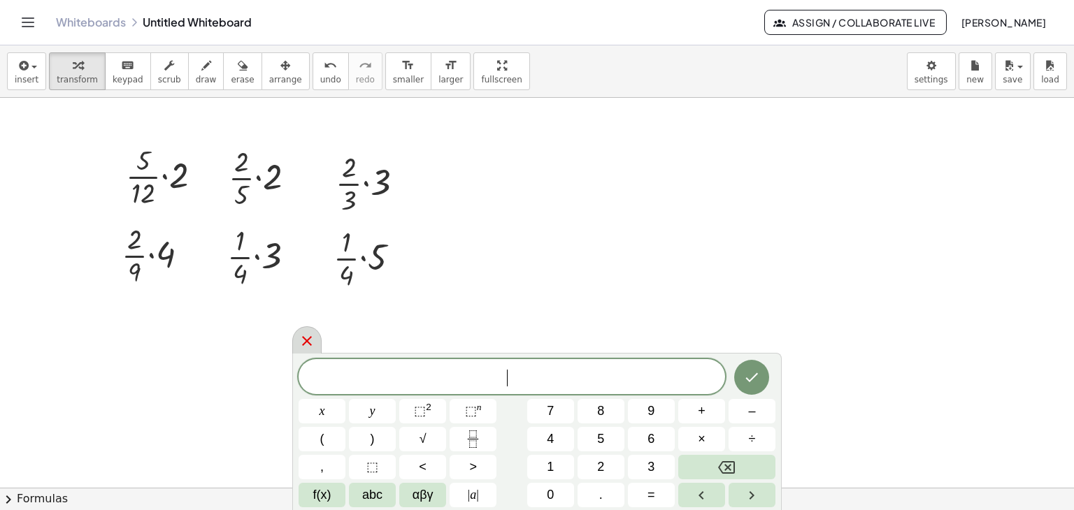
click at [303, 345] on icon at bounding box center [307, 341] width 10 height 10
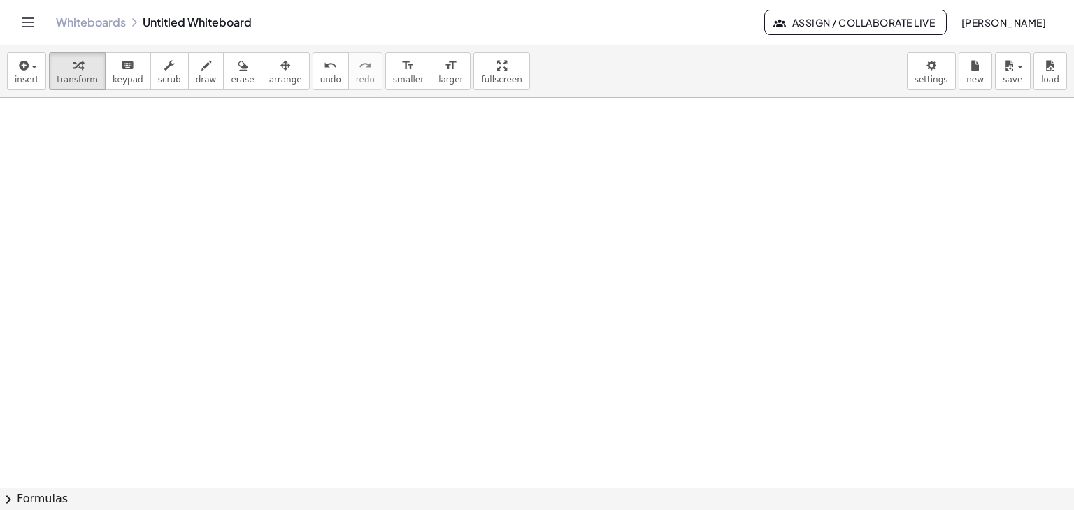
scroll to position [750, 0]
click at [34, 75] on span "insert" at bounding box center [27, 80] width 24 height 10
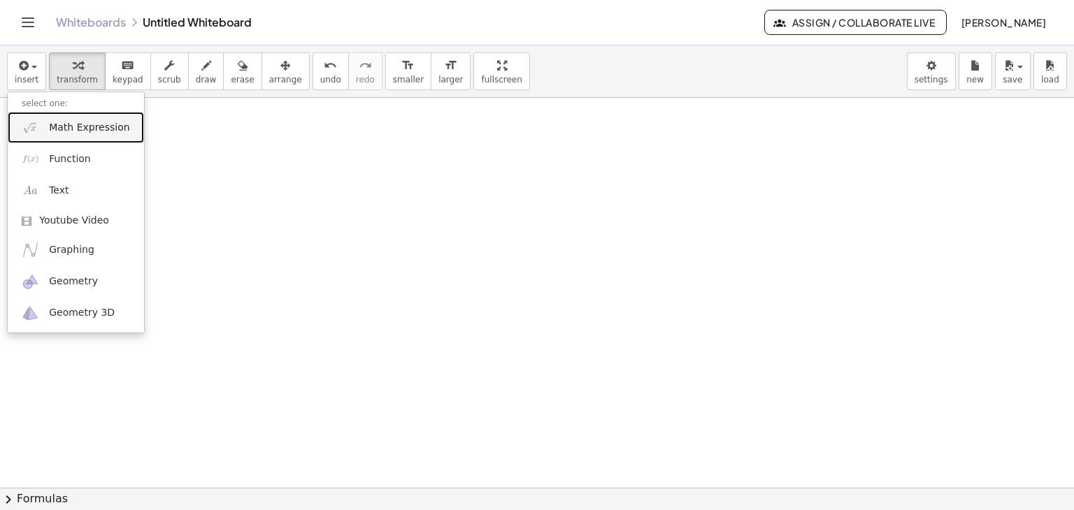
click at [72, 135] on link "Math Expression" at bounding box center [76, 127] width 136 height 31
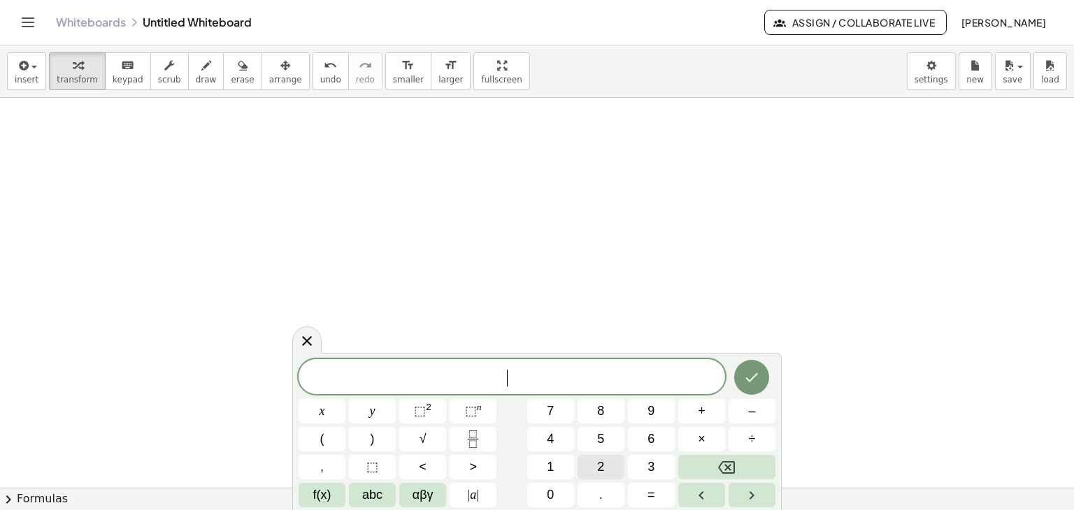
click at [600, 466] on span "2" at bounding box center [600, 467] width 7 height 19
click at [491, 440] on button "Fraction" at bounding box center [472, 439] width 47 height 24
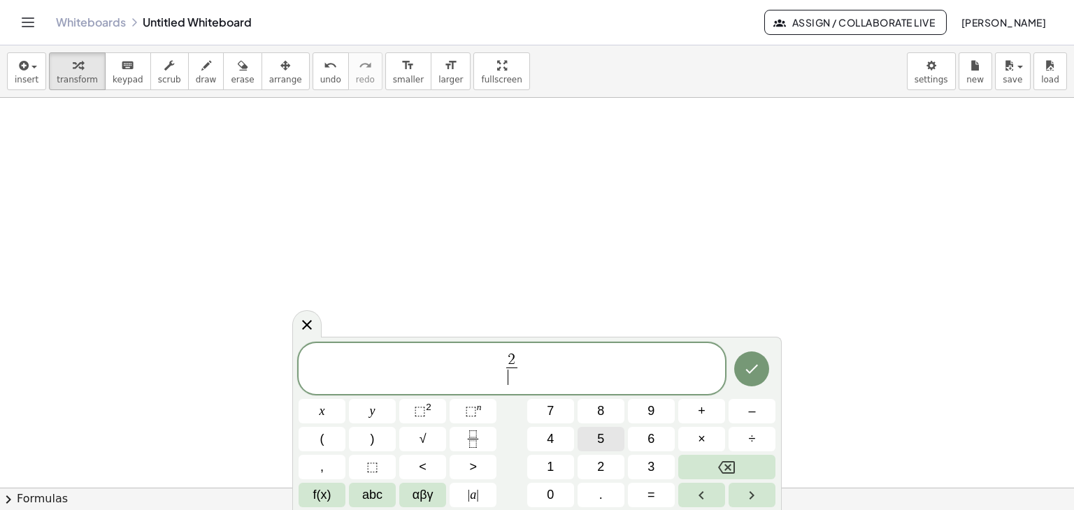
click at [609, 437] on button "5" at bounding box center [600, 439] width 47 height 24
click at [578, 374] on span "2 5 ​ ​" at bounding box center [511, 370] width 426 height 37
click at [751, 440] on span "÷" at bounding box center [752, 439] width 7 height 19
click at [603, 467] on span "2" at bounding box center [600, 467] width 7 height 19
click at [750, 375] on icon "Done" at bounding box center [751, 369] width 17 height 17
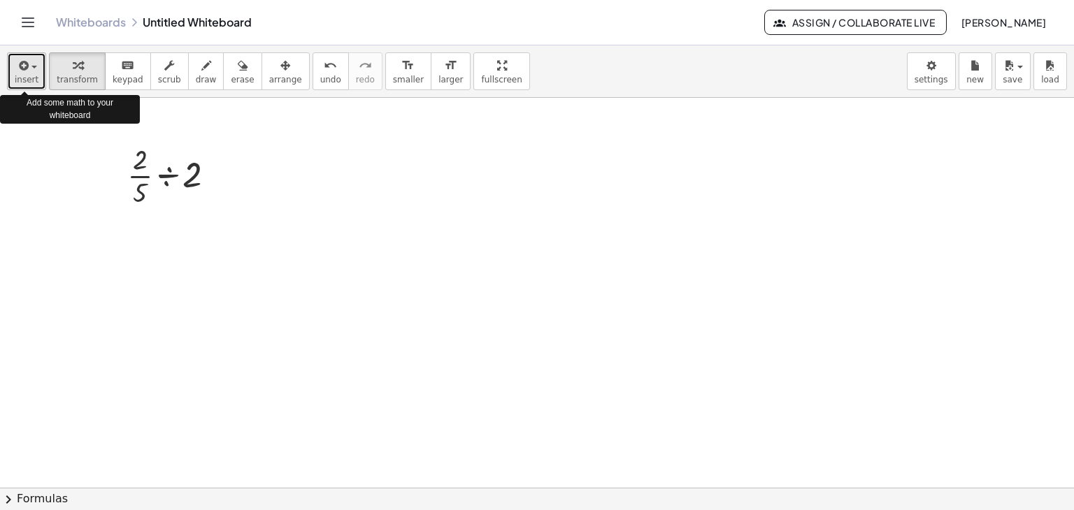
click at [31, 75] on span "insert" at bounding box center [27, 80] width 24 height 10
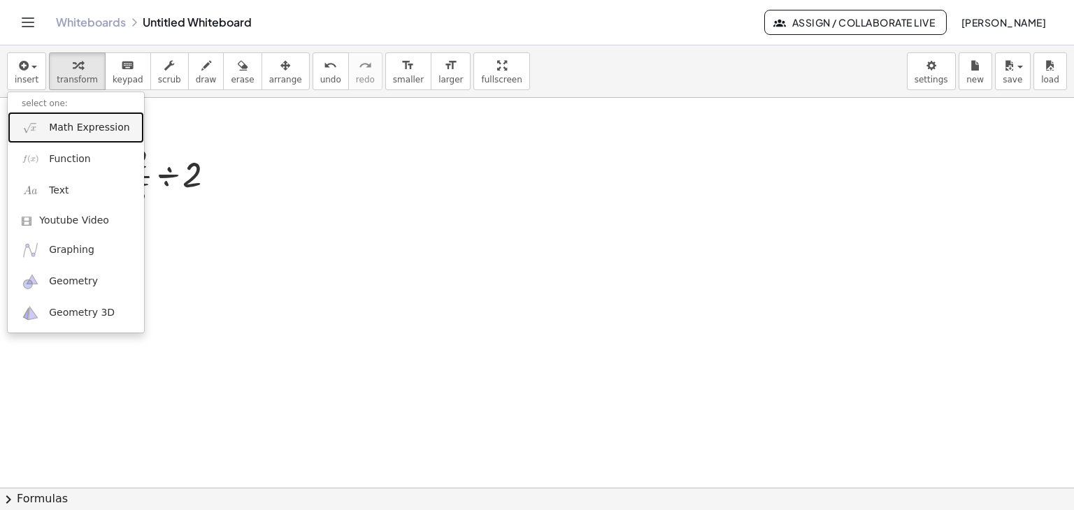
click at [88, 121] on span "Math Expression" at bounding box center [89, 128] width 80 height 14
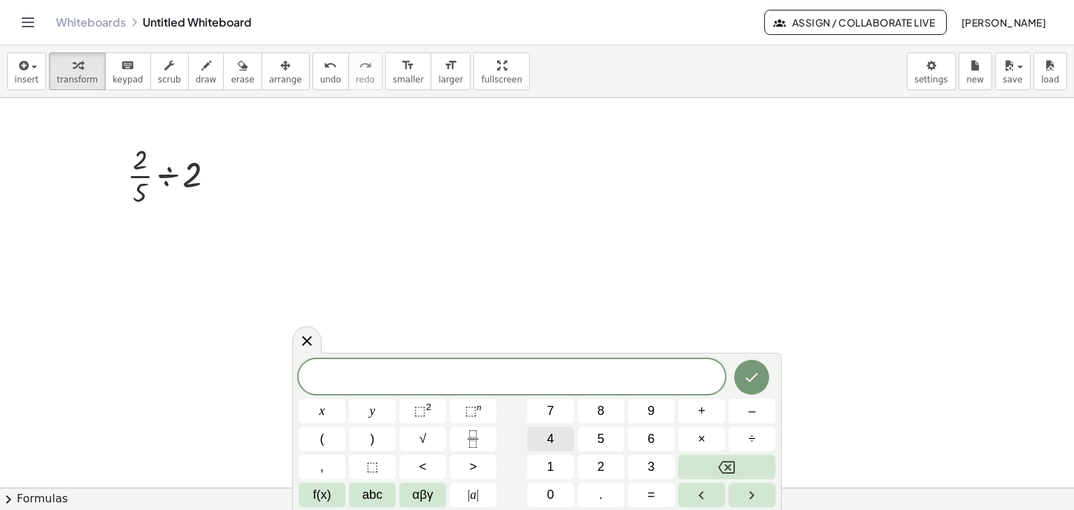
click at [547, 442] on span "4" at bounding box center [550, 439] width 7 height 19
click at [467, 442] on icon "Fraction" at bounding box center [472, 439] width 17 height 17
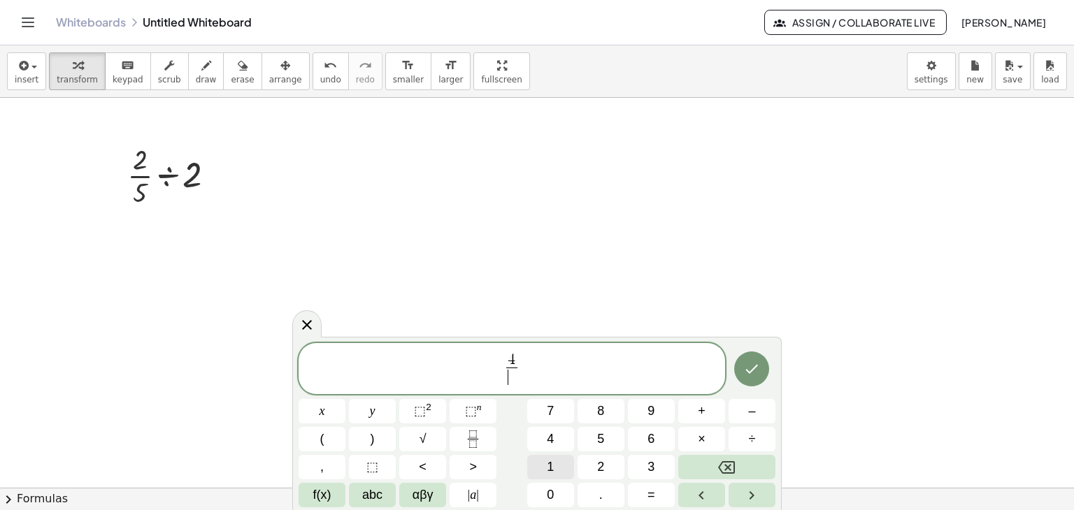
click at [553, 462] on span "1" at bounding box center [550, 467] width 7 height 19
click at [584, 463] on button "2" at bounding box center [600, 467] width 47 height 24
click at [542, 367] on span "4 1 2 ​ ​" at bounding box center [511, 370] width 426 height 37
click at [707, 416] on button "+" at bounding box center [701, 411] width 47 height 24
click at [738, 460] on button "Backspace" at bounding box center [726, 467] width 97 height 24
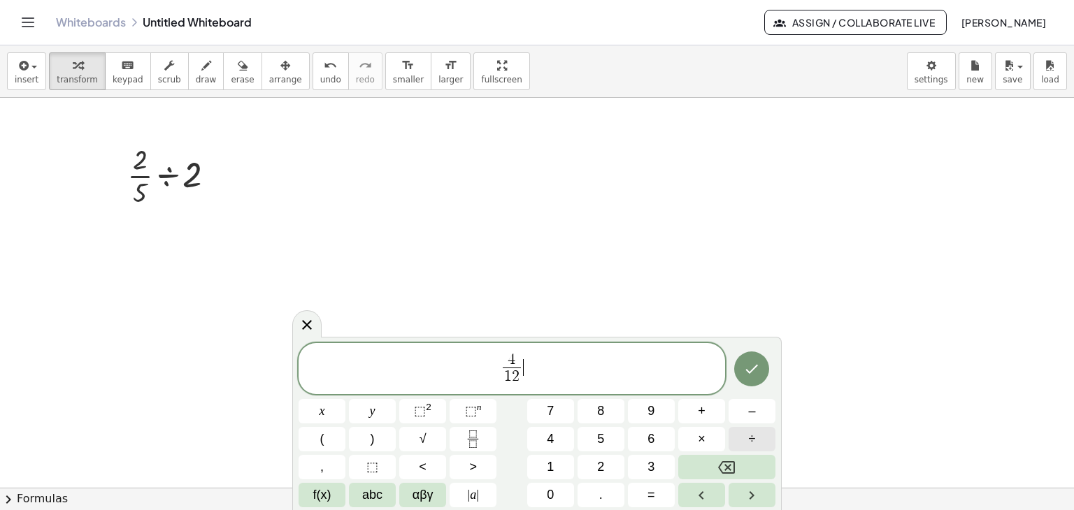
click at [744, 435] on button "÷" at bounding box center [751, 439] width 47 height 24
click at [506, 362] on span "4" at bounding box center [502, 360] width 18 height 15
click at [611, 411] on button "8" at bounding box center [600, 411] width 47 height 24
click at [574, 363] on span "8 1 2 ​ ÷ ​" at bounding box center [511, 370] width 426 height 37
click at [554, 439] on button "4" at bounding box center [550, 439] width 47 height 24
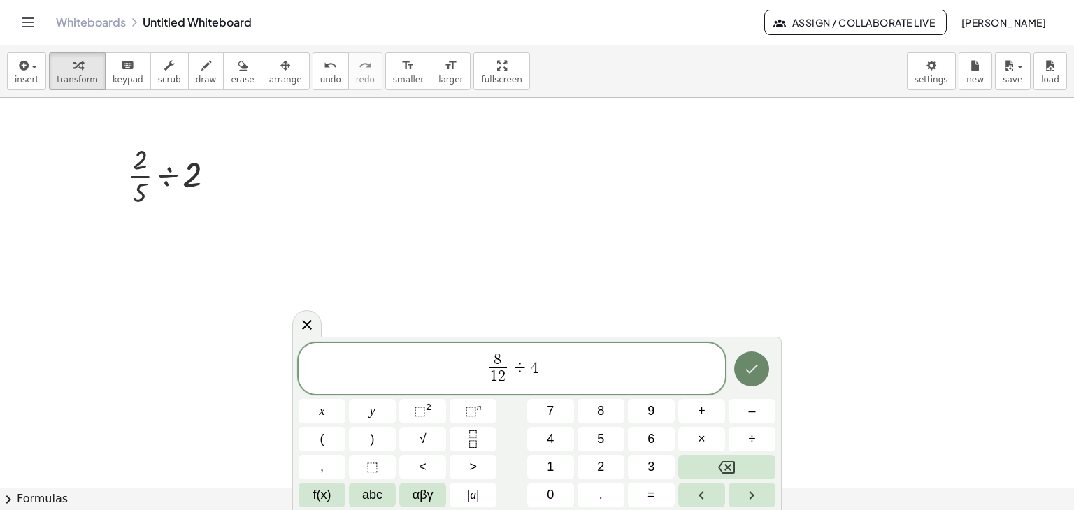
click at [757, 374] on icon "Done" at bounding box center [751, 369] width 17 height 17
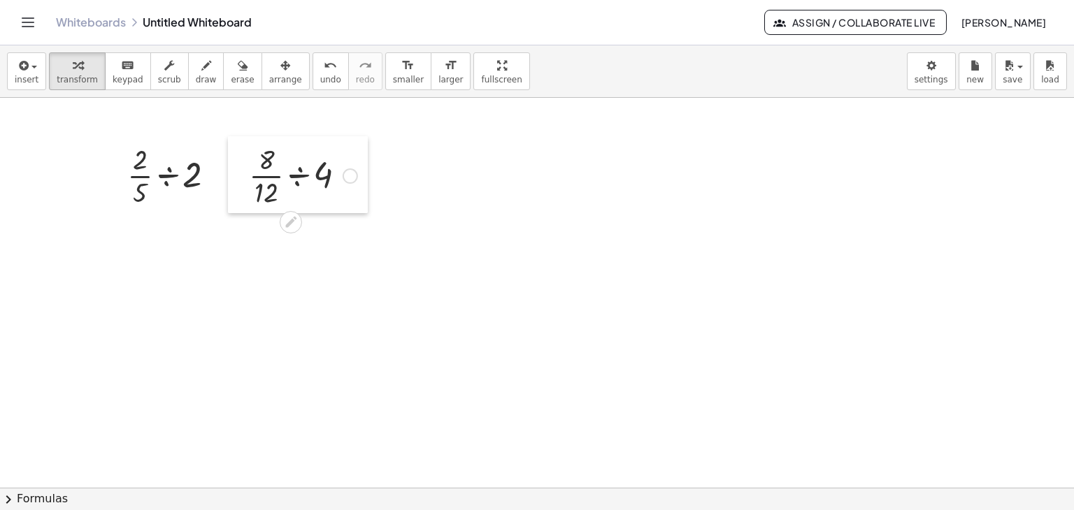
drag, startPoint x: 353, startPoint y: 163, endPoint x: 237, endPoint y: 163, distance: 116.0
click at [237, 163] on div at bounding box center [238, 174] width 21 height 77
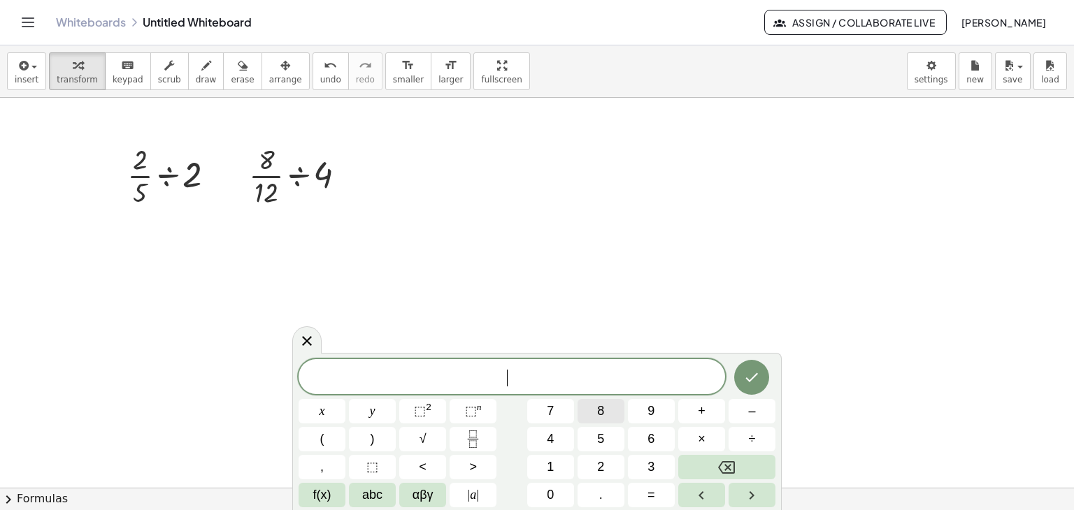
click at [598, 411] on span "8" at bounding box center [600, 411] width 7 height 19
click at [719, 459] on icon "Backspace" at bounding box center [726, 467] width 17 height 17
click at [598, 442] on span "5" at bounding box center [600, 439] width 7 height 19
click at [468, 441] on icon "Fraction" at bounding box center [472, 439] width 17 height 17
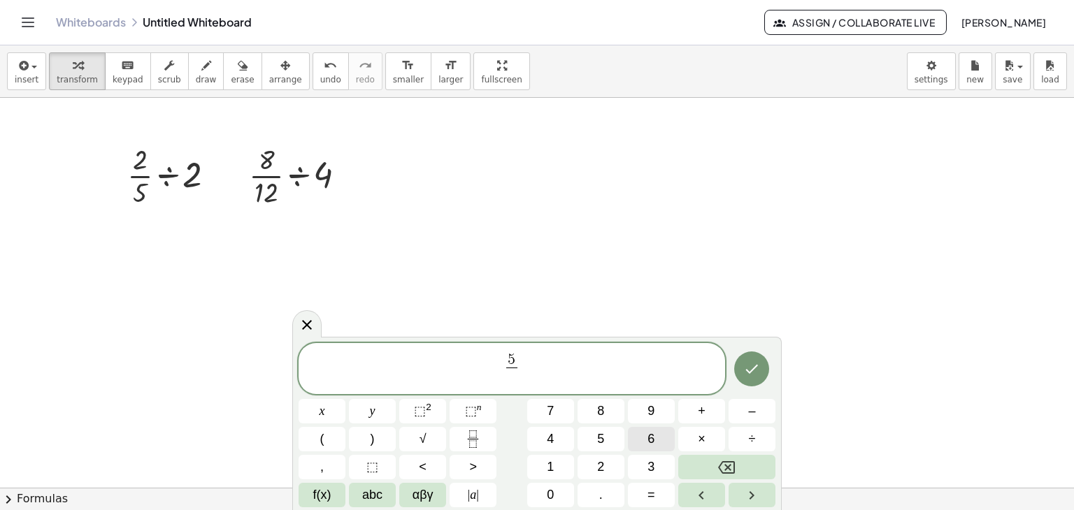
click at [650, 443] on span "6" at bounding box center [650, 439] width 7 height 19
click at [556, 375] on span "5 6 ​ ​" at bounding box center [511, 370] width 426 height 37
click at [711, 414] on button "+" at bounding box center [701, 411] width 47 height 24
click at [726, 466] on icon "Backspace" at bounding box center [726, 467] width 17 height 17
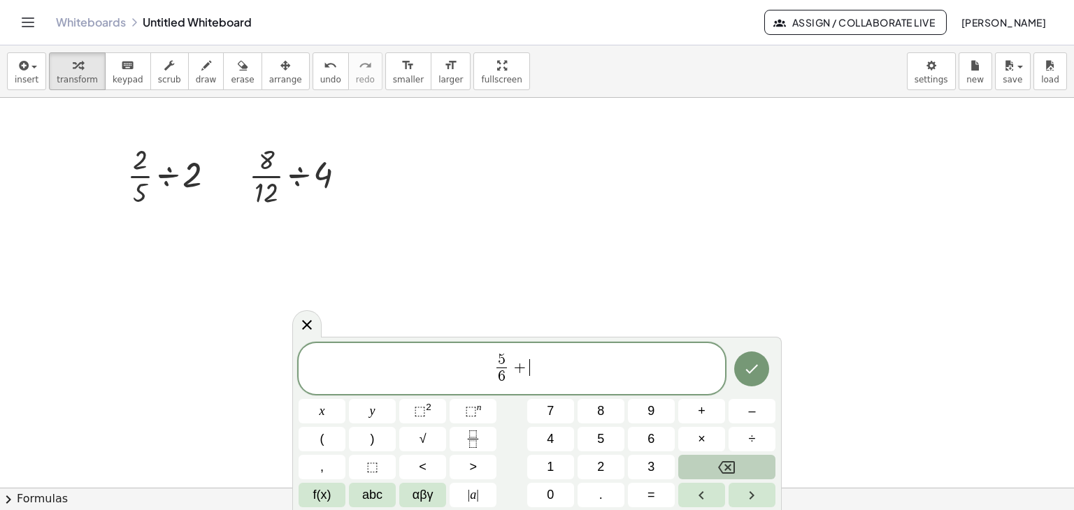
click at [726, 466] on icon "Backspace" at bounding box center [726, 467] width 17 height 17
click at [740, 449] on button "÷" at bounding box center [751, 439] width 47 height 24
click at [231, 175] on div at bounding box center [234, 176] width 21 height 77
click at [644, 462] on button "3" at bounding box center [651, 467] width 47 height 24
click at [740, 367] on button "Done" at bounding box center [751, 369] width 35 height 35
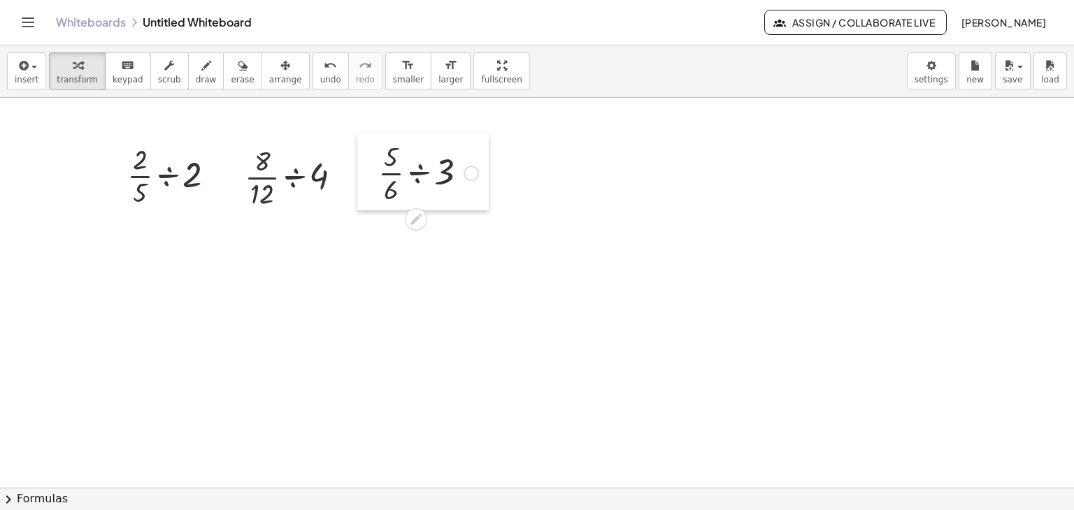
drag, startPoint x: 495, startPoint y: 208, endPoint x: 358, endPoint y: 152, distance: 148.2
click at [358, 152] on div at bounding box center [367, 172] width 21 height 77
click at [414, 224] on icon at bounding box center [416, 219] width 15 height 15
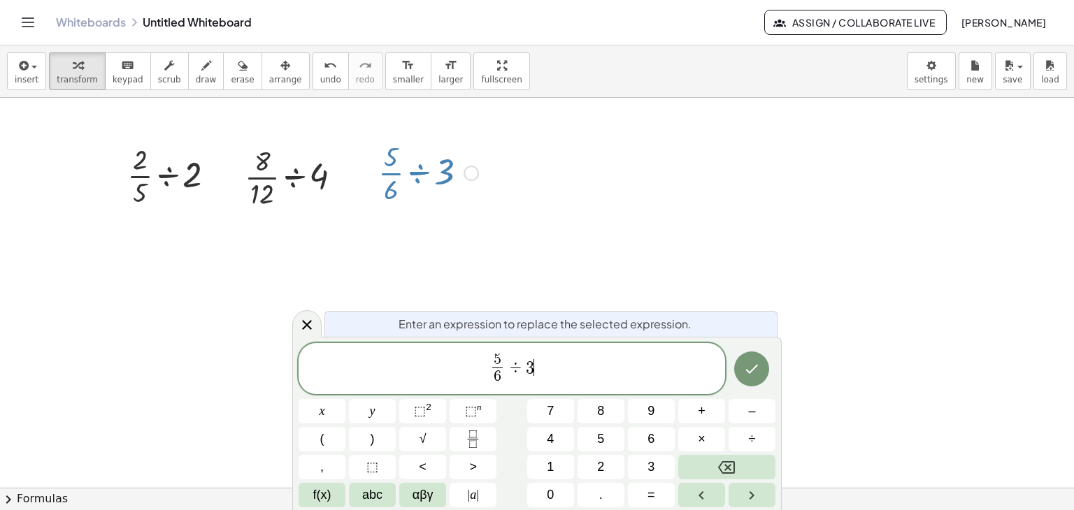
click at [547, 378] on span "5 6 ​ ÷ 3 ​" at bounding box center [511, 370] width 426 height 37
click at [751, 375] on icon "Done" at bounding box center [751, 369] width 17 height 17
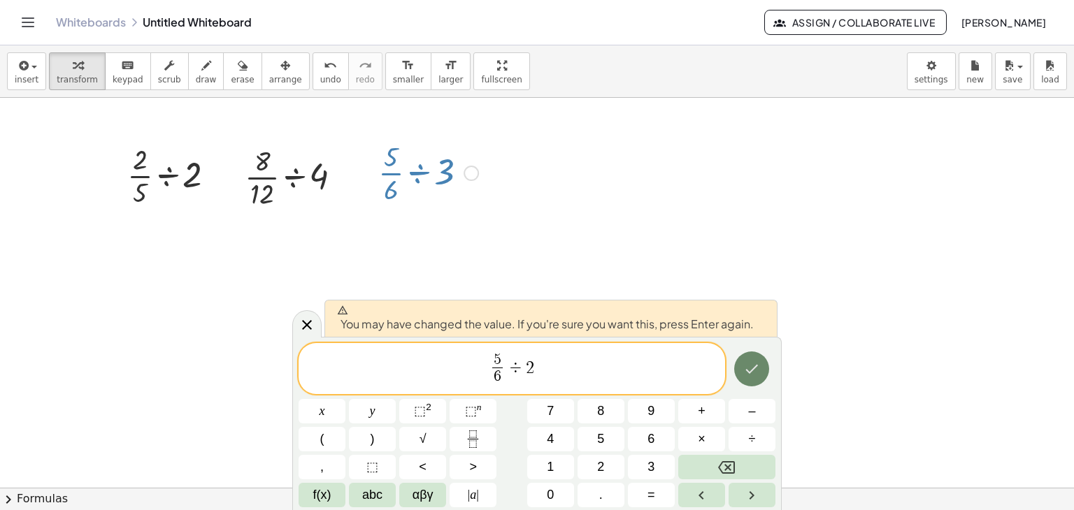
click at [763, 373] on button "Done" at bounding box center [751, 369] width 35 height 35
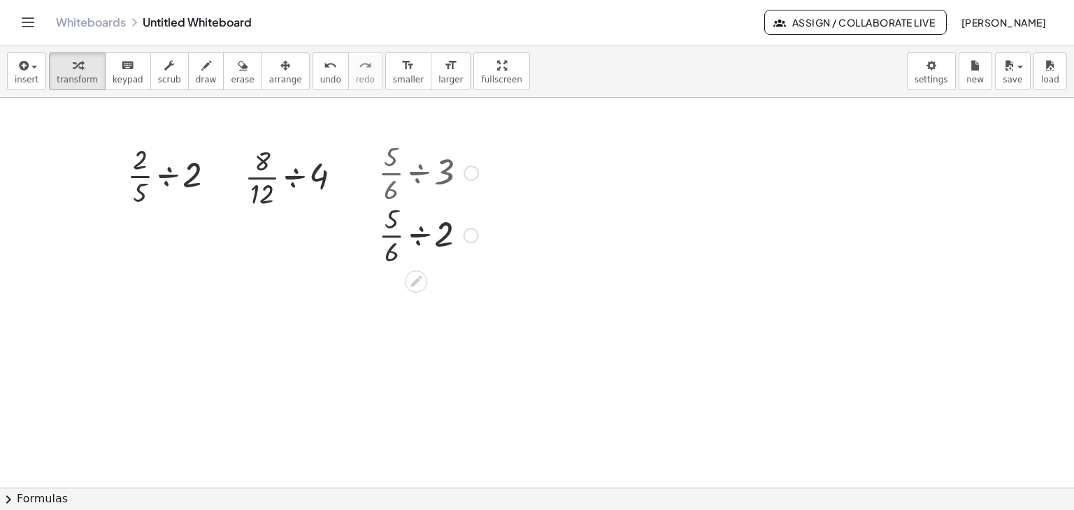
drag, startPoint x: 470, startPoint y: 247, endPoint x: 229, endPoint y: 333, distance: 256.2
drag, startPoint x: 470, startPoint y: 239, endPoint x: 579, endPoint y: 311, distance: 130.7
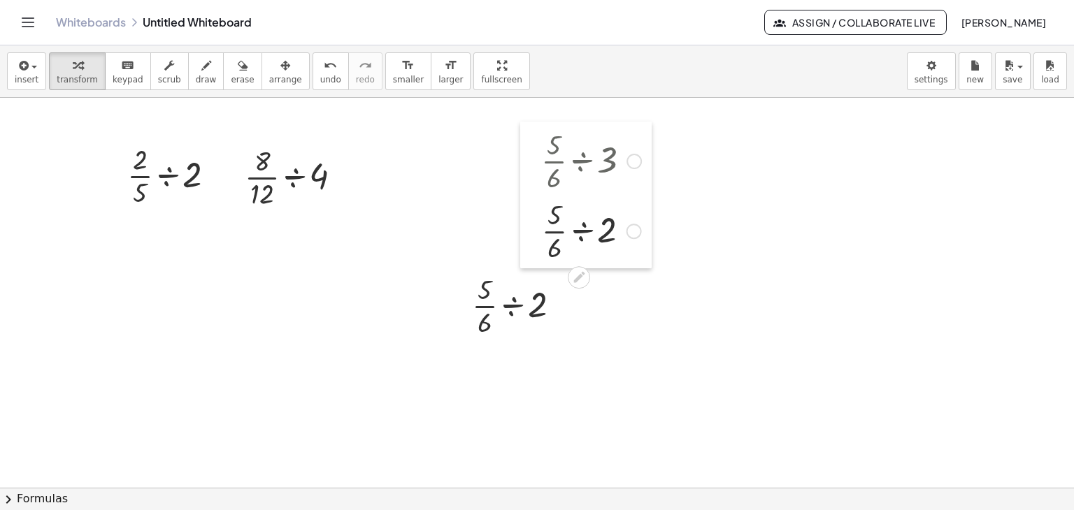
drag, startPoint x: 373, startPoint y: 212, endPoint x: 535, endPoint y: 201, distance: 163.3
click at [535, 201] on div at bounding box center [530, 195] width 21 height 147
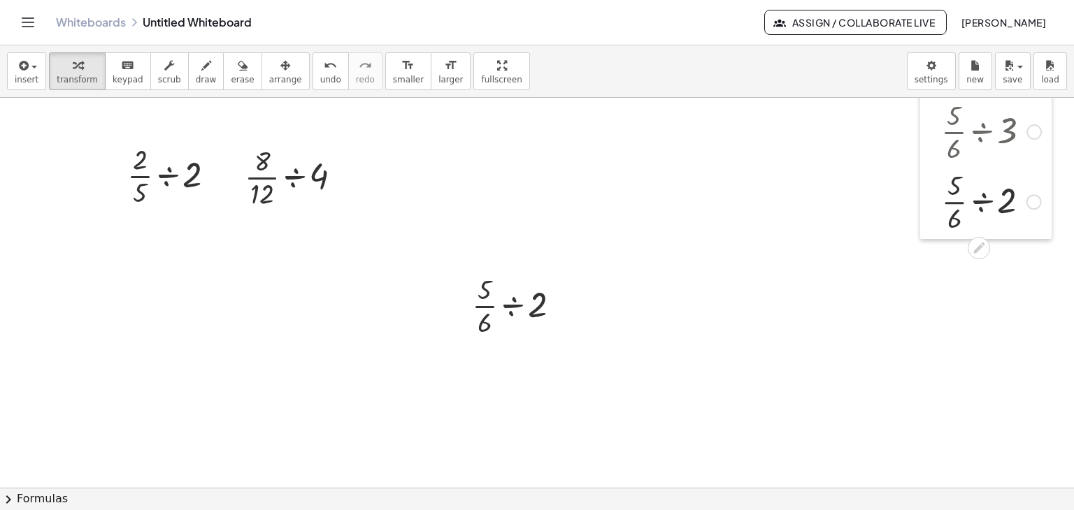
drag, startPoint x: 629, startPoint y: 196, endPoint x: 935, endPoint y: 170, distance: 306.6
click at [935, 170] on div at bounding box center [930, 165] width 21 height 147
drag, startPoint x: 433, startPoint y: 273, endPoint x: 347, endPoint y: 164, distance: 138.7
click at [347, 164] on div at bounding box center [353, 176] width 21 height 77
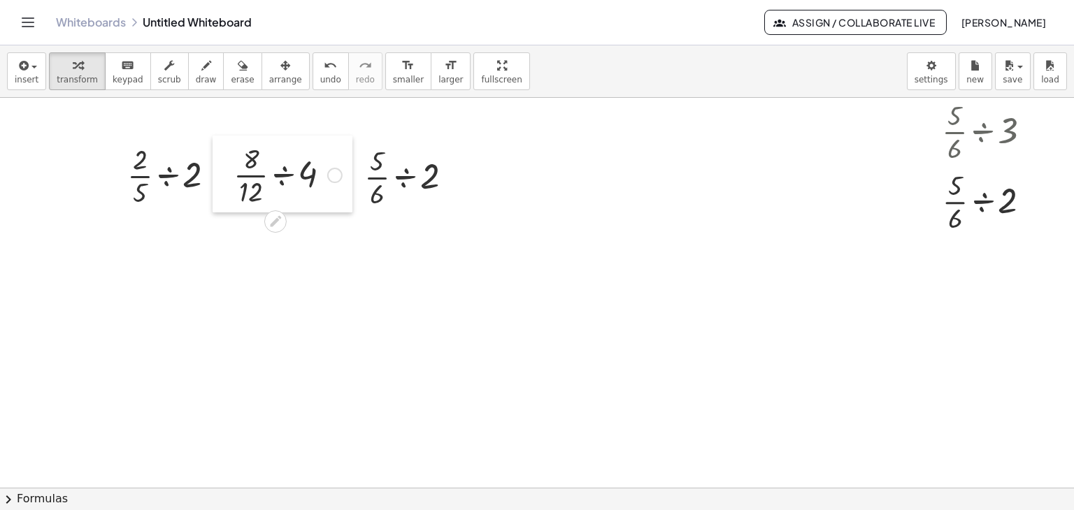
click at [224, 166] on div at bounding box center [222, 174] width 21 height 77
drag, startPoint x: 352, startPoint y: 163, endPoint x: 340, endPoint y: 163, distance: 12.6
click at [340, 163] on div at bounding box center [341, 176] width 21 height 77
click at [217, 168] on div at bounding box center [218, 174] width 21 height 77
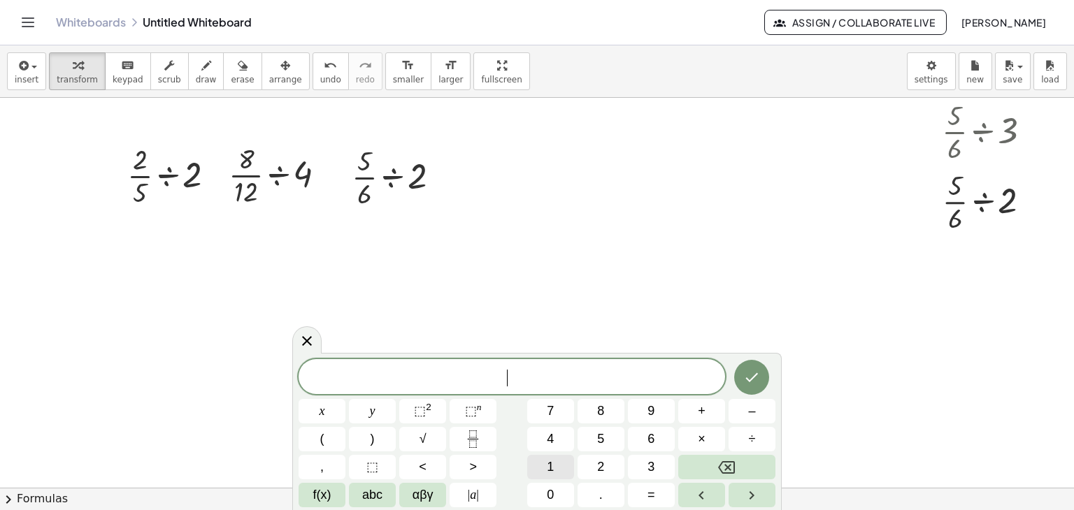
click at [559, 461] on button "1" at bounding box center [550, 467] width 47 height 24
click at [478, 438] on icon "Fraction" at bounding box center [472, 439] width 17 height 17
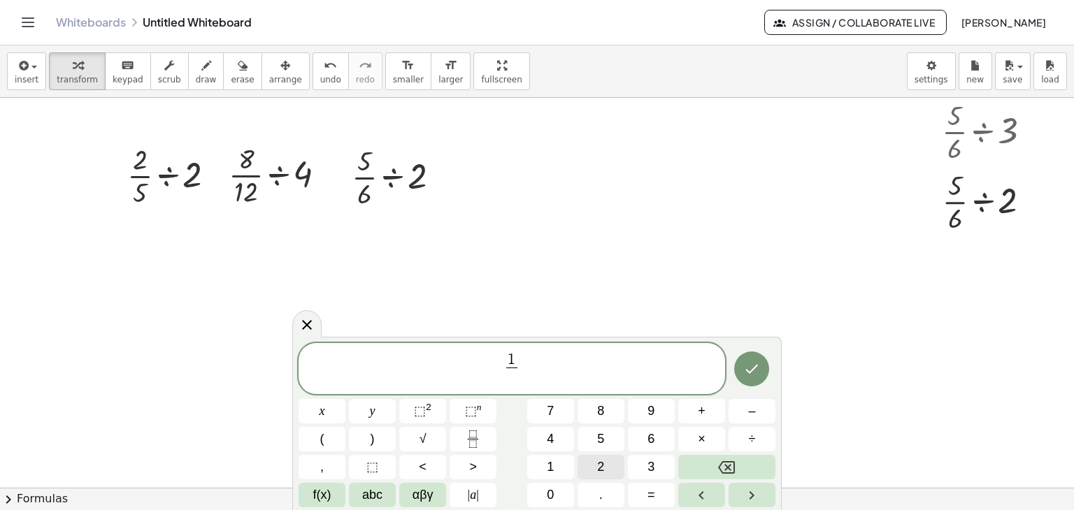
click at [603, 458] on span "2" at bounding box center [600, 467] width 7 height 19
click at [578, 373] on span "1 2 ​ ​" at bounding box center [511, 370] width 426 height 37
click at [749, 440] on span "÷" at bounding box center [752, 439] width 7 height 19
click at [638, 462] on button "3" at bounding box center [651, 467] width 47 height 24
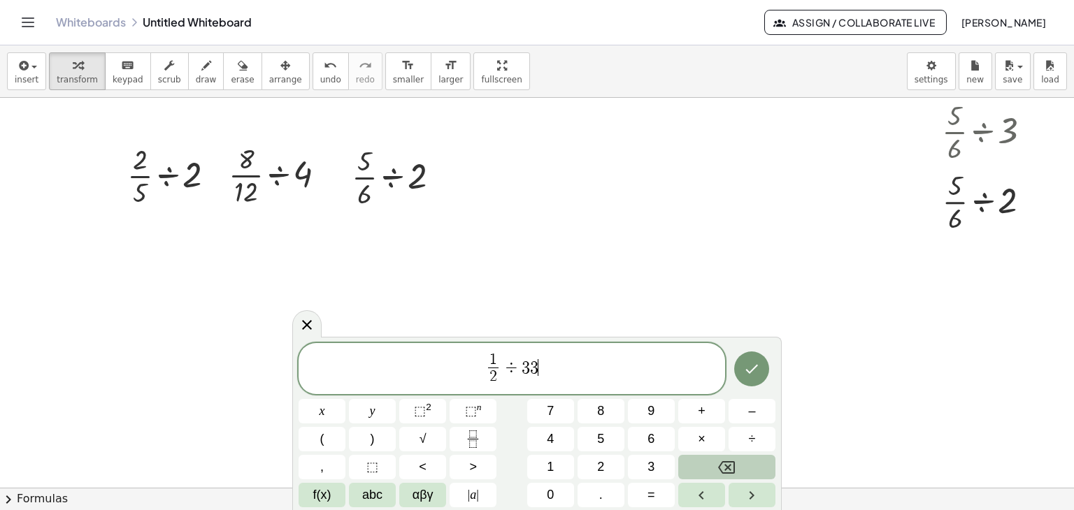
click at [723, 456] on button "Backspace" at bounding box center [726, 467] width 97 height 24
click at [755, 371] on icon "Done" at bounding box center [751, 369] width 17 height 17
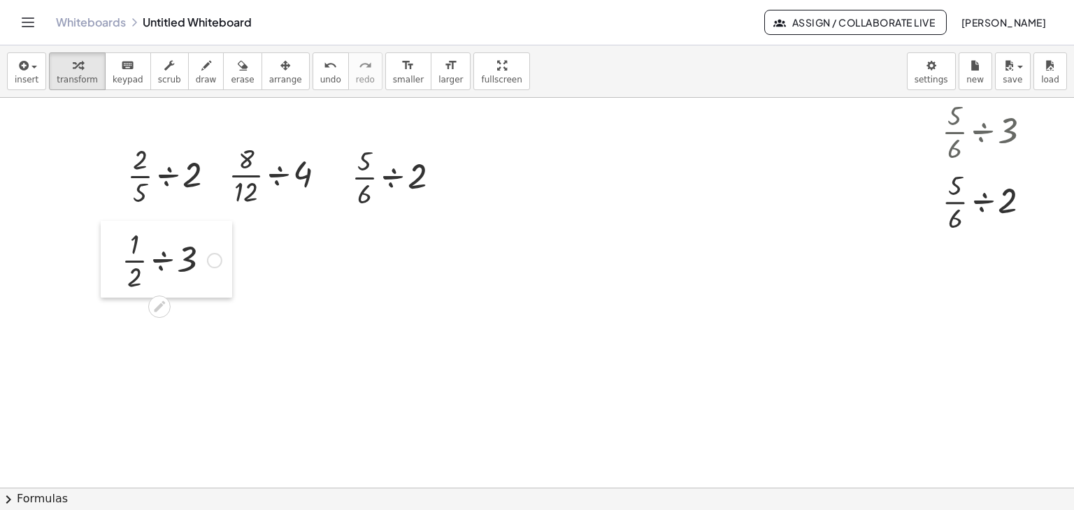
drag, startPoint x: 338, startPoint y: 280, endPoint x: 115, endPoint y: 246, distance: 226.3
click at [115, 246] on div at bounding box center [111, 259] width 21 height 77
click at [220, 169] on div at bounding box center [219, 174] width 21 height 77
drag, startPoint x: 215, startPoint y: 261, endPoint x: 327, endPoint y: 332, distance: 132.6
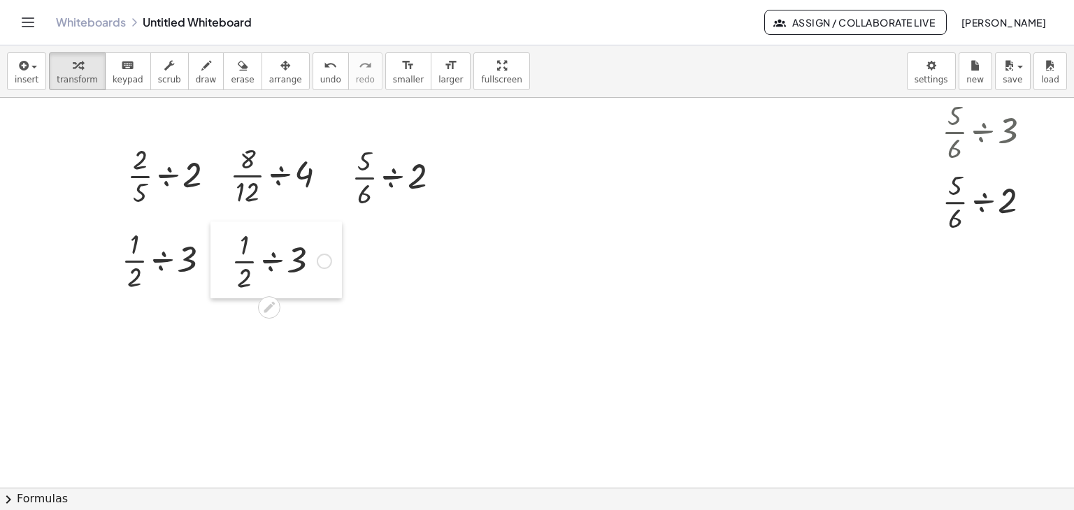
drag, startPoint x: 212, startPoint y: 319, endPoint x: 225, endPoint y: 261, distance: 60.0
click at [225, 261] on div at bounding box center [220, 260] width 21 height 77
click at [265, 302] on icon at bounding box center [268, 307] width 15 height 15
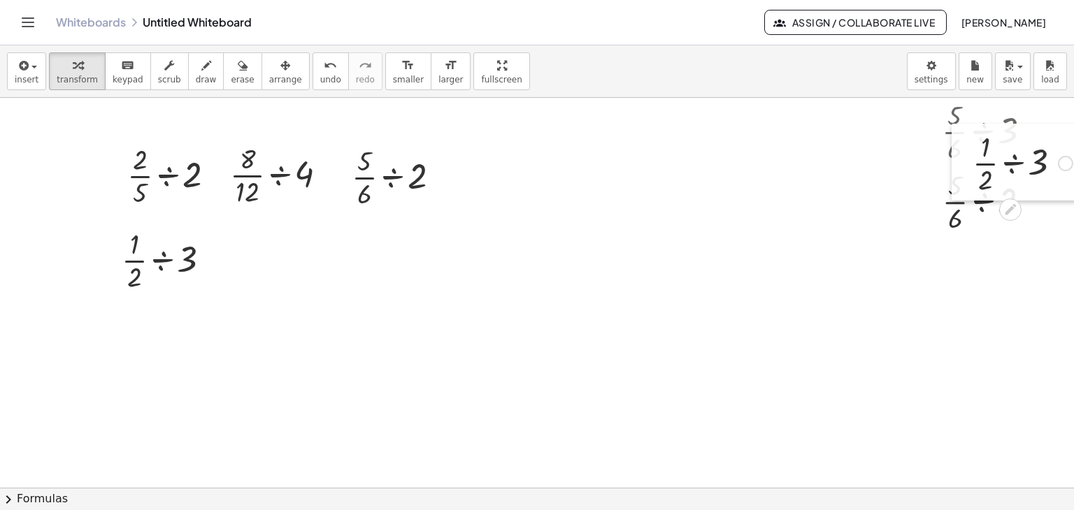
drag, startPoint x: 225, startPoint y: 247, endPoint x: 959, endPoint y: 152, distance: 740.0
click at [960, 152] on div at bounding box center [961, 162] width 21 height 77
click at [20, 72] on icon "button" at bounding box center [22, 65] width 13 height 17
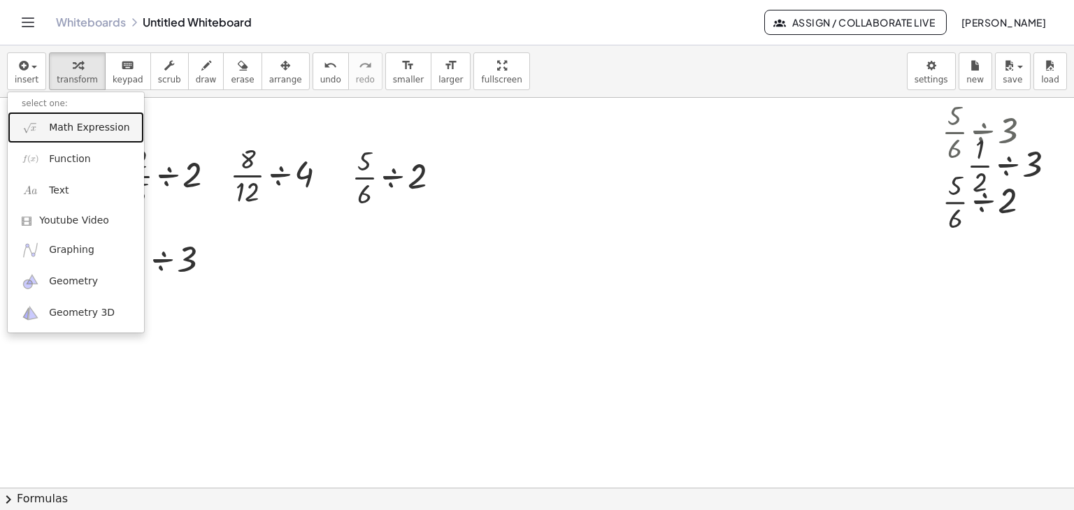
click at [80, 127] on span "Math Expression" at bounding box center [89, 128] width 80 height 14
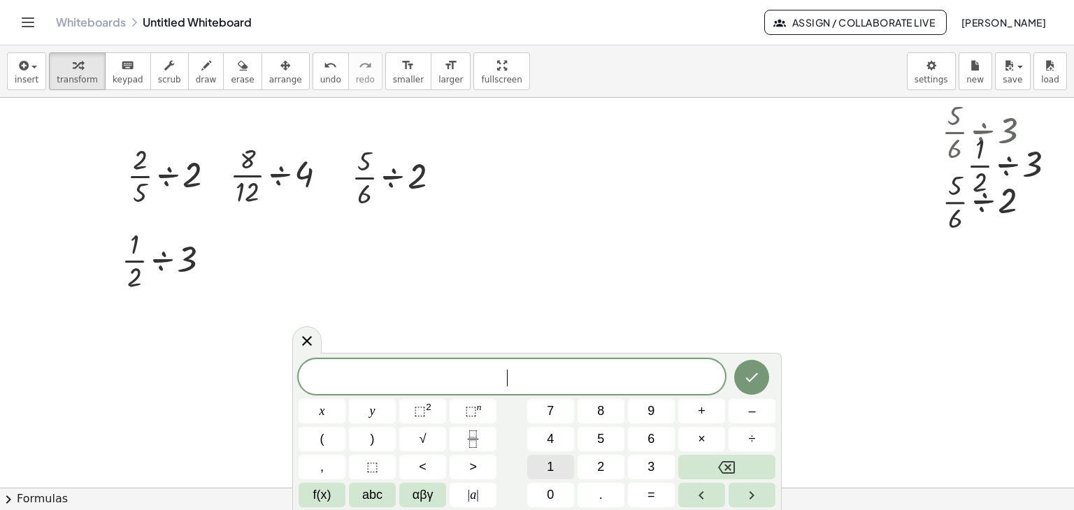
click at [552, 468] on span "1" at bounding box center [550, 467] width 7 height 19
click at [475, 440] on icon "Fraction" at bounding box center [472, 439] width 17 height 17
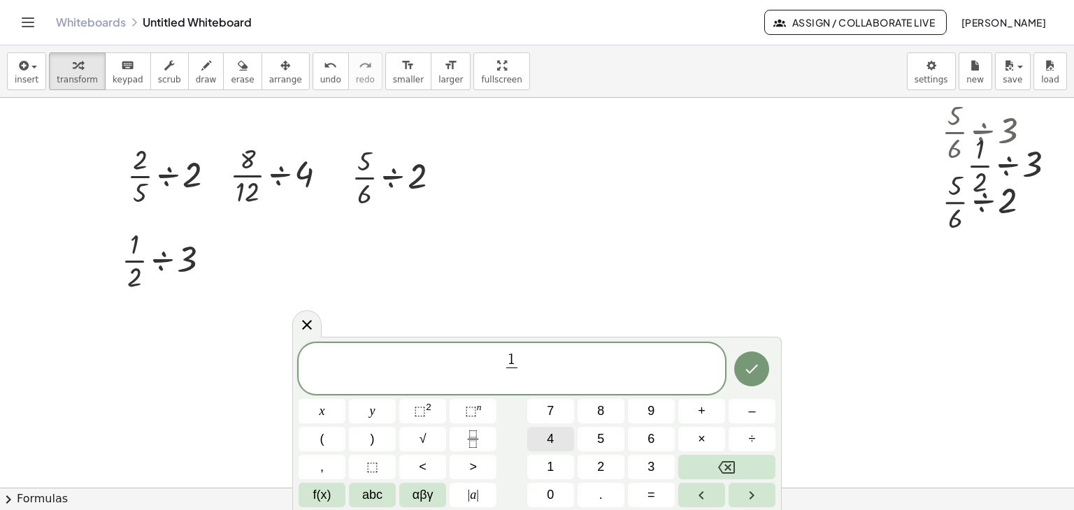
click at [544, 433] on button "4" at bounding box center [550, 439] width 47 height 24
click at [550, 368] on span "1 4 ​ ​" at bounding box center [511, 370] width 426 height 37
click at [707, 411] on button "+" at bounding box center [701, 411] width 47 height 24
click at [719, 467] on icon "Backspace" at bounding box center [726, 467] width 17 height 13
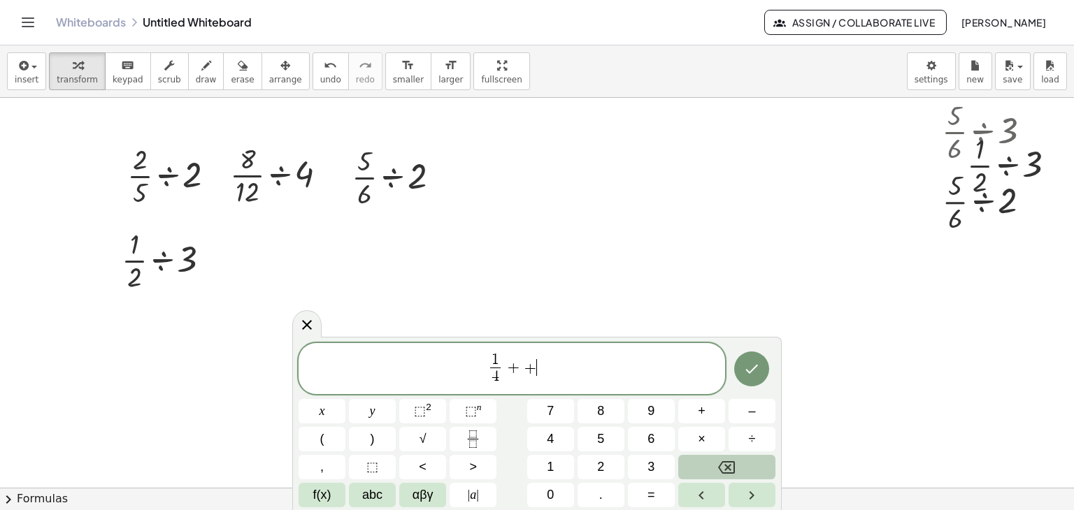
click at [719, 467] on icon "Backspace" at bounding box center [726, 467] width 17 height 13
click at [751, 441] on span "÷" at bounding box center [752, 439] width 7 height 19
click at [593, 466] on button "2" at bounding box center [600, 467] width 47 height 24
click at [743, 373] on icon "Done" at bounding box center [751, 369] width 17 height 17
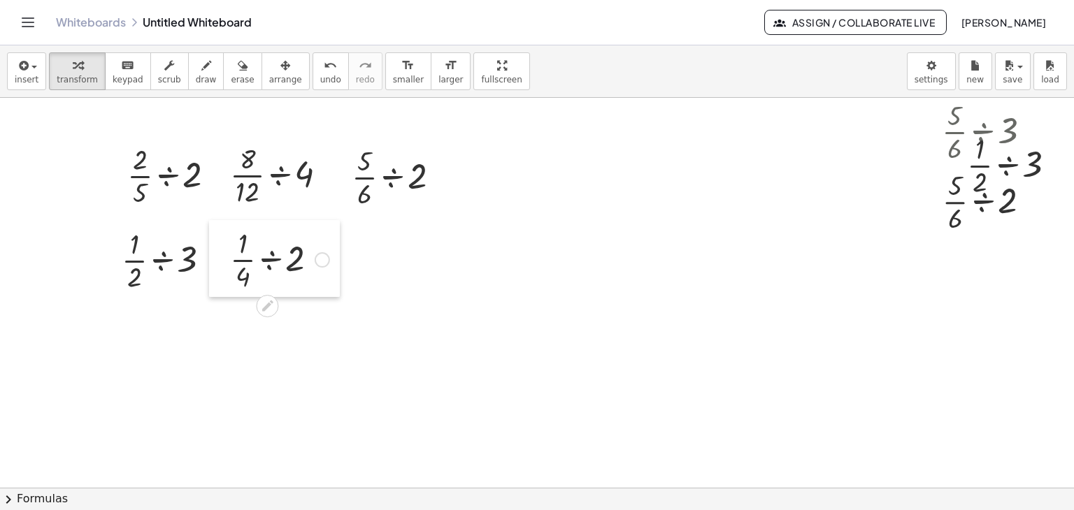
drag, startPoint x: 580, startPoint y: 182, endPoint x: 221, endPoint y: 266, distance: 368.9
click at [221, 266] on div at bounding box center [219, 258] width 21 height 77
drag, startPoint x: 323, startPoint y: 262, endPoint x: 520, endPoint y: 264, distance: 197.1
drag, startPoint x: 407, startPoint y: 237, endPoint x: 892, endPoint y: 129, distance: 496.2
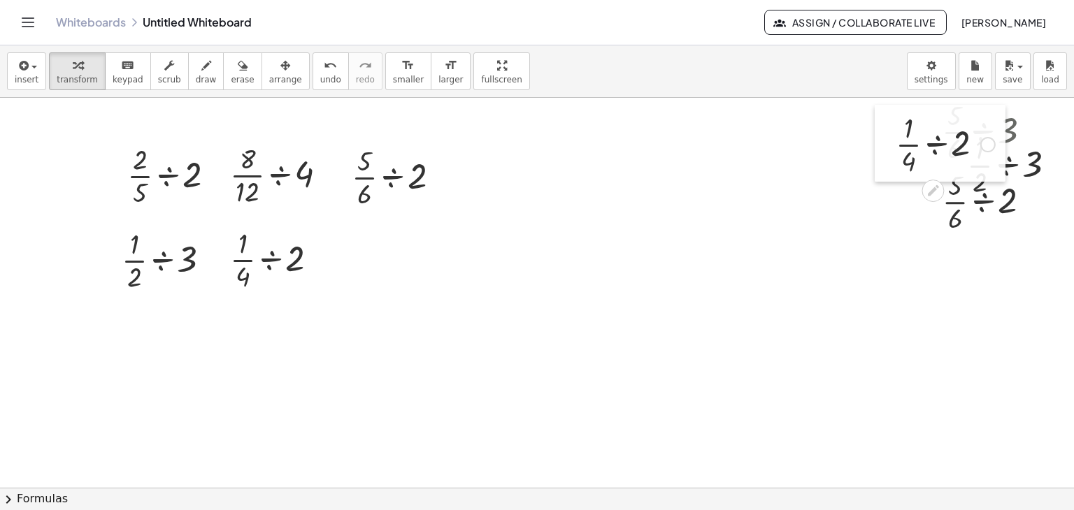
click at [892, 129] on div at bounding box center [884, 143] width 21 height 77
click at [231, 238] on div at bounding box center [221, 259] width 21 height 77
drag, startPoint x: 322, startPoint y: 259, endPoint x: 476, endPoint y: 301, distance: 159.9
drag, startPoint x: 361, startPoint y: 291, endPoint x: 345, endPoint y: 273, distance: 23.8
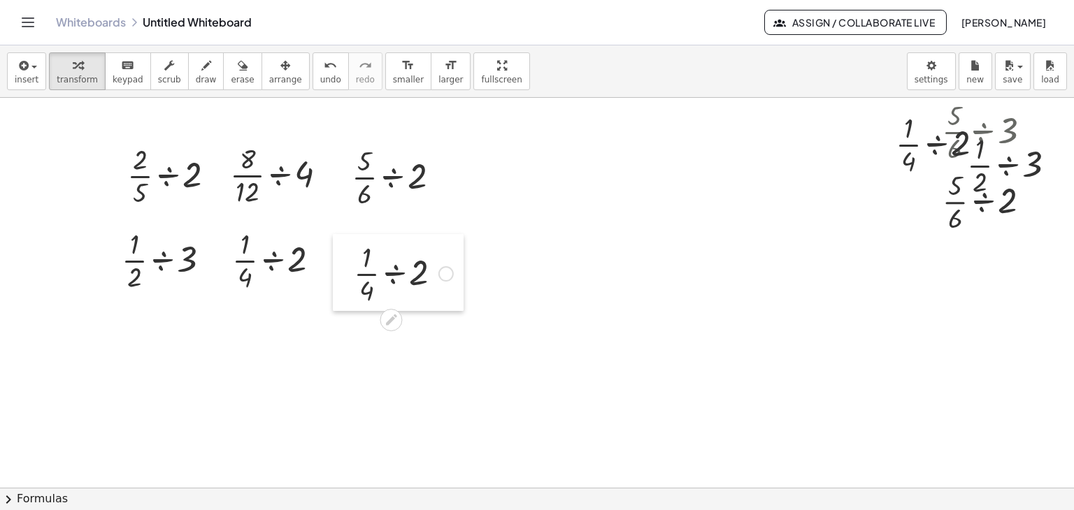
click at [344, 274] on div at bounding box center [343, 272] width 21 height 77
drag, startPoint x: 349, startPoint y: 279, endPoint x: 576, endPoint y: 232, distance: 231.3
click at [576, 232] on div at bounding box center [571, 227] width 21 height 77
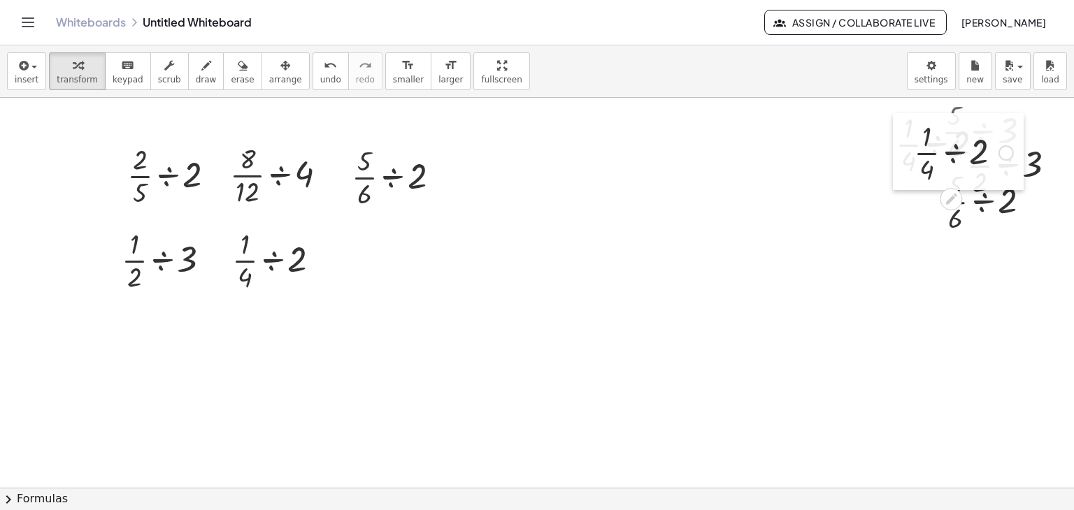
drag, startPoint x: 593, startPoint y: 223, endPoint x: 907, endPoint y: 146, distance: 323.1
click at [907, 146] on div at bounding box center [903, 151] width 21 height 77
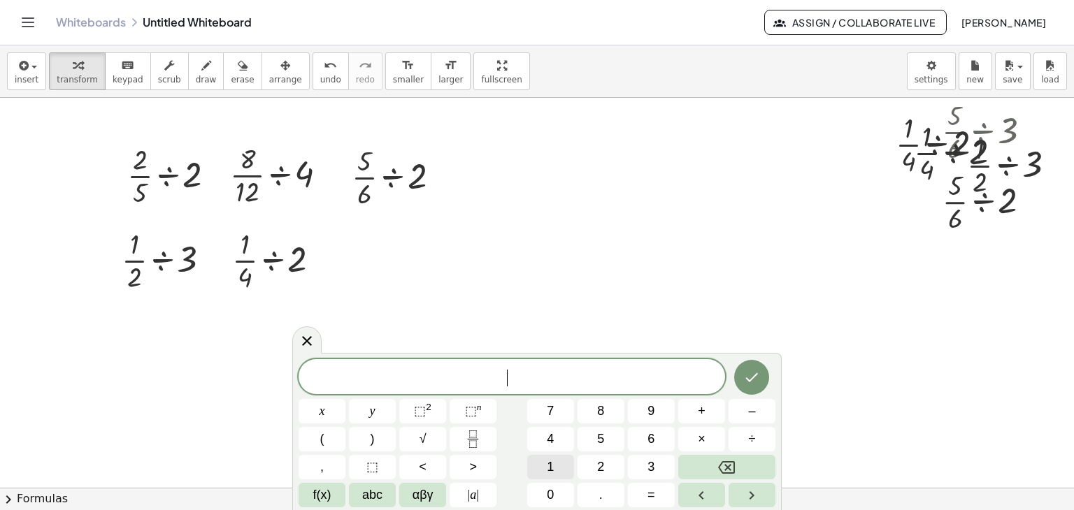
click at [557, 459] on button "1" at bounding box center [550, 467] width 47 height 24
click at [484, 431] on button "Fraction" at bounding box center [472, 439] width 47 height 24
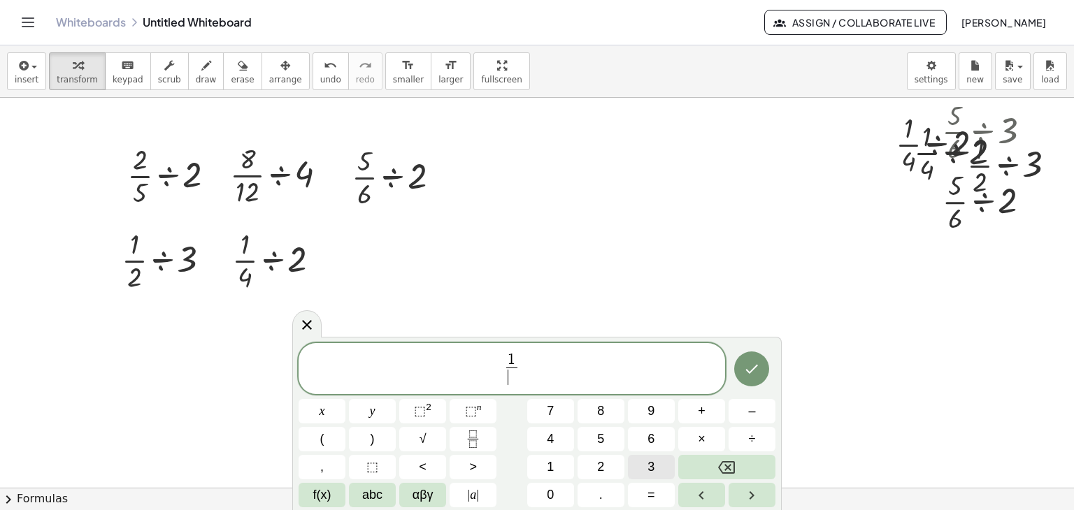
click at [635, 457] on button "3" at bounding box center [651, 467] width 47 height 24
click at [565, 369] on span "1 3 ​ ​" at bounding box center [511, 370] width 426 height 37
click at [702, 433] on span "×" at bounding box center [702, 439] width 8 height 19
click at [647, 462] on button "3" at bounding box center [651, 467] width 47 height 24
click at [755, 375] on icon "Done" at bounding box center [751, 369] width 17 height 17
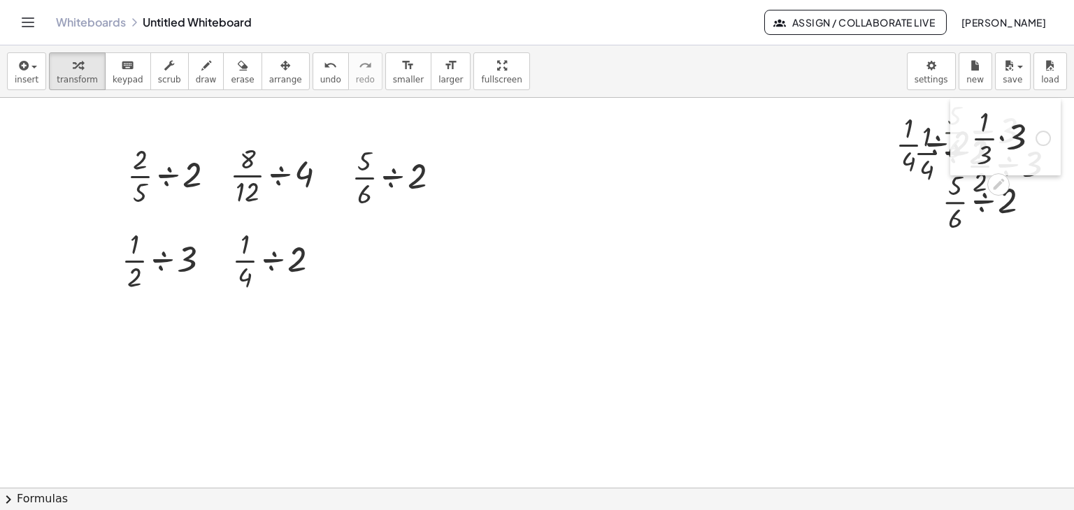
drag, startPoint x: 472, startPoint y: 310, endPoint x: 956, endPoint y: 130, distance: 516.0
click at [956, 130] on div at bounding box center [960, 137] width 21 height 77
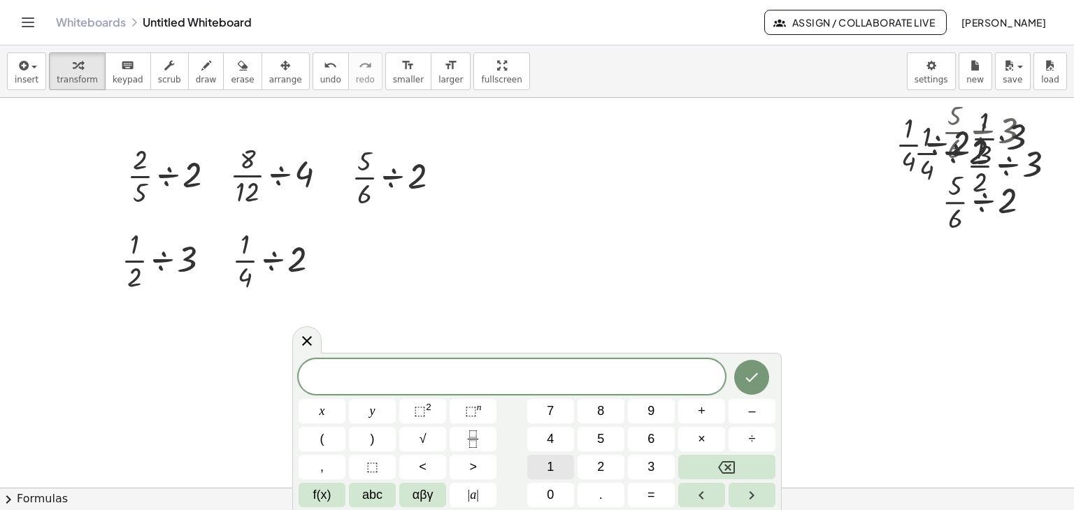
click at [555, 464] on button "1" at bounding box center [550, 467] width 47 height 24
click at [475, 431] on icon "Fraction" at bounding box center [472, 439] width 17 height 17
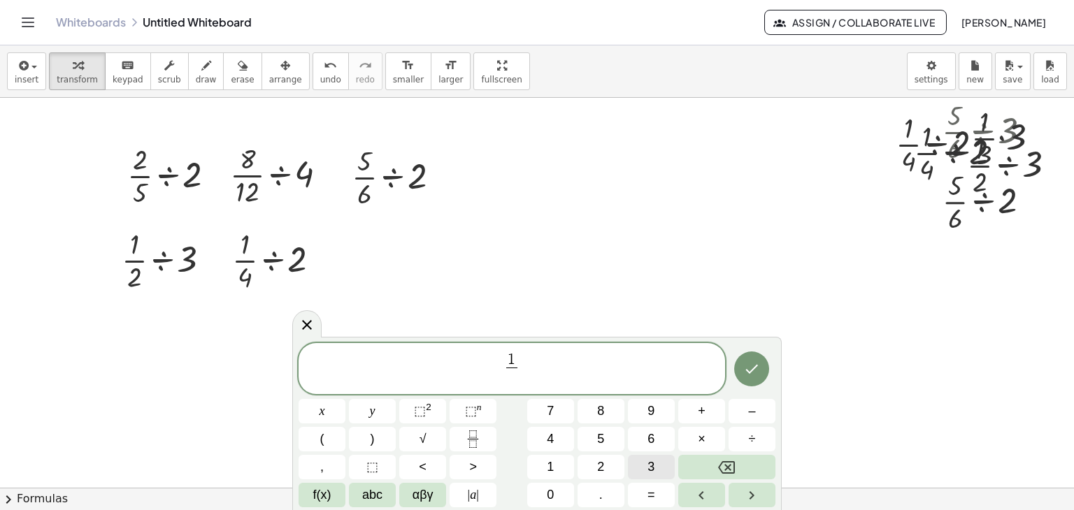
click at [634, 458] on button "3" at bounding box center [651, 467] width 47 height 24
click at [714, 459] on button "Backspace" at bounding box center [726, 467] width 97 height 24
click at [565, 371] on span "1 3 ​ ​" at bounding box center [511, 370] width 426 height 37
click at [753, 438] on span "÷" at bounding box center [752, 439] width 7 height 19
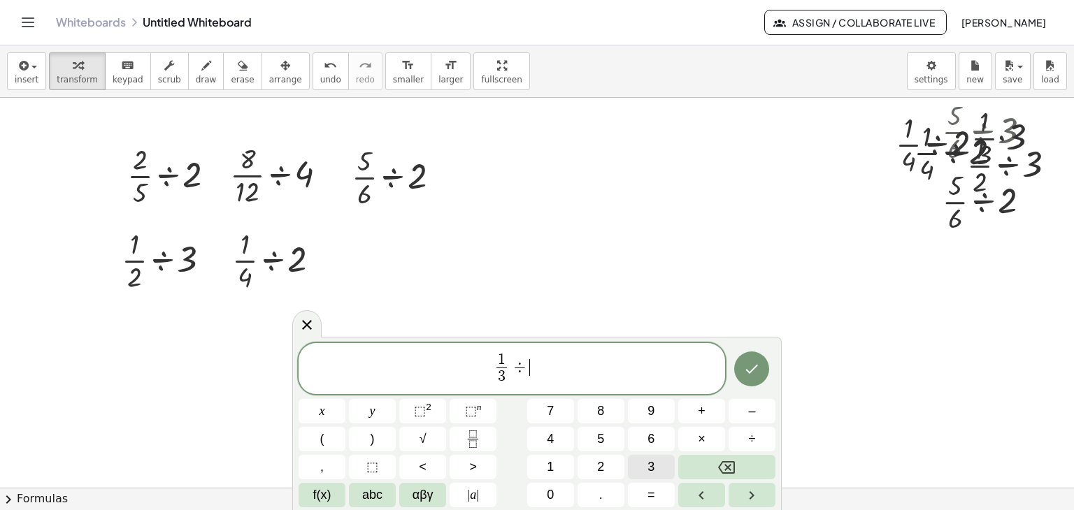
click at [654, 459] on span "3" at bounding box center [650, 467] width 7 height 19
click at [746, 373] on icon "Done" at bounding box center [751, 369] width 17 height 17
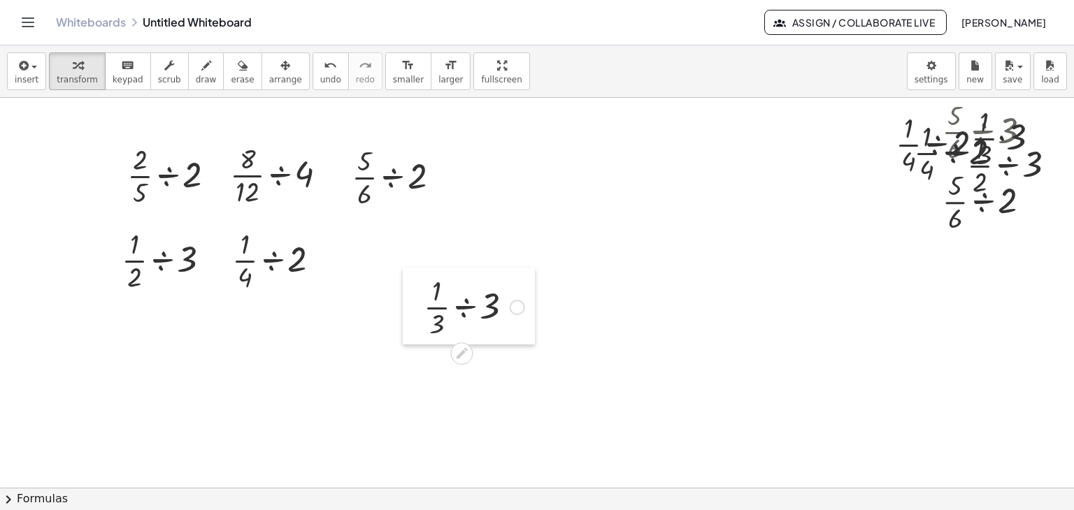
drag, startPoint x: 505, startPoint y: 304, endPoint x: 412, endPoint y: 305, distance: 93.7
click at [412, 305] on div at bounding box center [413, 306] width 21 height 77
drag, startPoint x: 411, startPoint y: 305, endPoint x: 331, endPoint y: 254, distance: 95.6
click at [331, 254] on div at bounding box center [330, 257] width 21 height 77
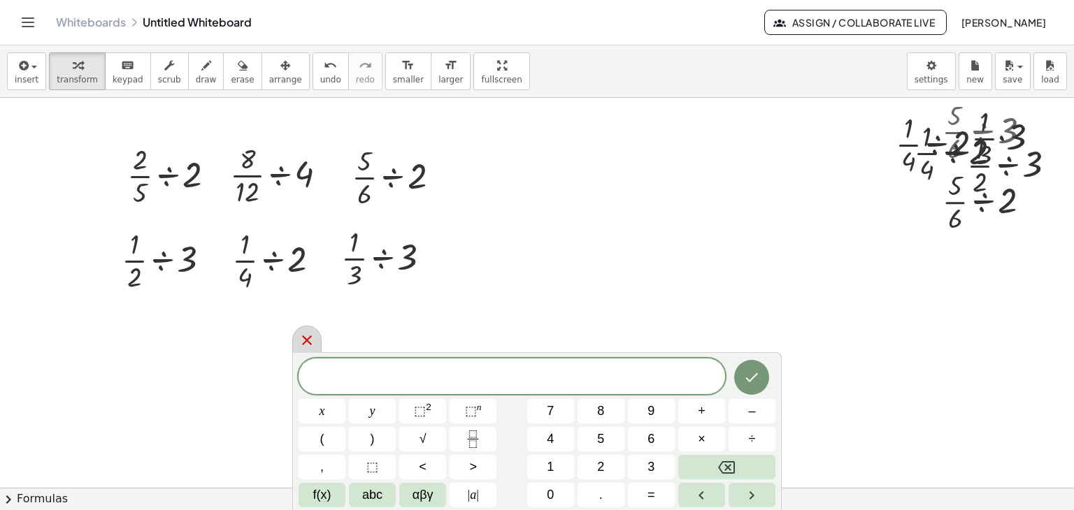
click at [305, 339] on icon at bounding box center [307, 341] width 10 height 10
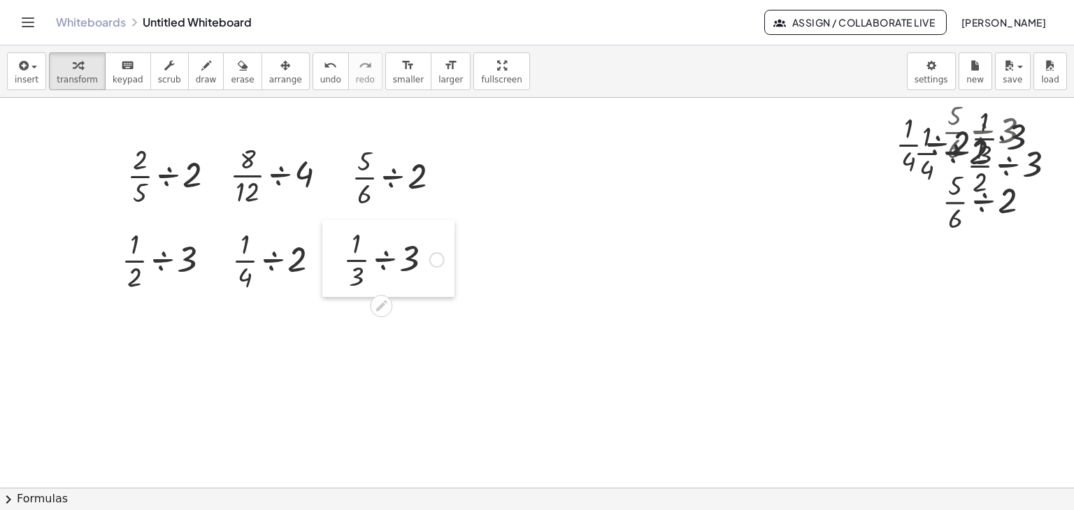
click at [339, 241] on div at bounding box center [332, 258] width 21 height 77
